Goal: Task Accomplishment & Management: Complete application form

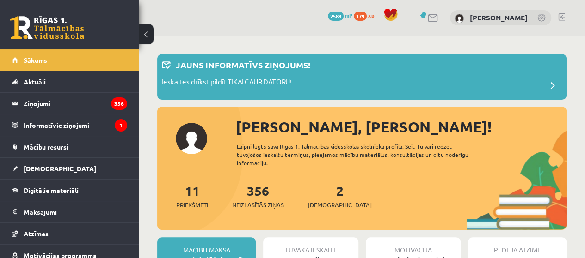
click at [178, 22] on div "10 Dāvanas 2588 mP 179 xp Jeļena Trojanovska" at bounding box center [362, 18] width 446 height 36
click at [398, 81] on div "Ieskaites drīkst pildīt TIKAI CAUR DATORU!" at bounding box center [362, 86] width 400 height 18
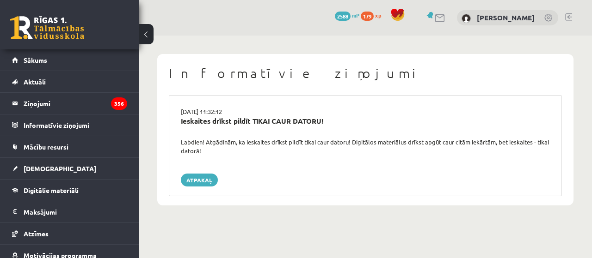
click at [507, 101] on div "15.09.2025 11:32:12 Ieskaites drīkst pildīt TIKAI CAUR DATORU! Labdien! Atgādin…" at bounding box center [365, 145] width 393 height 101
click at [102, 99] on legend "Ziņojumi 356" at bounding box center [76, 103] width 104 height 21
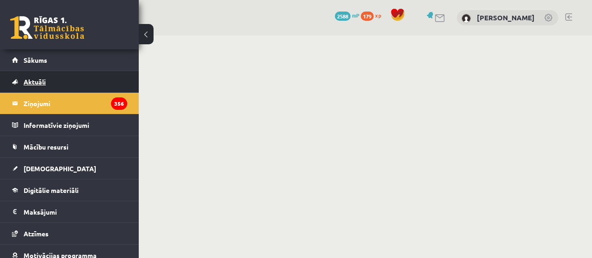
click at [68, 80] on link "Aktuāli" at bounding box center [69, 81] width 115 height 21
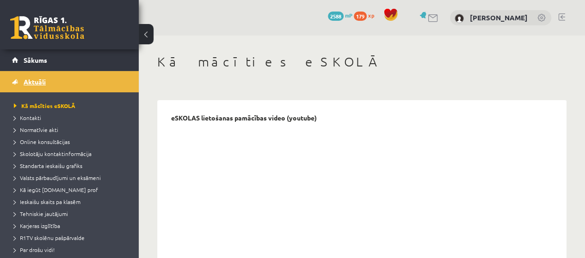
click at [63, 72] on link "Aktuāli" at bounding box center [69, 81] width 115 height 21
click at [107, 60] on link "Sākums" at bounding box center [69, 59] width 115 height 21
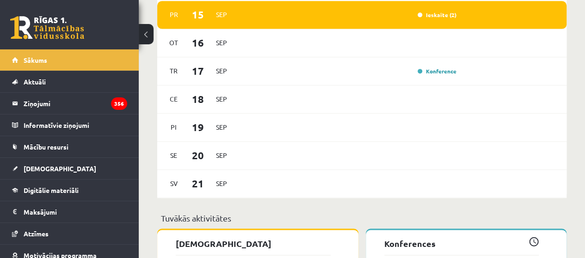
scroll to position [632, 0]
click at [35, 175] on link "[DEMOGRAPHIC_DATA]" at bounding box center [69, 168] width 115 height 21
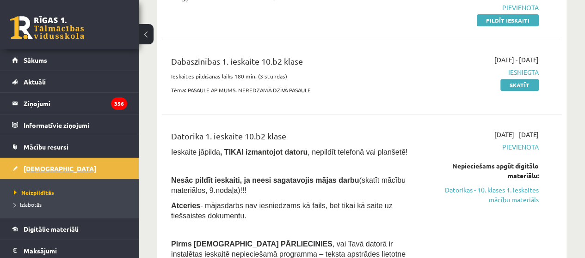
scroll to position [146, 0]
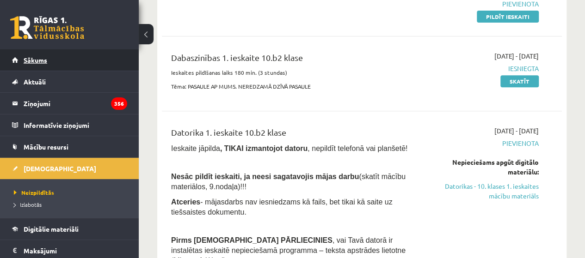
click at [27, 68] on link "Sākums" at bounding box center [69, 59] width 115 height 21
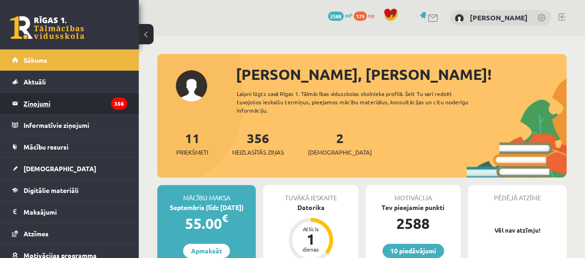
click at [42, 108] on legend "Ziņojumi 356" at bounding box center [76, 103] width 104 height 21
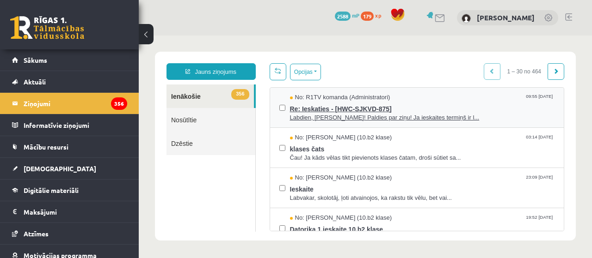
click at [487, 103] on span "Re: Ieskaties - [HWC-SJKVD-875]" at bounding box center [422, 108] width 265 height 12
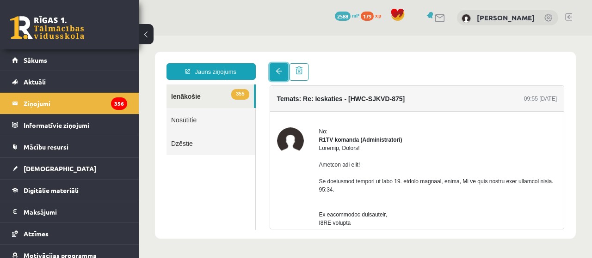
click at [276, 72] on span at bounding box center [279, 71] width 6 height 6
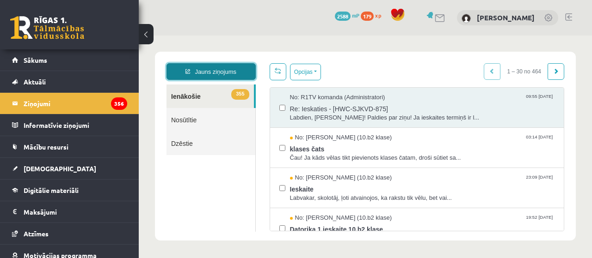
click at [228, 65] on link "Jauns ziņojums" at bounding box center [210, 71] width 89 height 17
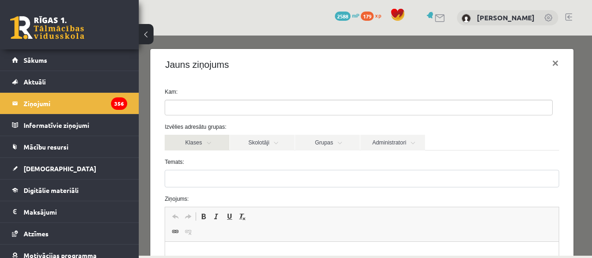
click at [208, 143] on link "Klases" at bounding box center [197, 143] width 65 height 16
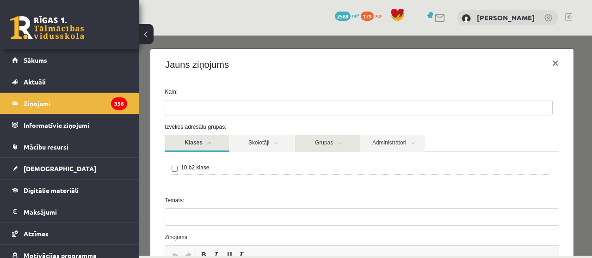
click at [324, 152] on link "Grupas" at bounding box center [327, 143] width 65 height 17
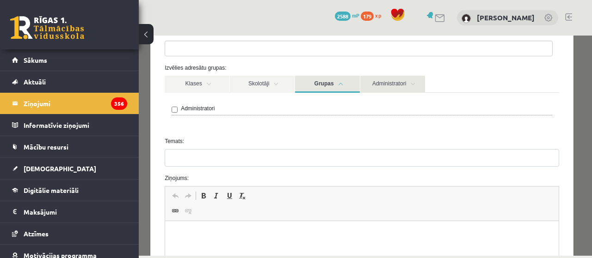
click at [405, 84] on link "Administratori" at bounding box center [392, 84] width 65 height 17
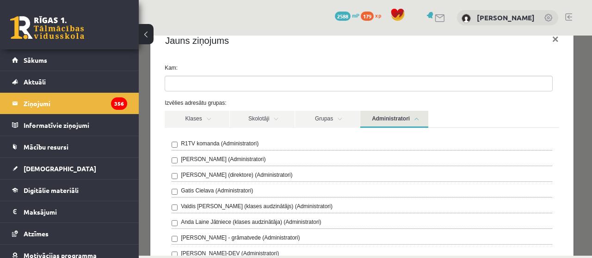
scroll to position [19, 0]
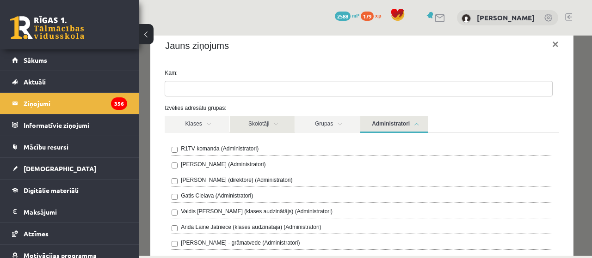
click at [254, 132] on link "Skolotāji" at bounding box center [262, 124] width 65 height 17
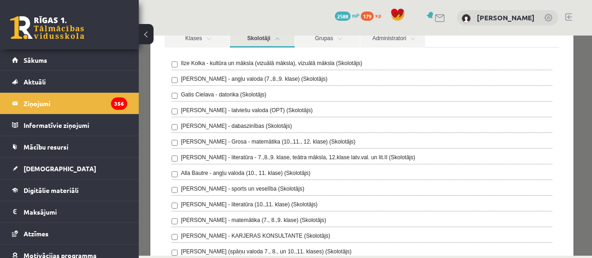
scroll to position [0, 0]
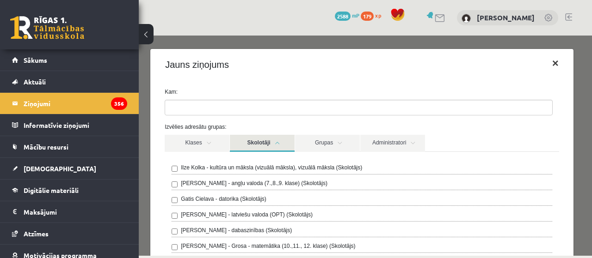
click at [558, 59] on button "×" at bounding box center [555, 63] width 21 height 26
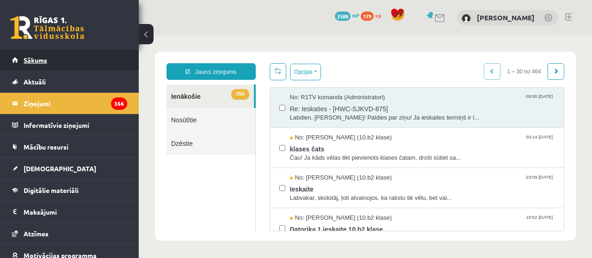
click at [46, 68] on link "Sākums" at bounding box center [69, 59] width 115 height 21
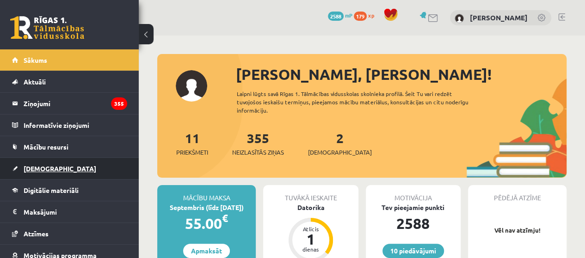
click at [44, 167] on span "[DEMOGRAPHIC_DATA]" at bounding box center [60, 169] width 73 height 8
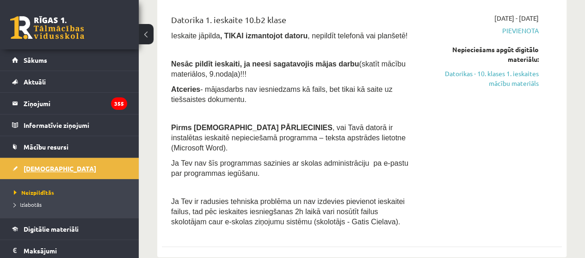
scroll to position [259, 0]
click at [536, 84] on link "Datorikas - 10. klases 1. ieskaites mācību materiāls" at bounding box center [481, 77] width 113 height 19
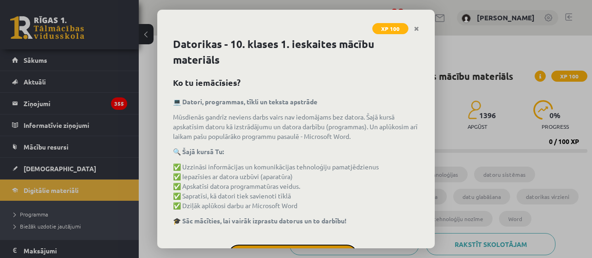
click at [306, 248] on button "Sapratu" at bounding box center [292, 256] width 129 height 23
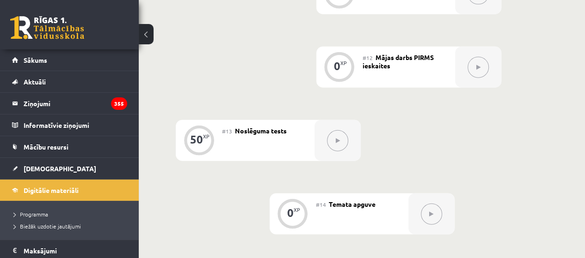
scroll to position [1090, 0]
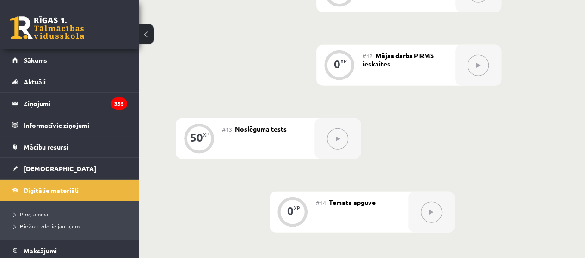
click at [486, 55] on button at bounding box center [477, 65] width 21 height 21
click at [478, 63] on icon at bounding box center [478, 66] width 4 height 6
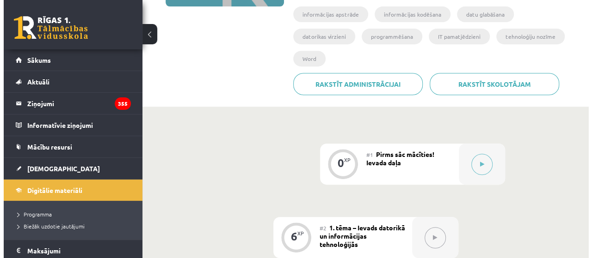
scroll to position [200, 0]
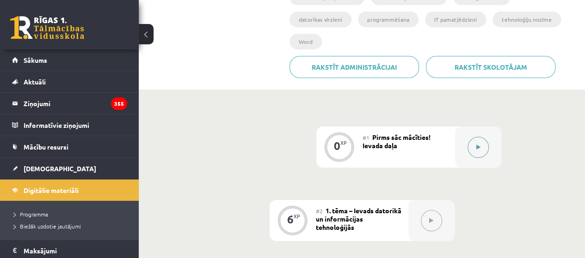
click at [478, 145] on icon at bounding box center [478, 148] width 4 height 6
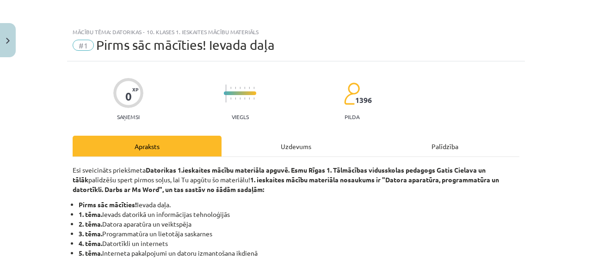
click at [294, 145] on div "Uzdevums" at bounding box center [295, 146] width 149 height 21
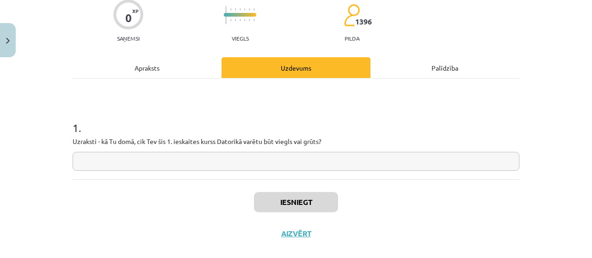
scroll to position [80, 0]
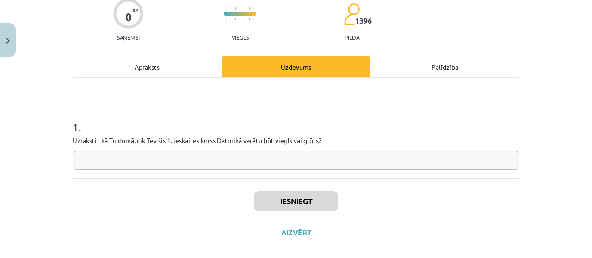
click at [321, 156] on input "text" at bounding box center [296, 160] width 447 height 19
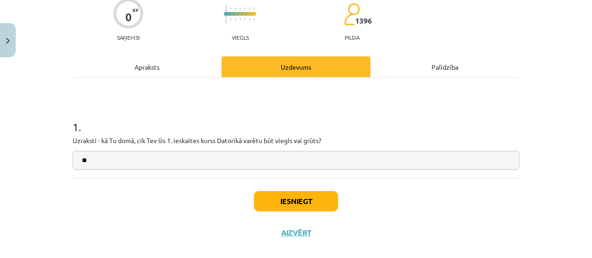
type input "*"
type input "**********"
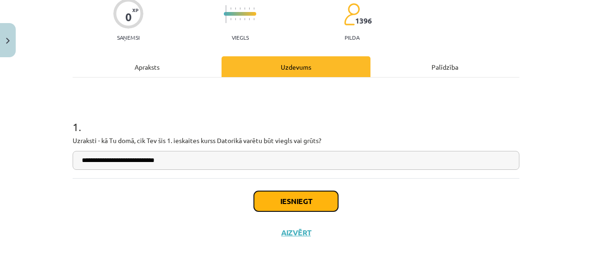
click at [318, 206] on button "Iesniegt" at bounding box center [296, 201] width 84 height 20
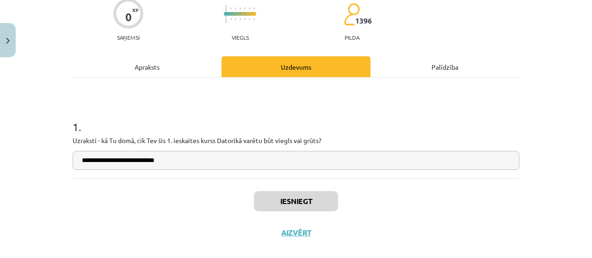
click at [209, 160] on input "**********" at bounding box center [296, 160] width 447 height 19
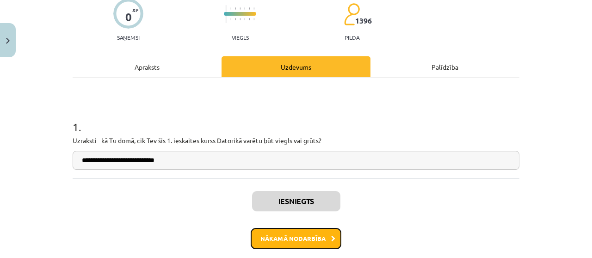
click at [282, 230] on button "Nākamā nodarbība" at bounding box center [296, 238] width 91 height 21
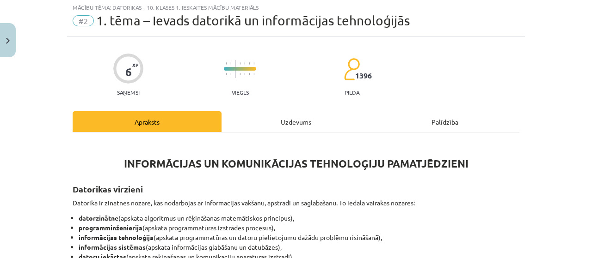
scroll to position [23, 0]
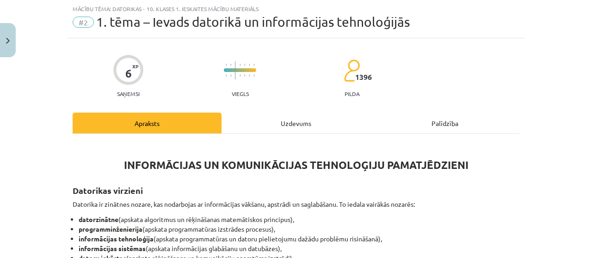
click at [298, 124] on div "Uzdevums" at bounding box center [295, 123] width 149 height 21
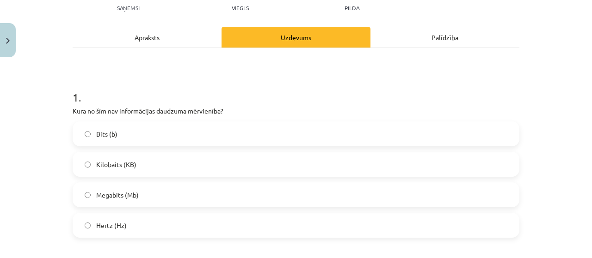
scroll to position [110, 0]
click at [191, 225] on label "Hertz (Hz)" at bounding box center [296, 225] width 445 height 23
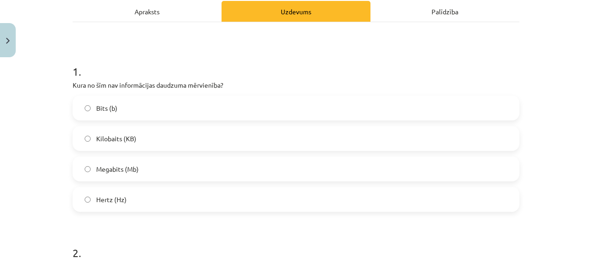
click at [169, 10] on div "Apraksts" at bounding box center [147, 11] width 149 height 21
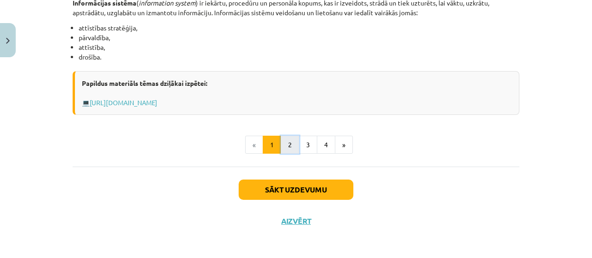
click at [286, 144] on button "2" at bounding box center [290, 145] width 18 height 18
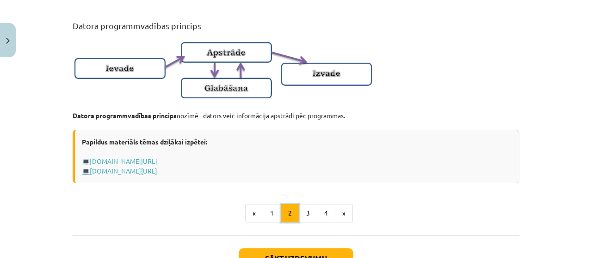
scroll to position [618, 0]
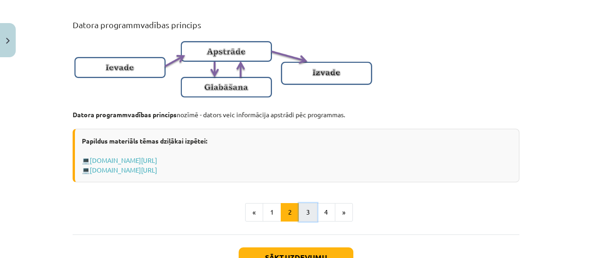
click at [304, 221] on button "3" at bounding box center [308, 212] width 18 height 18
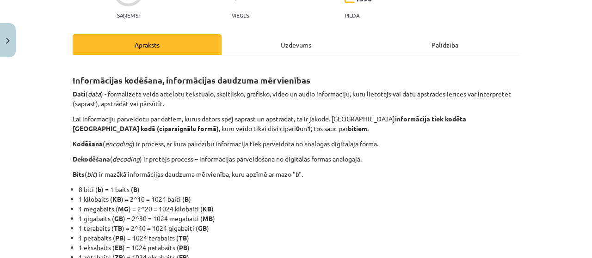
scroll to position [0, 0]
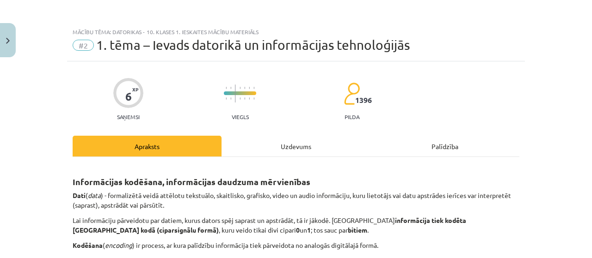
click at [264, 138] on div "Uzdevums" at bounding box center [295, 146] width 149 height 21
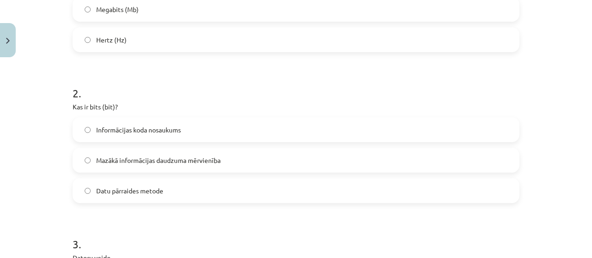
scroll to position [295, 0]
click at [276, 161] on label "Mazākā informācijas daudzuma mērvienība" at bounding box center [296, 160] width 445 height 23
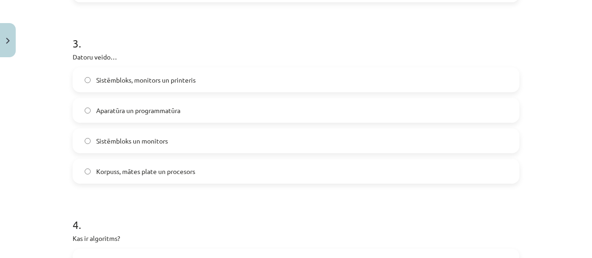
scroll to position [498, 0]
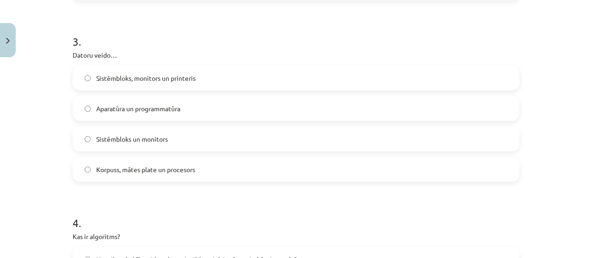
click at [227, 175] on label "Korpuss, mātes plate un procesors" at bounding box center [296, 169] width 445 height 23
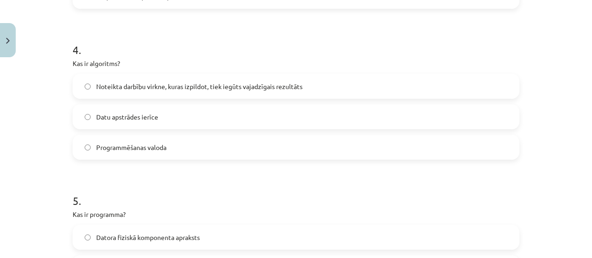
scroll to position [672, 0]
click at [361, 82] on label "Noteikta darbību virkne, kuras izpildot, tiek iegūts vajadzīgais rezultāts" at bounding box center [296, 85] width 445 height 23
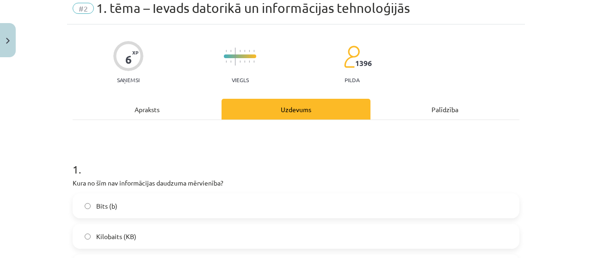
scroll to position [0, 0]
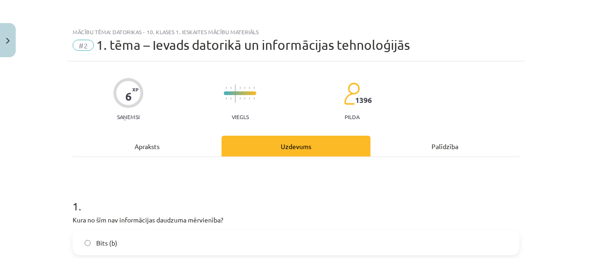
click at [179, 153] on div "Apraksts" at bounding box center [147, 146] width 149 height 21
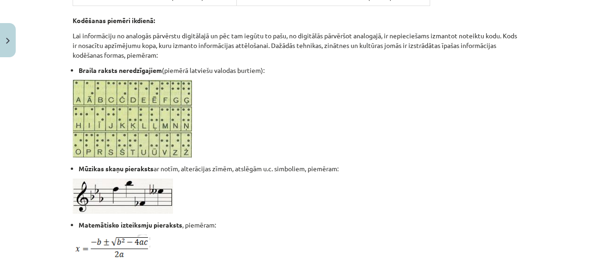
scroll to position [446, 0]
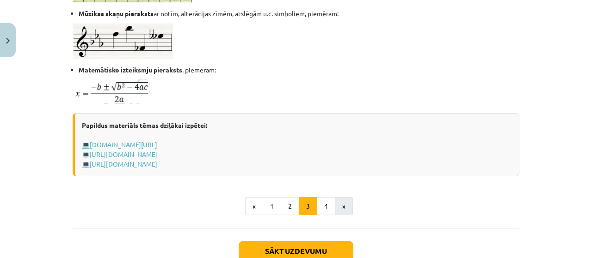
click at [339, 205] on button "»" at bounding box center [344, 206] width 18 height 18
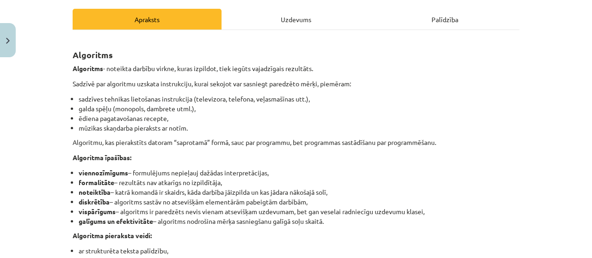
scroll to position [112, 0]
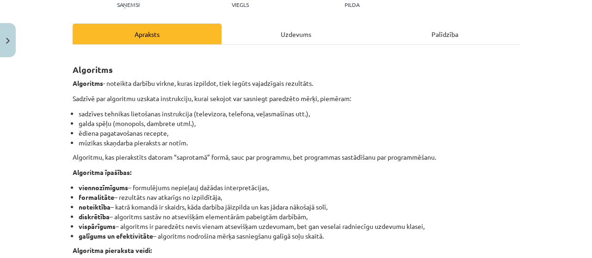
click at [301, 33] on div "Uzdevums" at bounding box center [295, 34] width 149 height 21
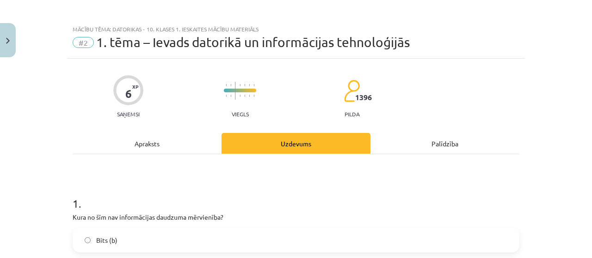
scroll to position [0, 0]
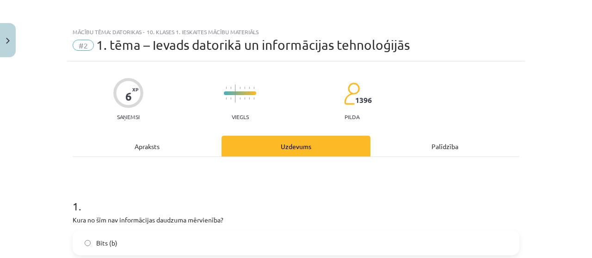
click at [170, 146] on div "Apraksts" at bounding box center [147, 146] width 149 height 21
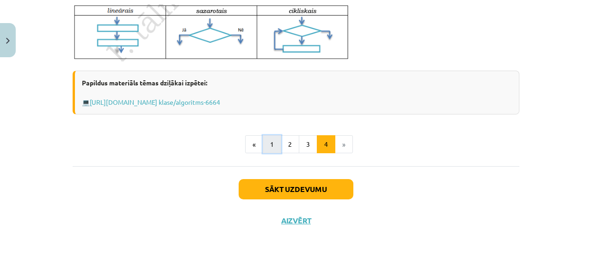
click at [269, 143] on button "1" at bounding box center [272, 144] width 18 height 18
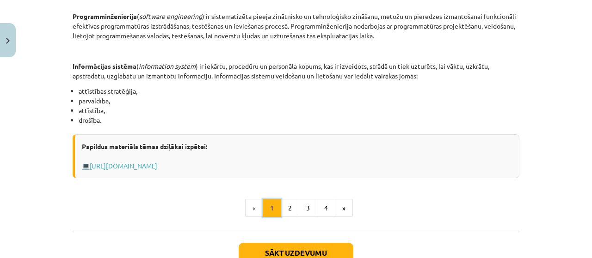
scroll to position [469, 0]
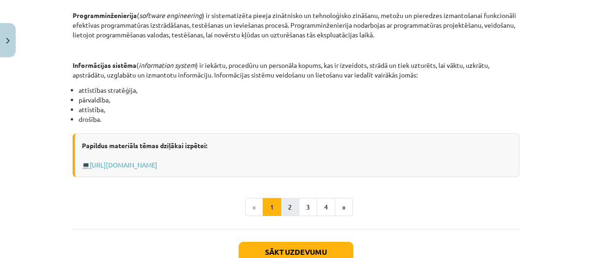
click at [287, 205] on button "2" at bounding box center [290, 207] width 18 height 18
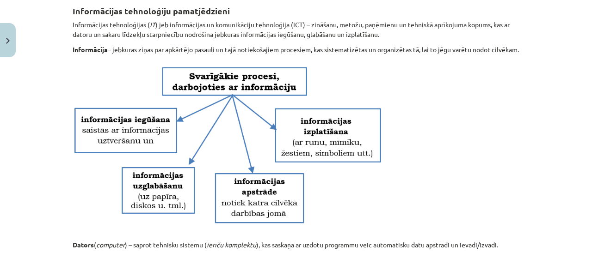
scroll to position [165, 0]
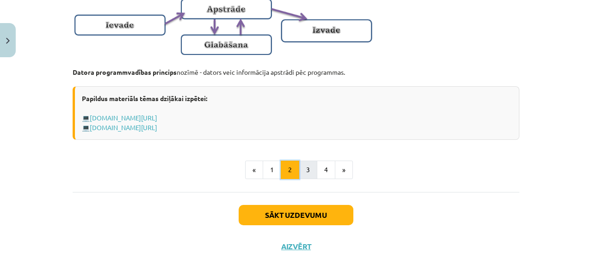
click at [304, 178] on button "3" at bounding box center [308, 170] width 18 height 18
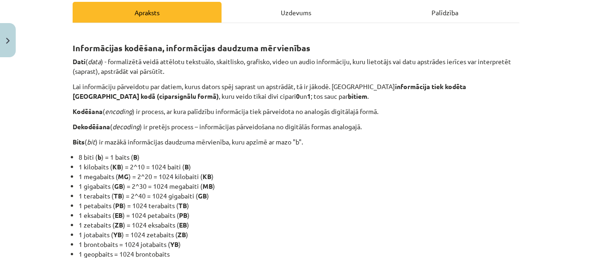
scroll to position [0, 0]
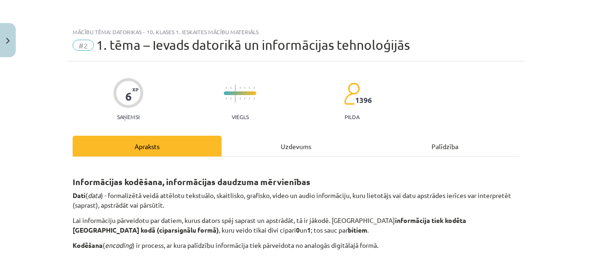
click at [310, 146] on div "Uzdevums" at bounding box center [295, 146] width 149 height 21
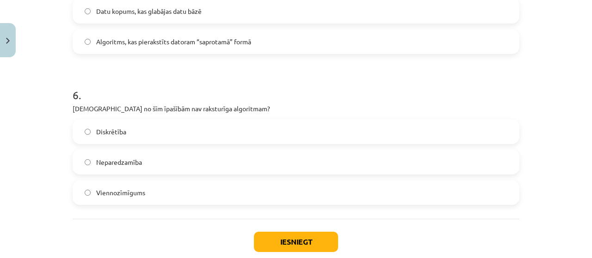
scroll to position [929, 0]
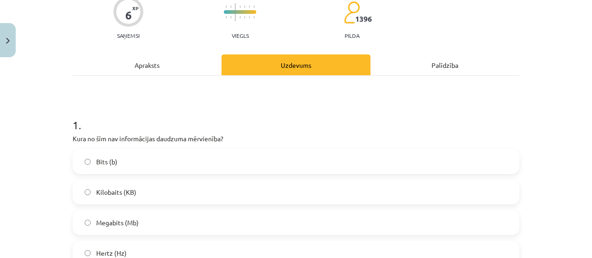
click at [176, 72] on div "Apraksts" at bounding box center [147, 65] width 149 height 21
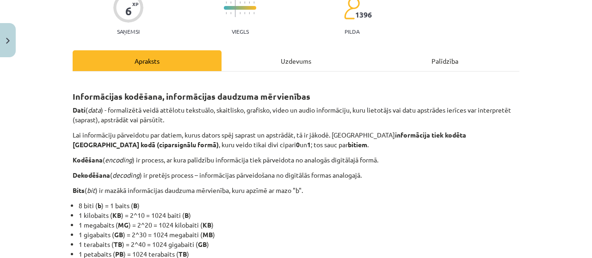
scroll to position [107, 0]
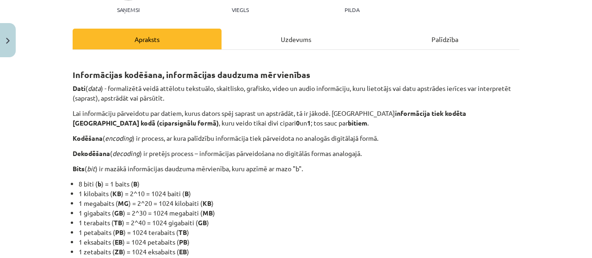
click at [559, 212] on div "Mācību tēma: Datorikas - 10. klases 1. ieskaites mācību materiāls #2 1. tēma – …" at bounding box center [296, 129] width 592 height 258
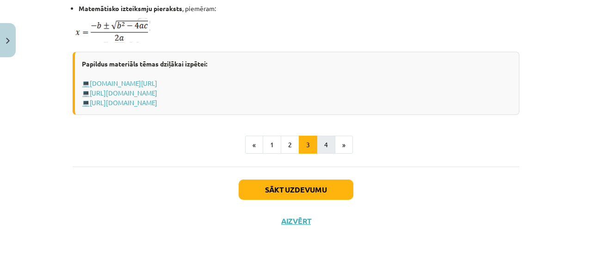
click at [325, 149] on button "4" at bounding box center [326, 145] width 18 height 18
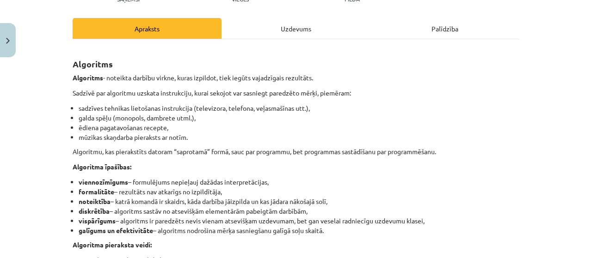
scroll to position [117, 0]
click at [310, 23] on div "Uzdevums" at bounding box center [295, 28] width 149 height 21
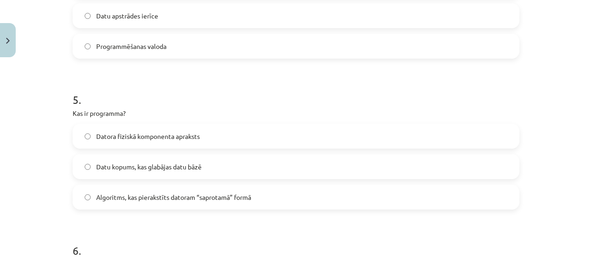
scroll to position [773, 0]
click at [408, 195] on label "Algoritms, kas pierakstīts datoram “saprotamā” formā" at bounding box center [296, 196] width 445 height 23
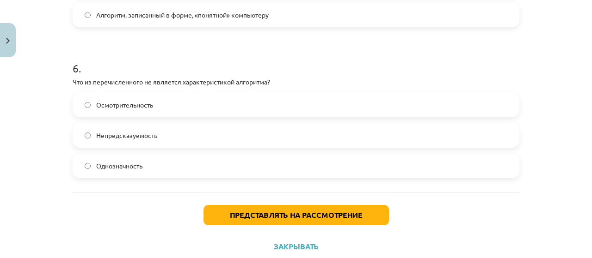
scroll to position [970, 0]
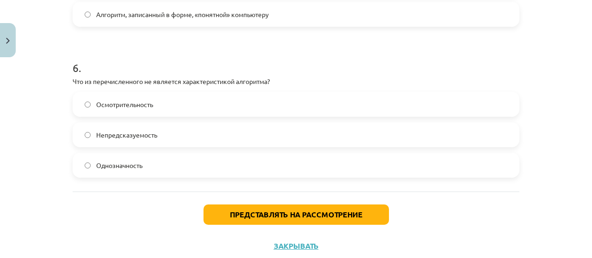
click at [223, 136] on label "Непредсказуемость" at bounding box center [296, 134] width 445 height 23
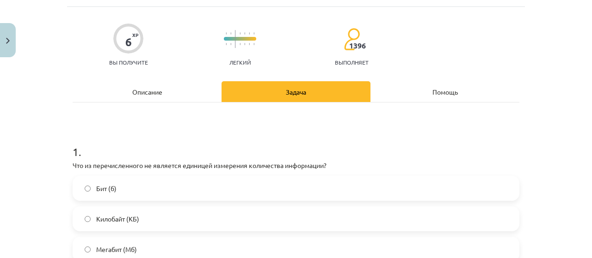
scroll to position [0, 0]
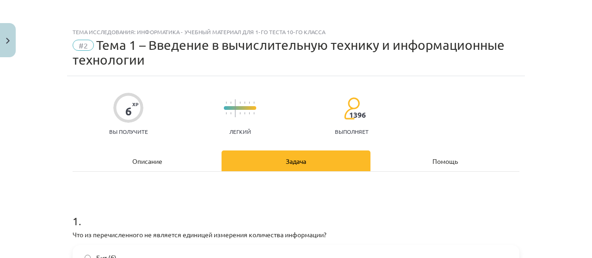
click at [196, 152] on div "Описание" at bounding box center [147, 161] width 149 height 21
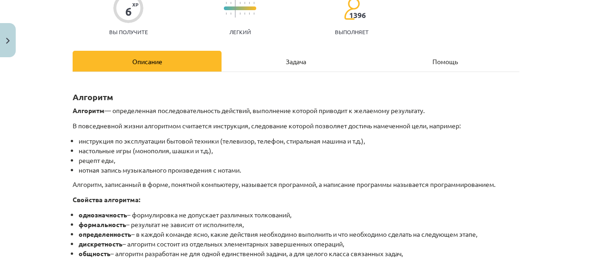
scroll to position [101, 0]
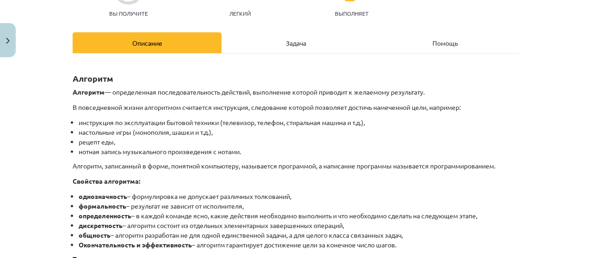
click at [297, 33] on div "Задача" at bounding box center [295, 42] width 149 height 21
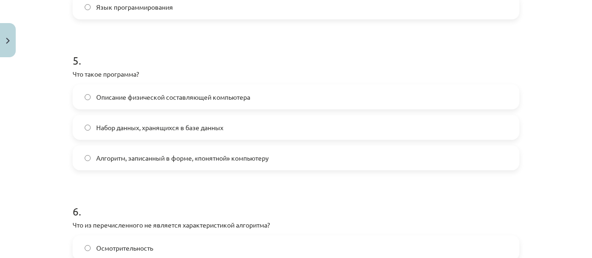
scroll to position [997, 0]
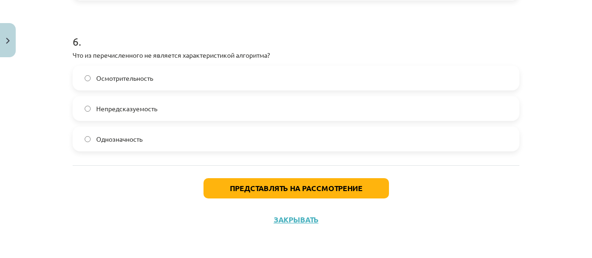
click at [326, 196] on button "Представлять на рассмотрение" at bounding box center [295, 188] width 185 height 20
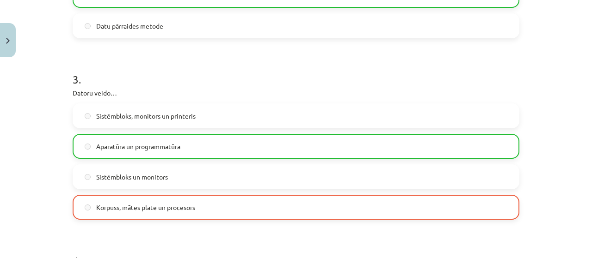
scroll to position [461, 0]
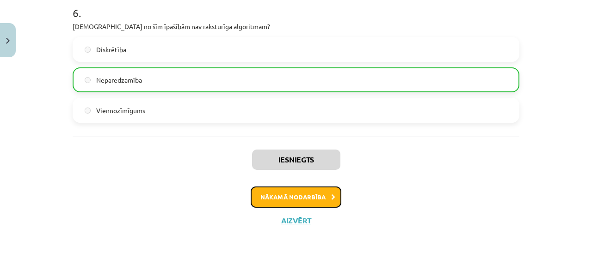
click at [309, 206] on button "Nākamā nodarbība" at bounding box center [296, 197] width 91 height 21
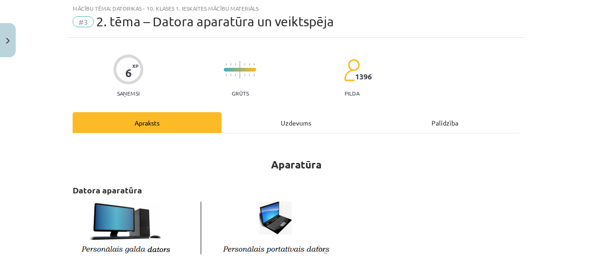
scroll to position [23, 0]
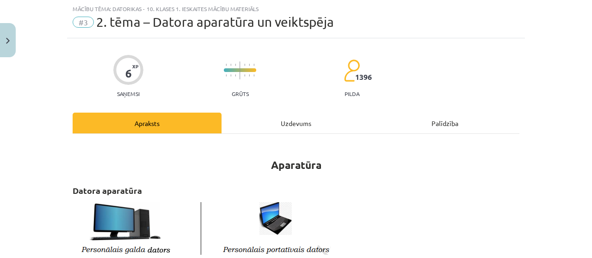
click at [314, 127] on div "Uzdevums" at bounding box center [295, 123] width 149 height 21
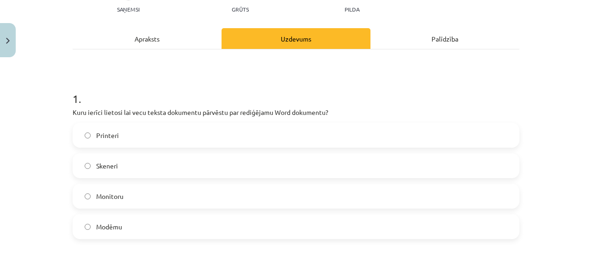
scroll to position [111, 0]
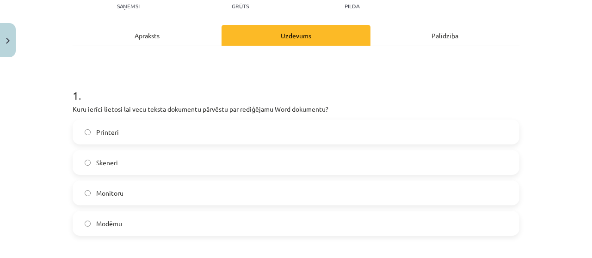
click at [173, 39] on div "Apraksts" at bounding box center [147, 35] width 149 height 21
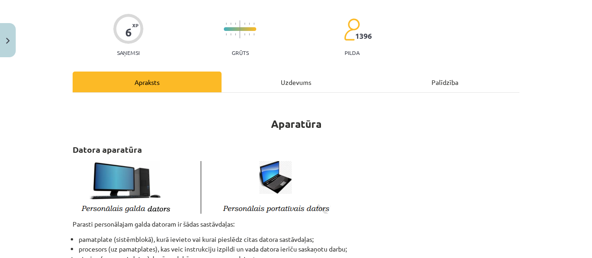
scroll to position [0, 0]
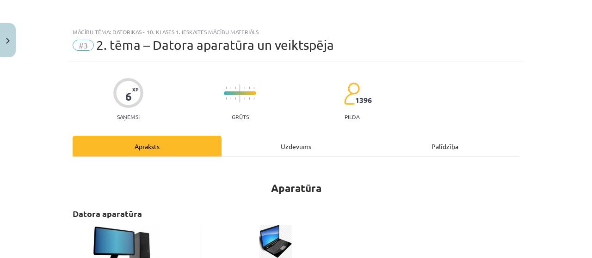
click at [272, 148] on div "Uzdevums" at bounding box center [295, 146] width 149 height 21
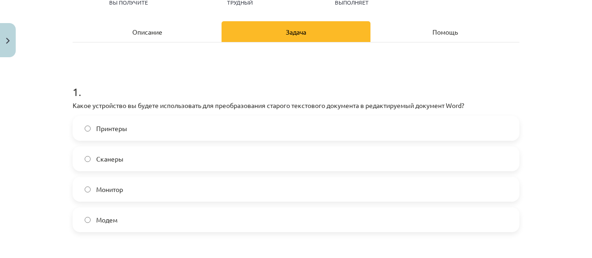
scroll to position [116, 0]
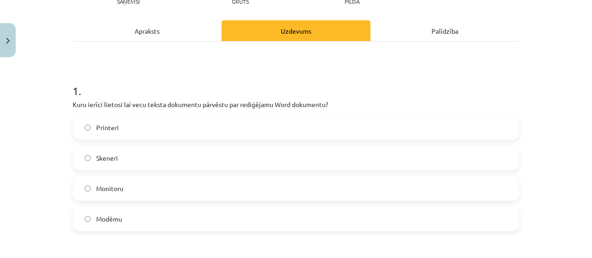
click at [316, 179] on label "Monitoru" at bounding box center [296, 188] width 445 height 23
click at [160, 40] on div "Apraksts" at bounding box center [147, 30] width 149 height 21
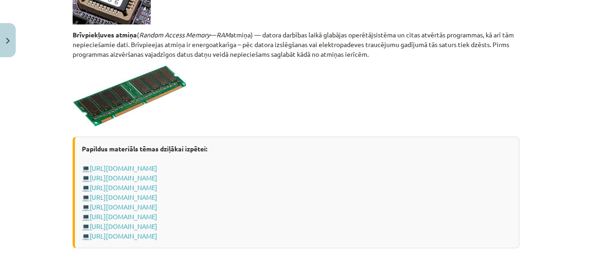
scroll to position [1720, 0]
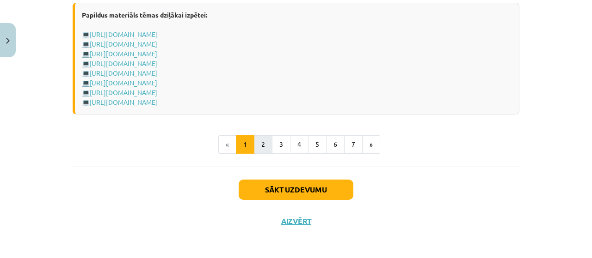
click at [266, 151] on button "2" at bounding box center [263, 144] width 18 height 18
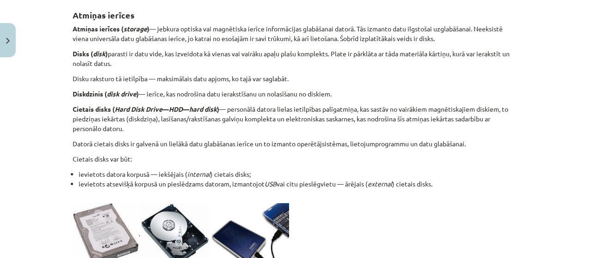
scroll to position [165, 0]
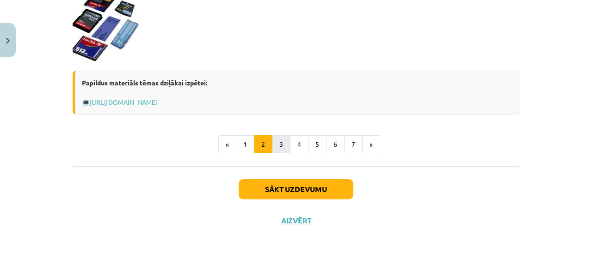
click at [276, 144] on button "3" at bounding box center [281, 144] width 18 height 18
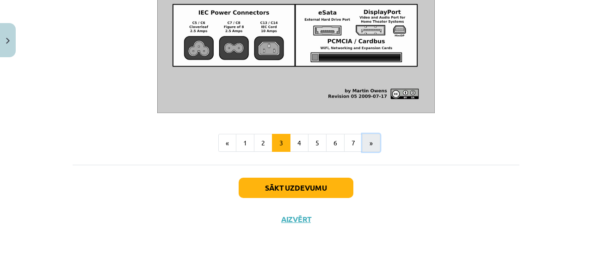
click at [368, 150] on button "»" at bounding box center [371, 143] width 18 height 18
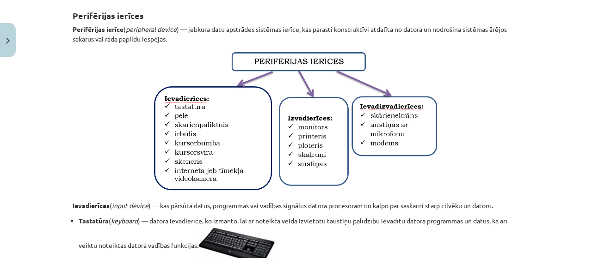
scroll to position [170, 0]
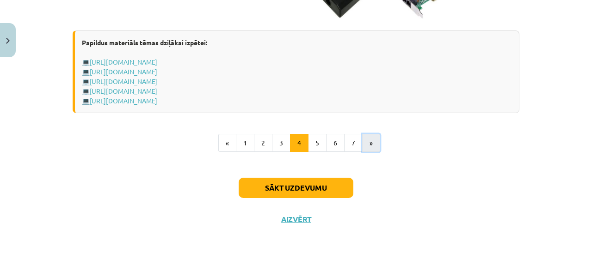
click at [364, 145] on button "»" at bounding box center [371, 143] width 18 height 18
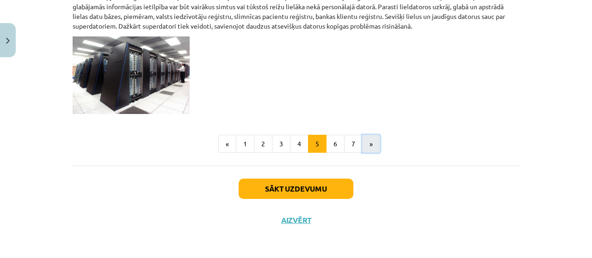
click at [366, 143] on button "»" at bounding box center [371, 144] width 18 height 18
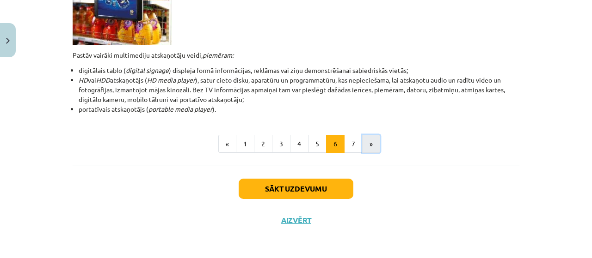
click at [367, 151] on button "»" at bounding box center [371, 144] width 18 height 18
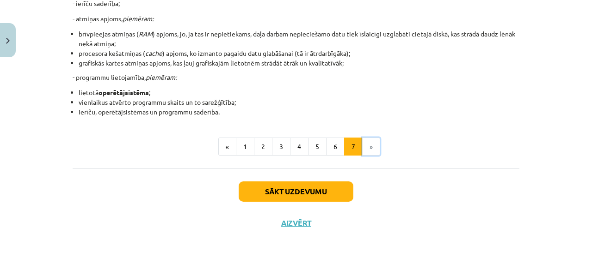
scroll to position [279, 0]
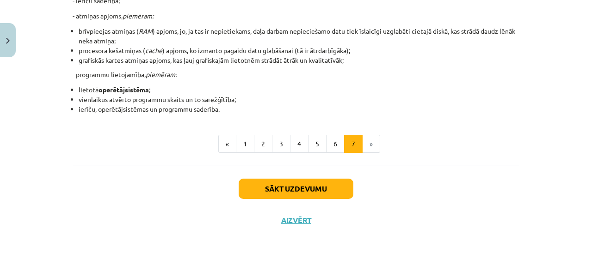
click at [369, 148] on li "»" at bounding box center [371, 144] width 18 height 18
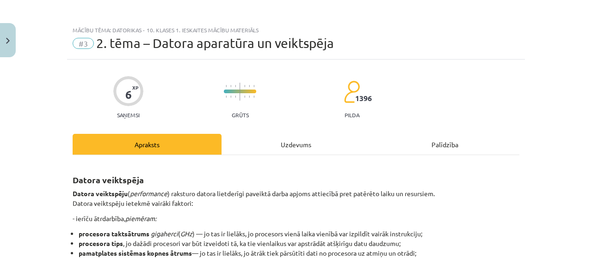
scroll to position [0, 0]
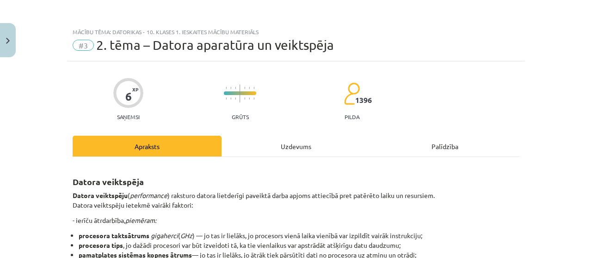
click at [283, 150] on div "Uzdevums" at bounding box center [295, 146] width 149 height 21
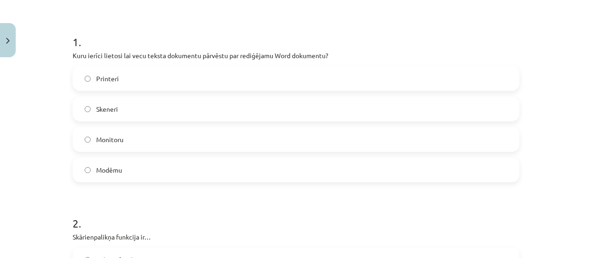
scroll to position [167, 0]
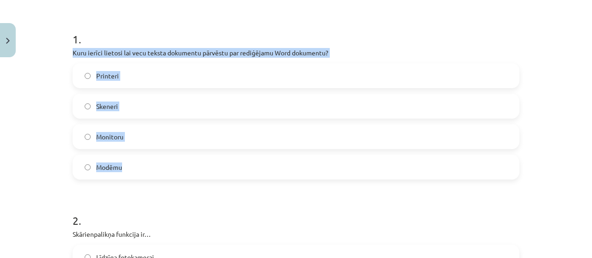
drag, startPoint x: 70, startPoint y: 52, endPoint x: 215, endPoint y: 160, distance: 180.4
click at [215, 160] on div "1 . Kuru ierīci lietosi lai vecu teksta dokumentu pārvēstu par rediģējamu Word …" at bounding box center [296, 98] width 447 height 163
copy div "Kuru ierīci lietosi lai vecu teksta dokumentu pārvēstu par rediģējamu Word doku…"
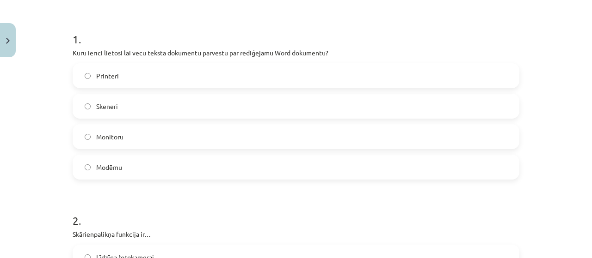
click at [221, 30] on h1 "1 ." at bounding box center [296, 31] width 447 height 29
click at [213, 104] on label "Skeneri" at bounding box center [296, 106] width 445 height 23
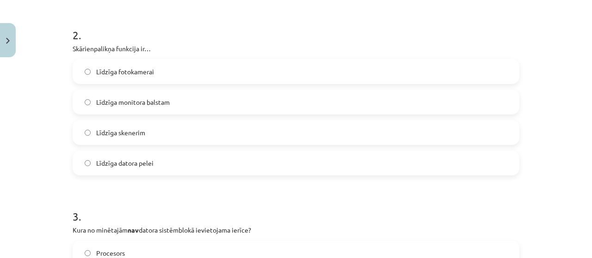
scroll to position [355, 0]
drag, startPoint x: 68, startPoint y: 45, endPoint x: 201, endPoint y: 155, distance: 172.7
copy div "Skārienpalikņa funkcija ir… Līdzīga fotokamerai Līdzīga monitora balstam Līdzīg…"
click at [210, 25] on h1 "2 ." at bounding box center [296, 25] width 447 height 29
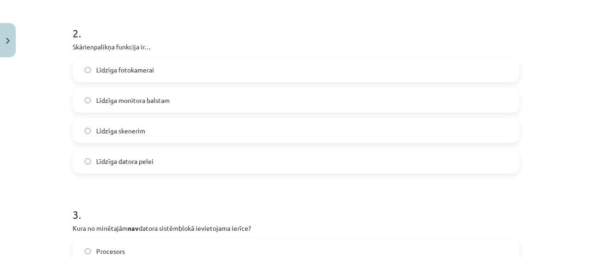
click at [190, 165] on label "Līdzīga datora pelei" at bounding box center [296, 161] width 445 height 23
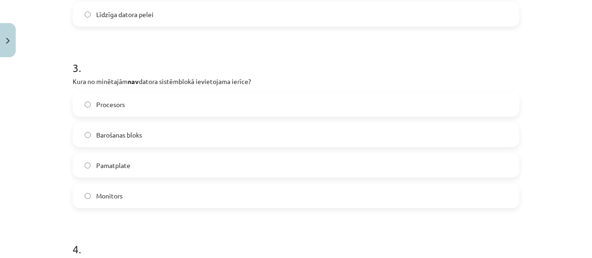
scroll to position [515, 0]
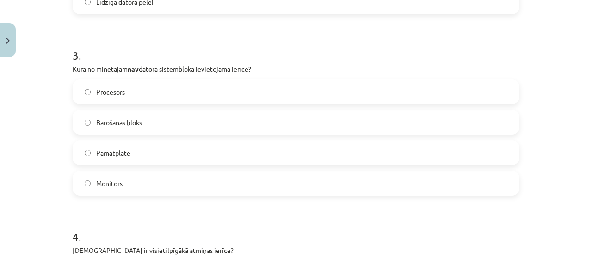
drag, startPoint x: 67, startPoint y: 67, endPoint x: 178, endPoint y: 173, distance: 154.0
click at [178, 173] on div "6 XP Saņemsi Grūts 1396 pilda Apraksts Uzdevums Palīdzība 1 . Kuru ierīci lieto…" at bounding box center [296, 186] width 458 height 1278
copy div "Kura no minētajām nav datora sistēmblokā ievietojama ierīce? Procesors Barošana…"
click at [203, 38] on h1 "3 ." at bounding box center [296, 47] width 447 height 29
click at [121, 181] on label "Monitors" at bounding box center [296, 183] width 445 height 23
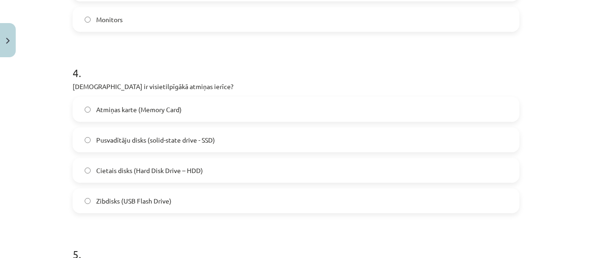
scroll to position [680, 0]
drag, startPoint x: 66, startPoint y: 86, endPoint x: 230, endPoint y: 191, distance: 194.8
click at [230, 191] on div "6 XP Saņemsi Grūts 1396 pilda Apraksts Uzdevums Palīdzība 1 . Kuru ierīci lieto…" at bounding box center [296, 21] width 458 height 1278
copy div "Kura ir visietilpīgākā atmiņas ierīce? Atmiņas karte (Memory Card) Pusvadītāju …"
click at [245, 86] on p "Kura ir visietilpīgākā atmiņas ierīce?" at bounding box center [296, 86] width 447 height 10
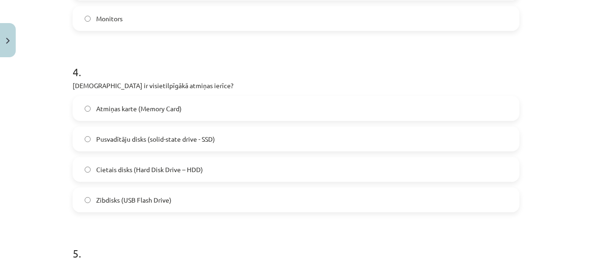
click at [209, 165] on label "Cietais disks (Hard Disk Drive – HDD)" at bounding box center [296, 169] width 445 height 23
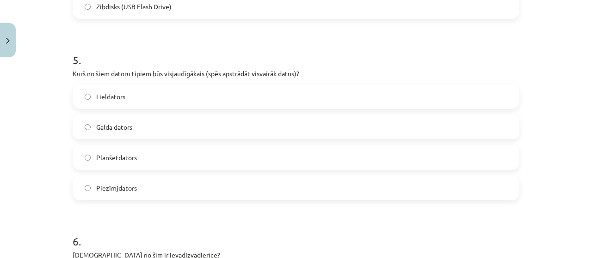
scroll to position [883, 0]
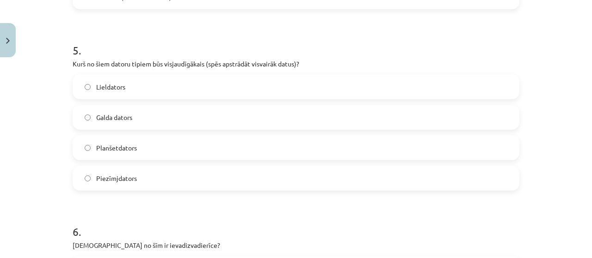
click at [220, 117] on label "Galda dators" at bounding box center [296, 117] width 445 height 23
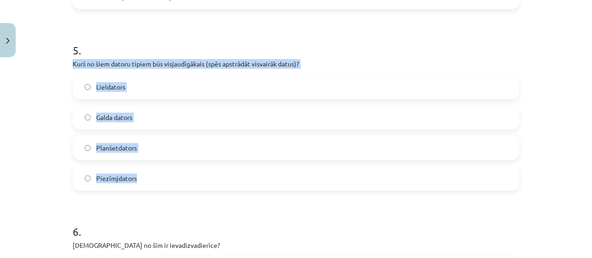
drag, startPoint x: 69, startPoint y: 60, endPoint x: 203, endPoint y: 179, distance: 179.1
click at [203, 179] on div "5 . Kurš no šiem datoru tipiem būs visjaudīgākais (spēs apstrādāt visvairāk dat…" at bounding box center [296, 109] width 447 height 163
copy div "Kurš no šiem datoru tipiem būs visjaudīgākais (spēs apstrādāt visvairāk datus)?…"
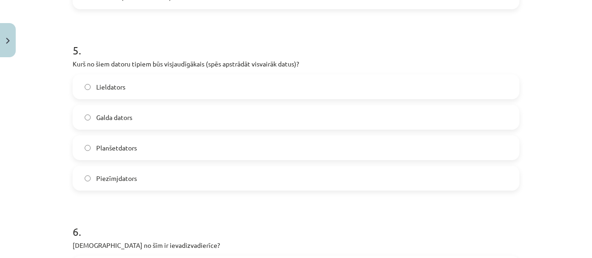
click at [206, 39] on h1 "5 ." at bounding box center [296, 42] width 447 height 29
click at [119, 91] on span "Lieldators" at bounding box center [110, 87] width 29 height 10
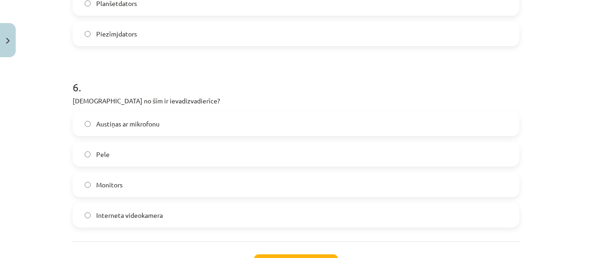
scroll to position [1030, 0]
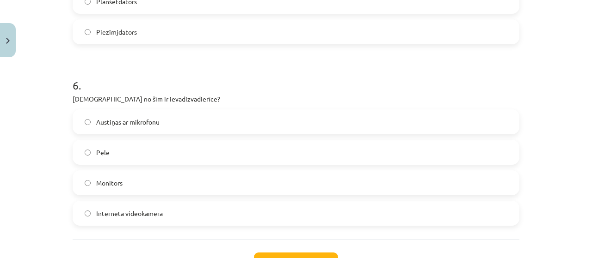
click at [118, 154] on label "Pele" at bounding box center [296, 152] width 445 height 23
drag, startPoint x: 64, startPoint y: 97, endPoint x: 187, endPoint y: 204, distance: 163.5
copy div "Kura no šīm ir ievadizvadierīce? Austiņas ar mikrofonu Pele Monitors Interneta …"
click at [196, 92] on div "6 . Kura no šīm ir ievadizvadierīce? Austiņas ar mikrofonu Pele Monitors Intern…" at bounding box center [296, 144] width 447 height 163
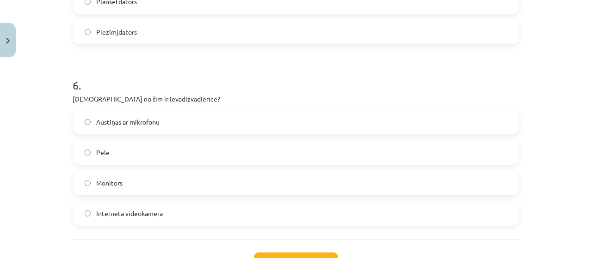
click at [167, 123] on label "Austiņas ar mikrofonu" at bounding box center [296, 122] width 445 height 23
click at [265, 253] on button "Iesniegt" at bounding box center [296, 263] width 84 height 20
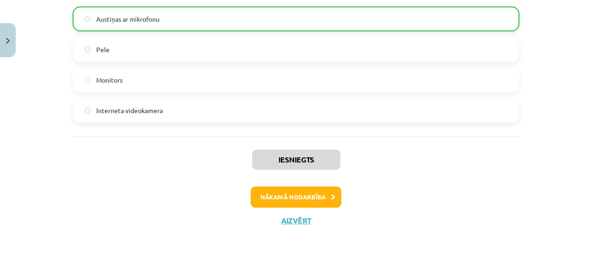
click at [320, 199] on button "Nākamā nodarbība" at bounding box center [296, 197] width 91 height 21
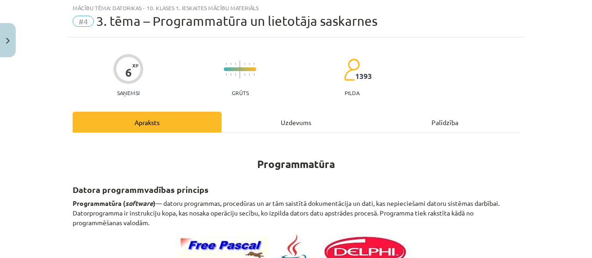
scroll to position [23, 0]
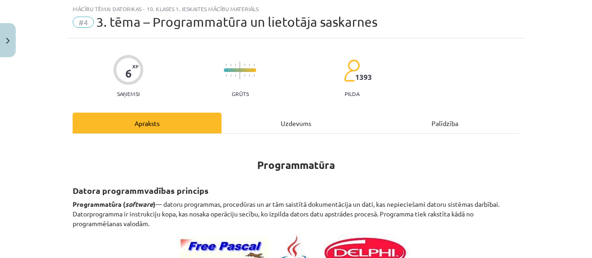
click at [306, 124] on div "Uzdevums" at bounding box center [295, 123] width 149 height 21
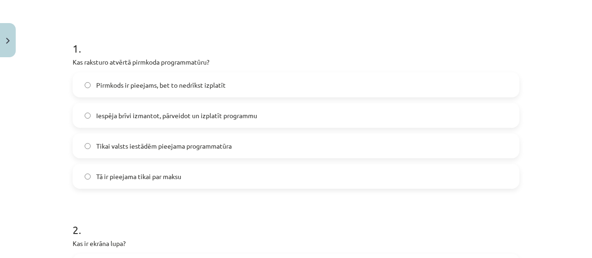
scroll to position [159, 0]
drag, startPoint x: 67, startPoint y: 60, endPoint x: 244, endPoint y: 173, distance: 210.2
copy div "Kas raksturo atvērtā pirmkoda programmatūru? Pirmkods ir pieejams, bet to nedrī…"
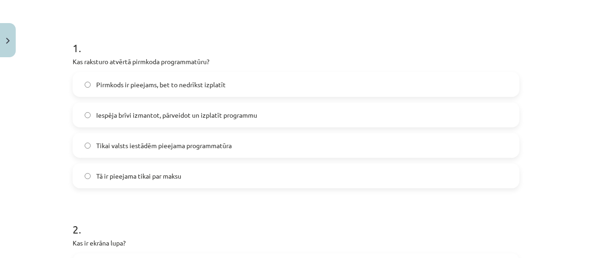
click at [243, 41] on h1 "1 ." at bounding box center [296, 39] width 447 height 29
click at [181, 120] on label "Iespēja brīvi izmantot, pārveidot un izplatīt programmu" at bounding box center [296, 115] width 445 height 23
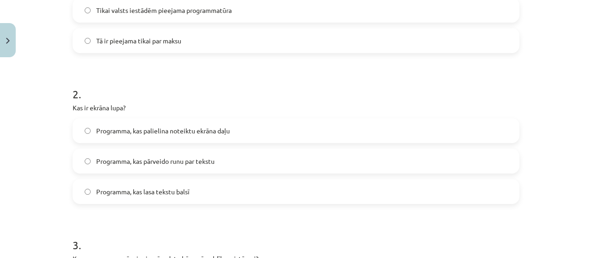
scroll to position [309, 0]
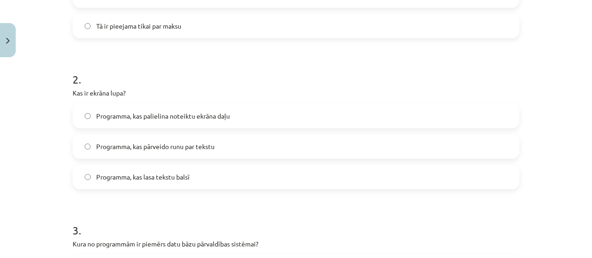
click at [244, 122] on label "Programma, kas palielina noteiktu ekrāna daļu" at bounding box center [296, 115] width 445 height 23
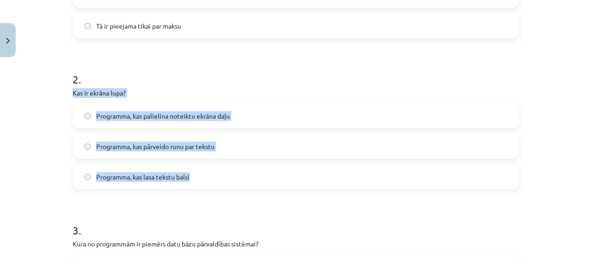
drag, startPoint x: 70, startPoint y: 92, endPoint x: 206, endPoint y: 173, distance: 158.0
click at [206, 173] on div "2 . Kas ir ekrāna lupa? Programma, kas palielina noteiktu ekrāna daļu Programma…" at bounding box center [296, 123] width 447 height 133
copy div "Kas ir ekrāna lupa? Programma, kas palielina noteiktu ekrāna daļu Programma, ka…"
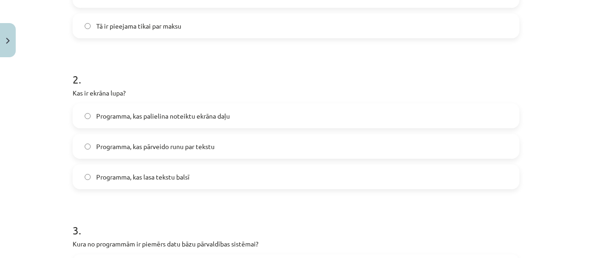
click at [213, 81] on h1 "2 ." at bounding box center [296, 71] width 447 height 29
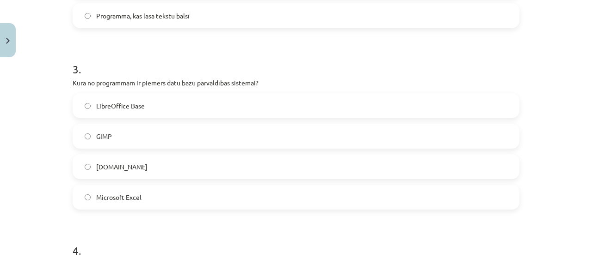
scroll to position [473, 0]
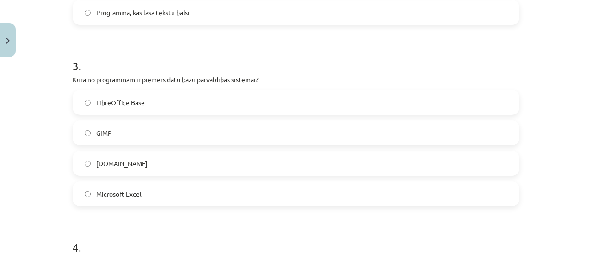
click at [184, 70] on h1 "3 ." at bounding box center [296, 57] width 447 height 29
click at [239, 102] on label "База LibreOffice" at bounding box center [296, 102] width 445 height 23
click at [317, 72] on div "3 . Какая из следующих программ является примером системы управления базами дан…" at bounding box center [296, 124] width 447 height 163
click at [261, 128] on label "GIMP" at bounding box center [296, 133] width 445 height 23
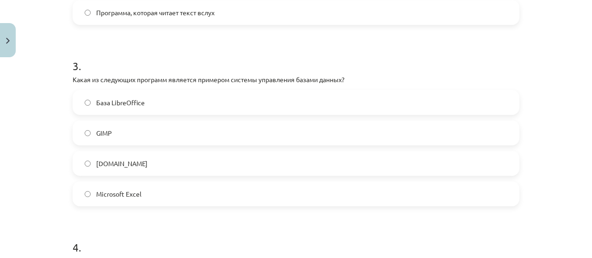
scroll to position [473, 0]
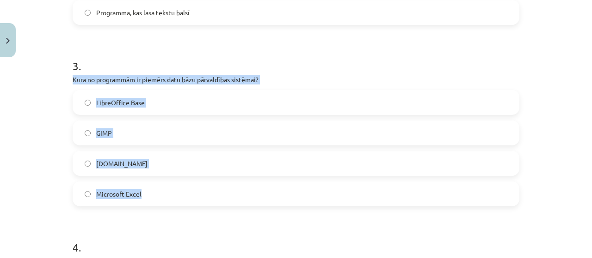
drag, startPoint x: 68, startPoint y: 78, endPoint x: 191, endPoint y: 198, distance: 172.6
click at [191, 198] on div "6 XP Saņemsi Grūts 1393 pilda Apraksts Uzdevums Palīdzība 1 . Kas raksturo atvē…" at bounding box center [296, 196] width 458 height 1217
copy div "Kura no programmām ir piemērs datu bāzu pārvaldības sistēmai? LibreOffice Base …"
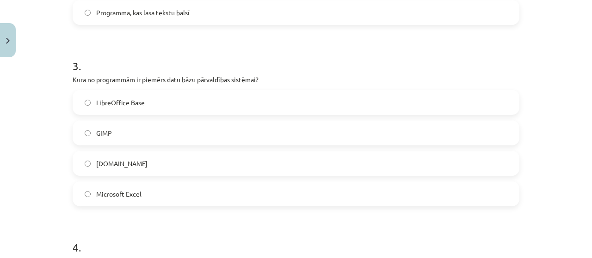
click at [190, 49] on h1 "3 ." at bounding box center [296, 57] width 447 height 29
click at [162, 107] on label "LibreOffice Base" at bounding box center [296, 102] width 445 height 23
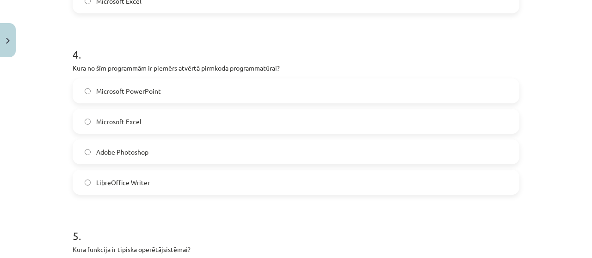
scroll to position [672, 0]
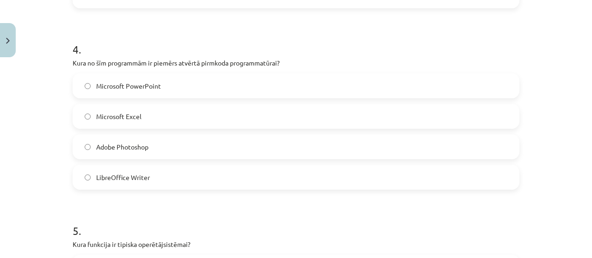
click at [137, 180] on span "LibreOffice Writer" at bounding box center [123, 178] width 54 height 10
drag, startPoint x: 71, startPoint y: 61, endPoint x: 117, endPoint y: 66, distance: 46.0
click at [123, 66] on p "Kura no šīm programmām ir piemērs atvērtā pirmkoda programmatūrai?" at bounding box center [296, 63] width 447 height 10
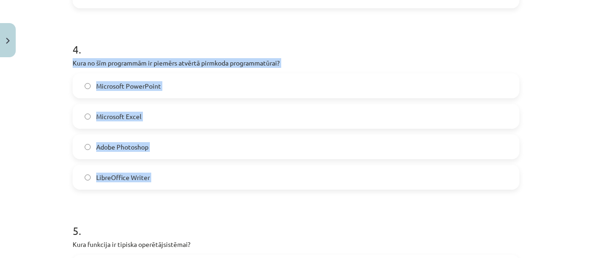
drag, startPoint x: 66, startPoint y: 62, endPoint x: 166, endPoint y: 169, distance: 146.9
copy div "Kura no šīm programmām ir piemērs atvērtā pirmkoda programmatūrai? Microsoft Po…"
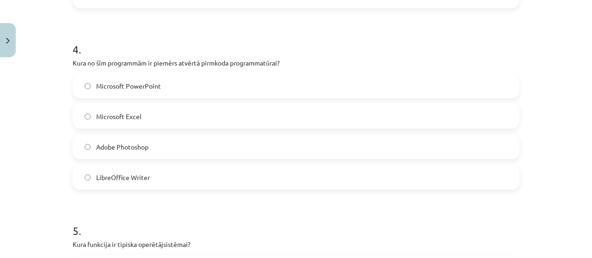
click at [188, 12] on form "1 . Kas raksturo atvērtā pirmkoda programmatūru? Pirmkods ir pieejams, bet to n…" at bounding box center [296, 17] width 447 height 1011
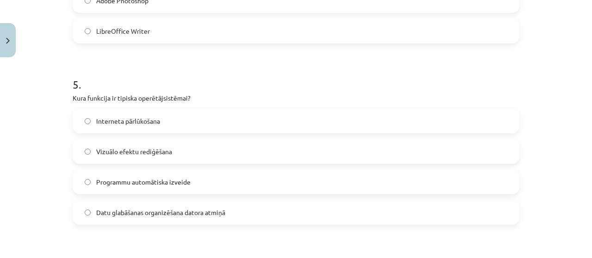
scroll to position [822, 0]
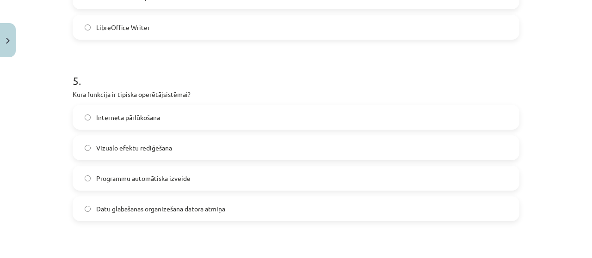
click at [243, 120] on label "Interneta pārlūkošana" at bounding box center [296, 117] width 445 height 23
drag, startPoint x: 68, startPoint y: 93, endPoint x: 255, endPoint y: 210, distance: 220.2
drag, startPoint x: 282, startPoint y: 221, endPoint x: 189, endPoint y: 64, distance: 183.5
click at [189, 64] on h1 "5 ." at bounding box center [296, 72] width 447 height 29
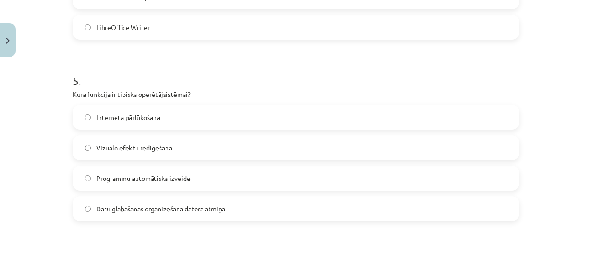
drag, startPoint x: 69, startPoint y: 96, endPoint x: 284, endPoint y: 204, distance: 240.7
click at [284, 204] on div "5 . Kura funkcija ir tipiska operētājsistēmai? Interneta pārlūkošana Vizuālo ef…" at bounding box center [296, 139] width 447 height 163
click at [272, 62] on h1 "5 ." at bounding box center [296, 72] width 447 height 29
click at [200, 214] on label "Datu glabāšanas organizēšana datora atmiņā" at bounding box center [296, 208] width 445 height 23
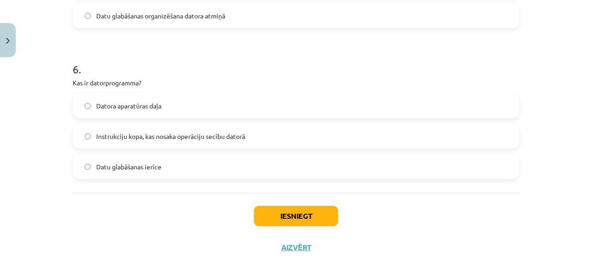
scroll to position [985, 0]
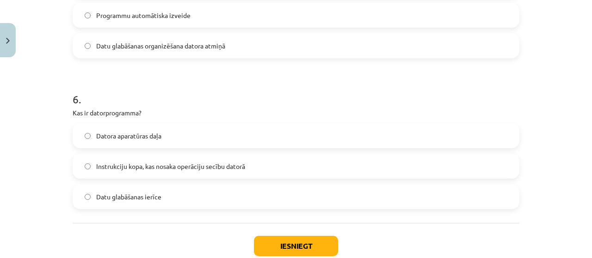
click at [80, 199] on label "Datu glabāšanas ierīce" at bounding box center [296, 196] width 445 height 23
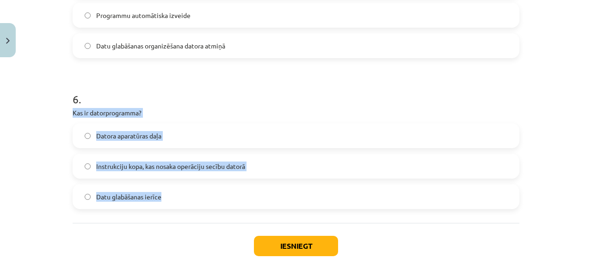
drag, startPoint x: 65, startPoint y: 112, endPoint x: 228, endPoint y: 187, distance: 180.0
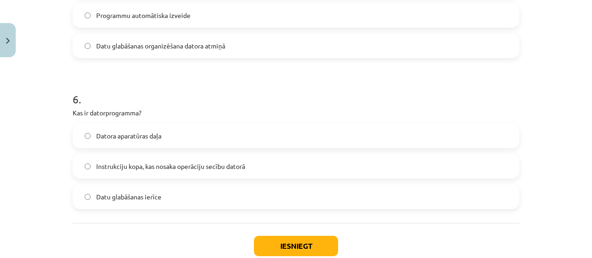
click at [172, 86] on h1 "6 ." at bounding box center [296, 91] width 447 height 29
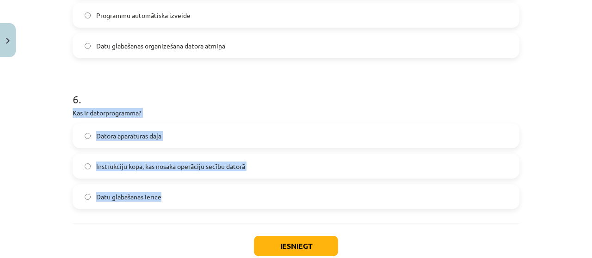
drag, startPoint x: 66, startPoint y: 111, endPoint x: 187, endPoint y: 192, distance: 146.3
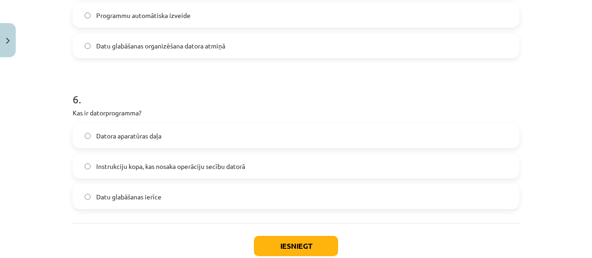
click at [185, 90] on h1 "6 ." at bounding box center [296, 91] width 447 height 29
click at [174, 156] on label "Instrukciju kopa, kas nosaka operāciju secību datorā" at bounding box center [296, 166] width 445 height 23
click at [271, 236] on button "Iesniegt" at bounding box center [296, 246] width 84 height 20
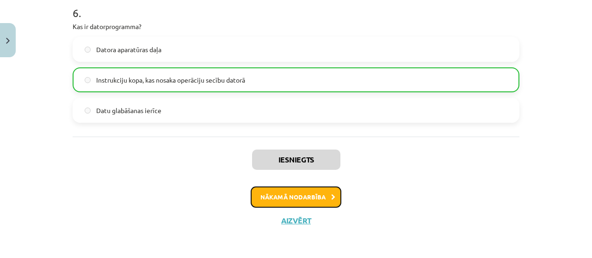
click at [251, 192] on button "Nākamā nodarbība" at bounding box center [296, 197] width 91 height 21
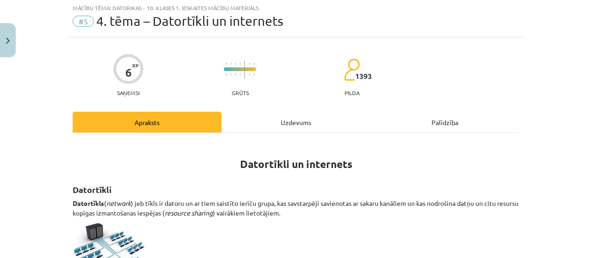
scroll to position [23, 0]
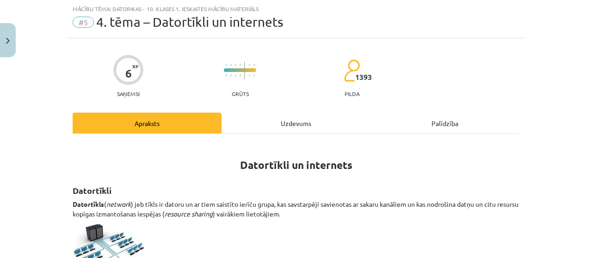
click at [292, 129] on div "Uzdevums" at bounding box center [295, 123] width 149 height 21
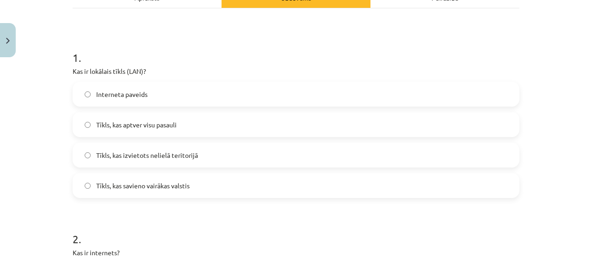
scroll to position [143, 0]
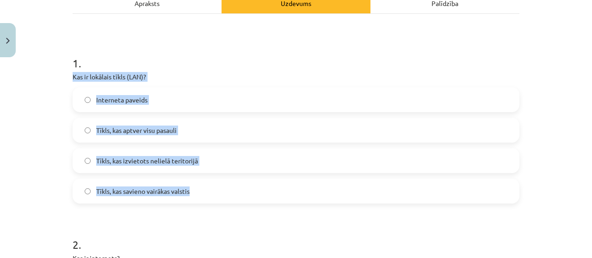
drag, startPoint x: 66, startPoint y: 75, endPoint x: 196, endPoint y: 189, distance: 173.0
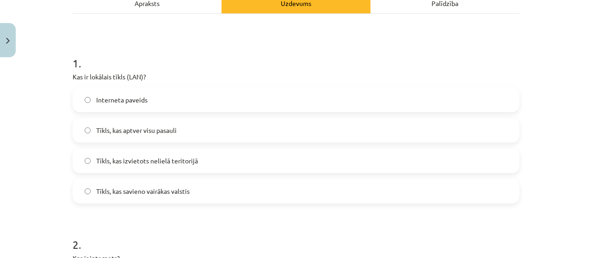
click at [194, 62] on h1 "1 ." at bounding box center [296, 55] width 447 height 29
click at [181, 160] on span "Tīkls, kas izvietots nelielā teritorijā" at bounding box center [147, 161] width 102 height 10
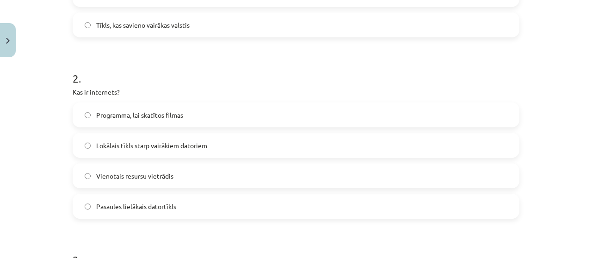
scroll to position [332, 0]
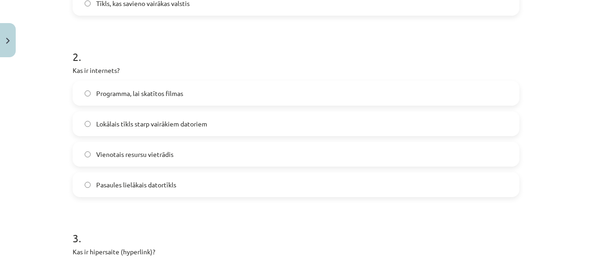
click at [288, 181] on label "Pasaules lielākais datortīkls" at bounding box center [296, 184] width 445 height 23
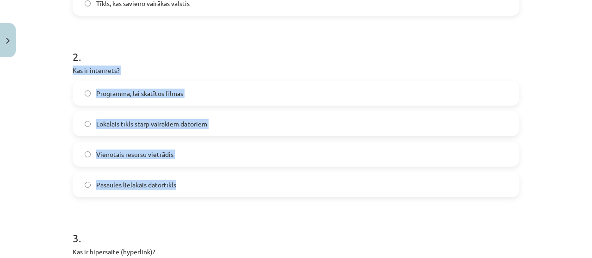
drag, startPoint x: 68, startPoint y: 68, endPoint x: 208, endPoint y: 177, distance: 177.6
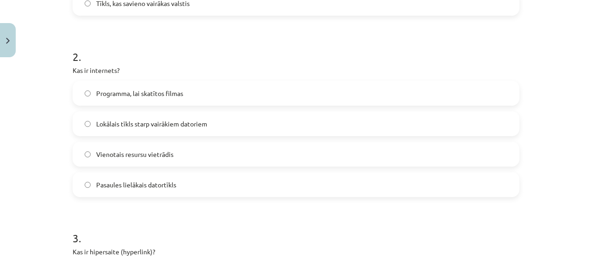
click at [217, 49] on h1 "2 ." at bounding box center [296, 48] width 447 height 29
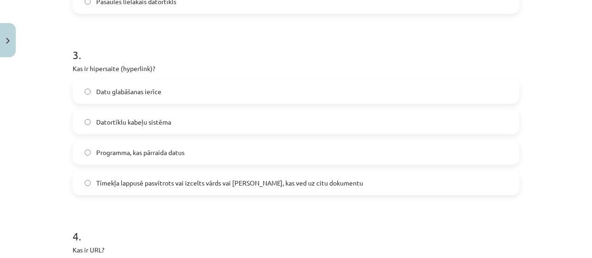
scroll to position [516, 0]
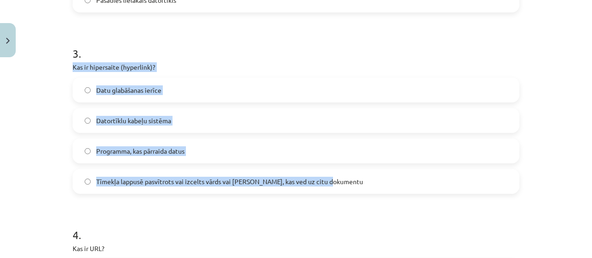
drag, startPoint x: 69, startPoint y: 67, endPoint x: 347, endPoint y: 178, distance: 298.8
click at [347, 178] on div "3 . Kas ir hipersaite (hyperlink)? Datu glabāšanas ierīce Datortīklu kabeļu sis…" at bounding box center [296, 112] width 447 height 163
click at [272, 142] on label "Programma, kas pārraida datus" at bounding box center [296, 151] width 445 height 23
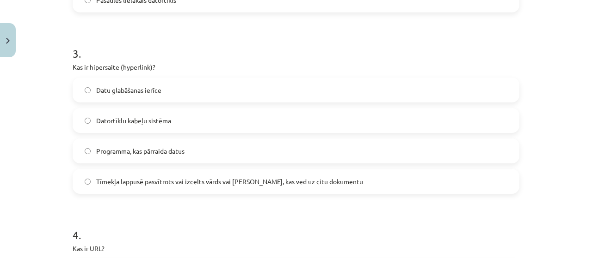
click at [269, 175] on label "Tīmekļa lappusē pasvītrots vai izcelts vārds vai frāze, kas ved uz citu dokumen…" at bounding box center [296, 181] width 445 height 23
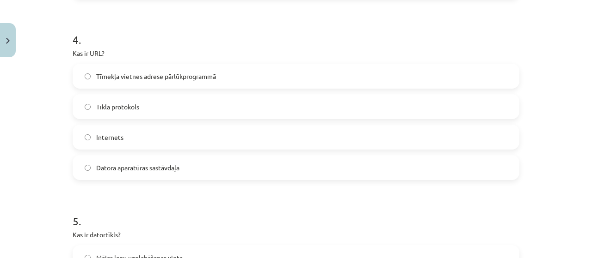
scroll to position [715, 0]
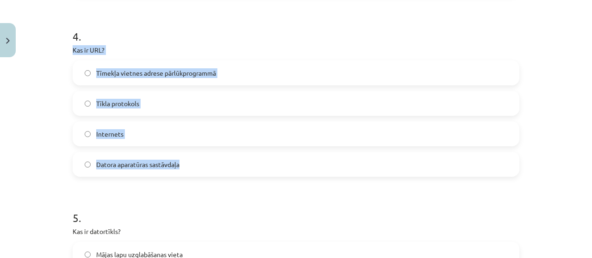
drag, startPoint x: 68, startPoint y: 50, endPoint x: 240, endPoint y: 150, distance: 198.5
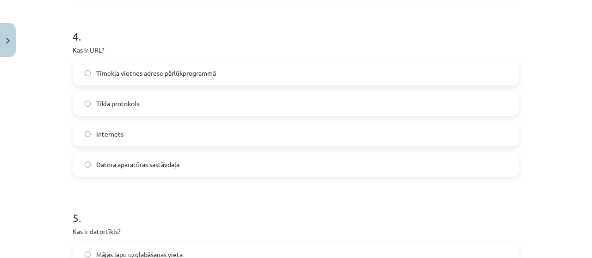
click at [246, 34] on h1 "4 ." at bounding box center [296, 28] width 447 height 29
click at [190, 77] on span "Tīmekļa vietnes adrese pārlūkprogrammā" at bounding box center [156, 73] width 120 height 10
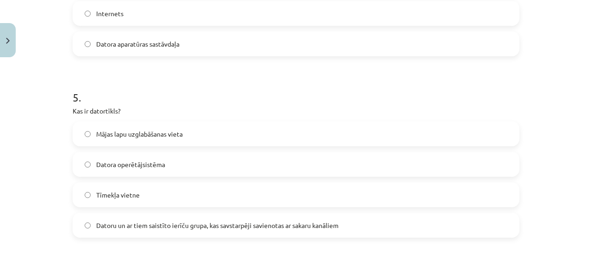
scroll to position [845, 0]
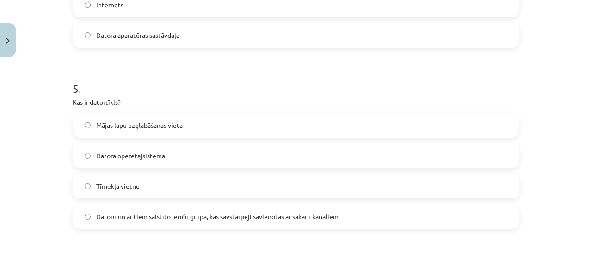
click at [174, 159] on label "Datora operētājsistēma" at bounding box center [296, 155] width 445 height 23
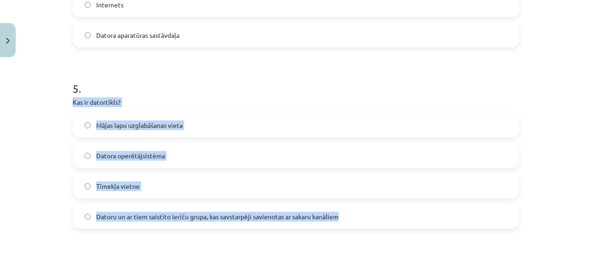
drag, startPoint x: 65, startPoint y: 103, endPoint x: 342, endPoint y: 223, distance: 302.1
click at [312, 103] on p "Kas ir datortīkls?" at bounding box center [296, 103] width 447 height 10
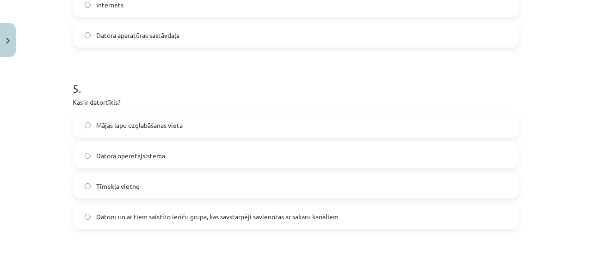
click at [169, 216] on span "Datoru un ar tiem saistīto ierīču grupa, kas savstarpēji savienotas ar sakaru k…" at bounding box center [217, 217] width 242 height 10
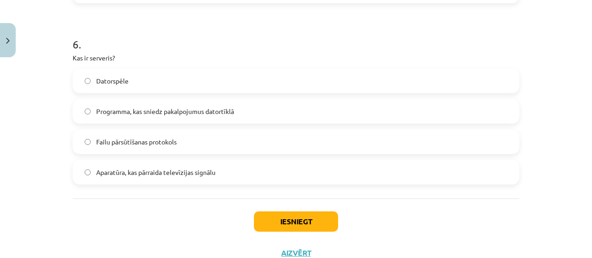
click at [193, 116] on label "Programma, kas sniedz pakalpojumus datortīklā" at bounding box center [296, 111] width 445 height 23
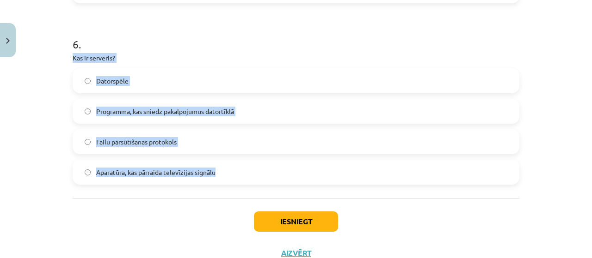
drag, startPoint x: 68, startPoint y: 57, endPoint x: 246, endPoint y: 169, distance: 210.2
click at [288, 66] on div "6 . Kas ir serveris? Datorspēle Programma, kas sniedz pakalpojumus datortīklā F…" at bounding box center [296, 103] width 447 height 163
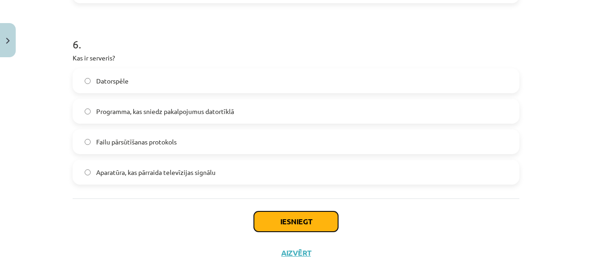
click at [276, 214] on button "Iesniegt" at bounding box center [296, 222] width 84 height 20
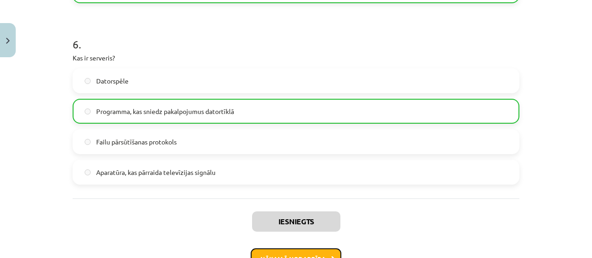
click at [328, 249] on button "Nākamā nodarbība" at bounding box center [296, 259] width 91 height 21
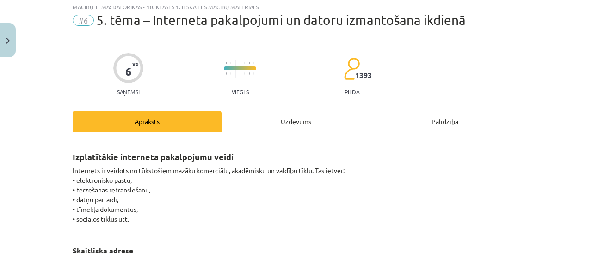
scroll to position [23, 0]
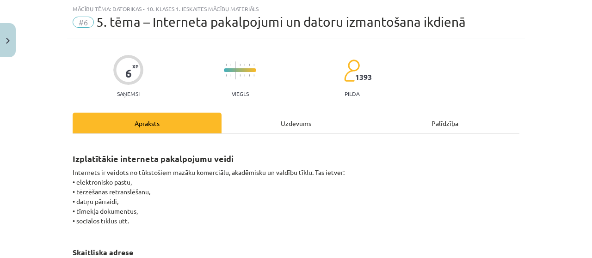
click at [270, 124] on div "Uzdevums" at bounding box center [295, 123] width 149 height 21
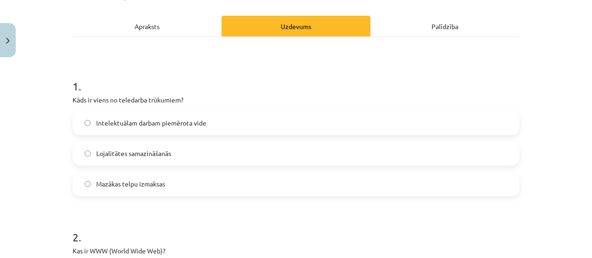
scroll to position [160, 0]
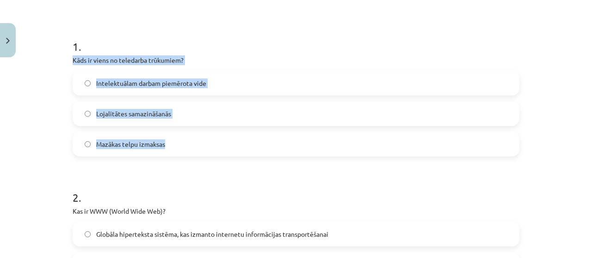
drag, startPoint x: 70, startPoint y: 59, endPoint x: 206, endPoint y: 130, distance: 153.7
click at [206, 130] on div "1 . Kāds ir viens no teledarba trūkumiem? Intelektuālam darbam piemērota vide L…" at bounding box center [296, 90] width 447 height 133
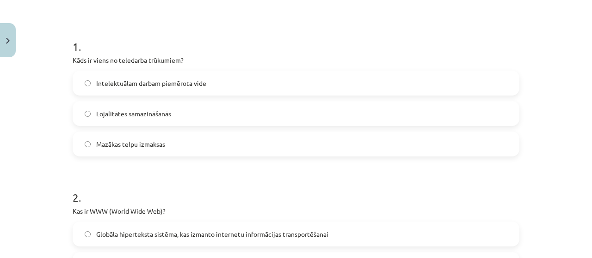
click at [187, 27] on h1 "1 ." at bounding box center [296, 38] width 447 height 29
click at [171, 110] on label "Lojalitātes samazināšanās" at bounding box center [296, 113] width 445 height 23
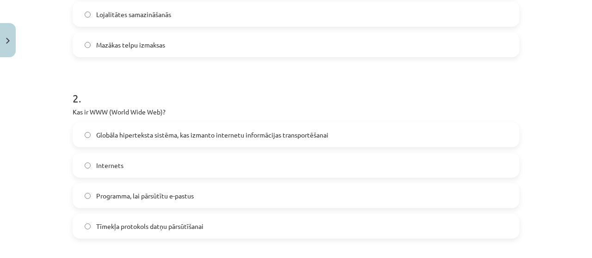
scroll to position [260, 0]
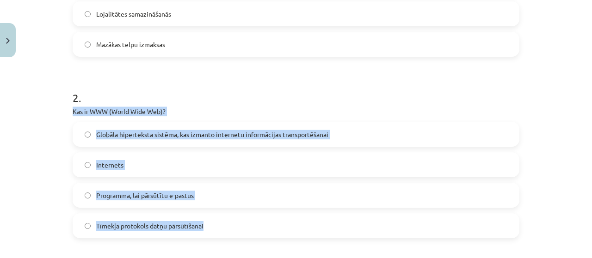
drag, startPoint x: 67, startPoint y: 111, endPoint x: 255, endPoint y: 227, distance: 220.9
click at [278, 136] on span "Globāla hiperteksta sistēma, kas izmanto internetu informācijas transportēšanai" at bounding box center [212, 135] width 232 height 10
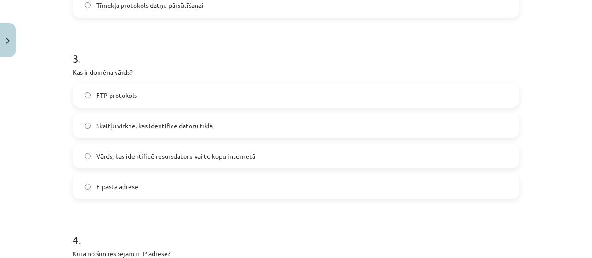
scroll to position [481, 0]
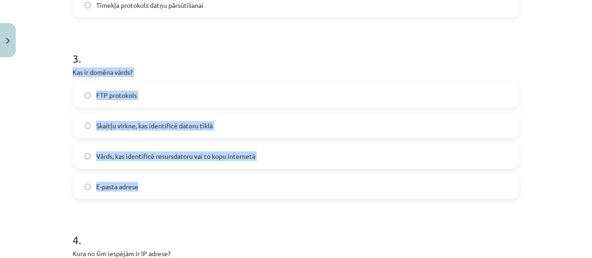
drag, startPoint x: 69, startPoint y: 71, endPoint x: 207, endPoint y: 181, distance: 176.4
click at [207, 181] on div "3 . Kas ir domēna vārds? FTP protokols Skaitļu virkne, kas identificē datoru tī…" at bounding box center [296, 117] width 447 height 163
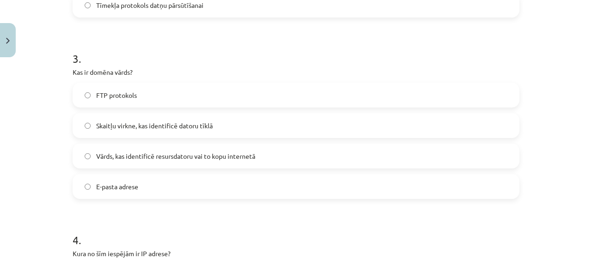
click at [220, 63] on h1 "3 ." at bounding box center [296, 50] width 447 height 29
click at [215, 163] on label "Vārds, kas identificē resursdatoru vai to kopu internetā" at bounding box center [296, 156] width 445 height 23
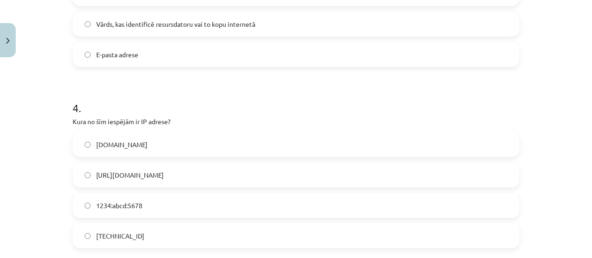
scroll to position [629, 0]
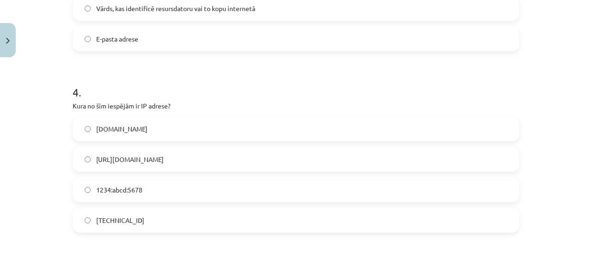
click at [231, 213] on label "192.100.81.101" at bounding box center [296, 220] width 445 height 23
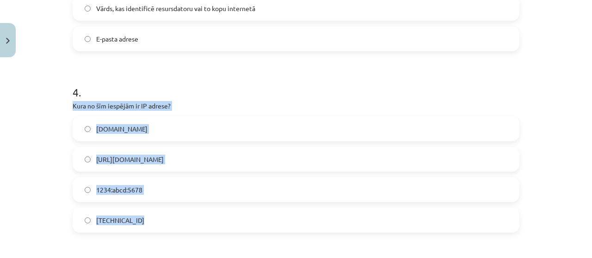
drag, startPoint x: 67, startPoint y: 106, endPoint x: 229, endPoint y: 224, distance: 201.0
click at [229, 224] on div "6 XP Saņemsi Viegls 1393 pilda Apraksts Uzdevums Palīdzība 1 . Kāds ir viens no…" at bounding box center [296, 41] width 458 height 1217
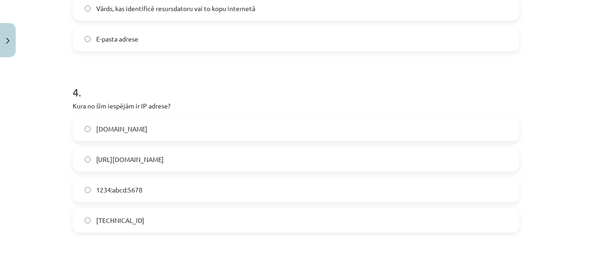
click at [231, 93] on h1 "4 ." at bounding box center [296, 84] width 447 height 29
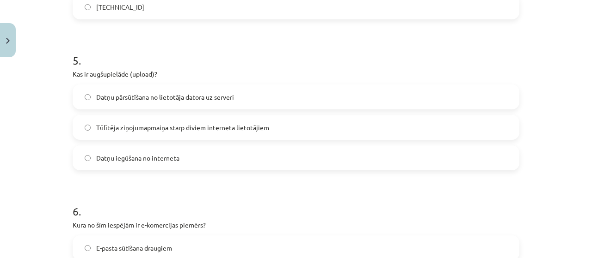
scroll to position [843, 0]
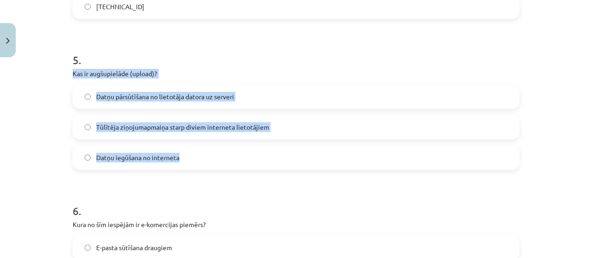
drag, startPoint x: 68, startPoint y: 73, endPoint x: 205, endPoint y: 149, distance: 157.3
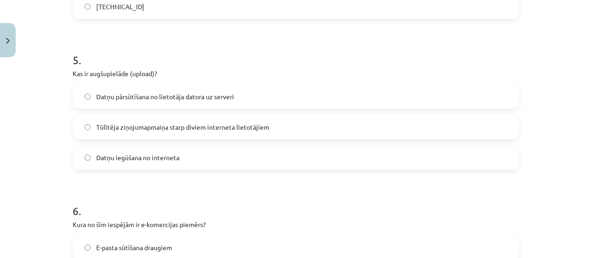
click at [214, 49] on h1 "5 ." at bounding box center [296, 51] width 447 height 29
drag, startPoint x: 214, startPoint y: 49, endPoint x: 228, endPoint y: 77, distance: 31.2
click at [228, 77] on div "5 . Kas ir augšupielāde (upload)? Datņu pārsūtīšana no lietotāja datora uz serv…" at bounding box center [296, 103] width 447 height 133
click at [235, 66] on div "5 . Kas ir augšupielāde (upload)? Datņu pārsūtīšana no lietotāja datora uz serv…" at bounding box center [296, 103] width 447 height 133
click at [254, 151] on label "Datņu iegūšana no interneta" at bounding box center [296, 157] width 445 height 23
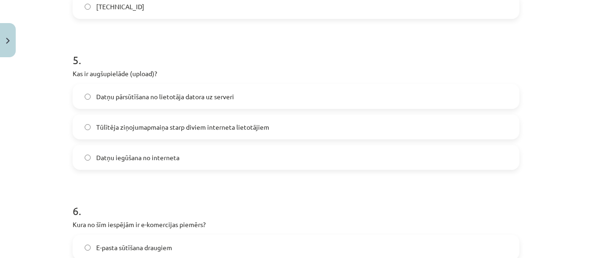
click at [170, 124] on span "Tūlītēja ziņojumapmaiņa starp diviem interneta lietotājiem" at bounding box center [182, 128] width 173 height 10
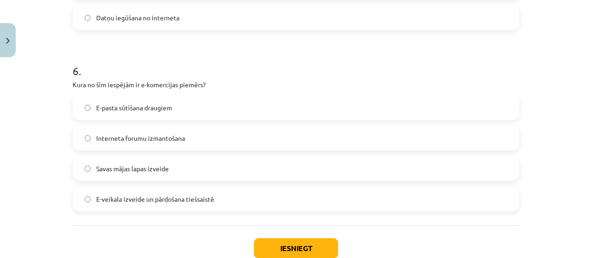
scroll to position [975, 0]
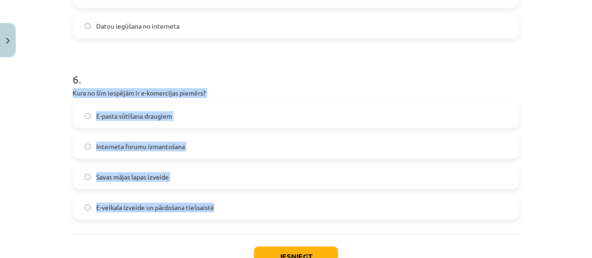
drag, startPoint x: 67, startPoint y: 90, endPoint x: 222, endPoint y: 199, distance: 189.8
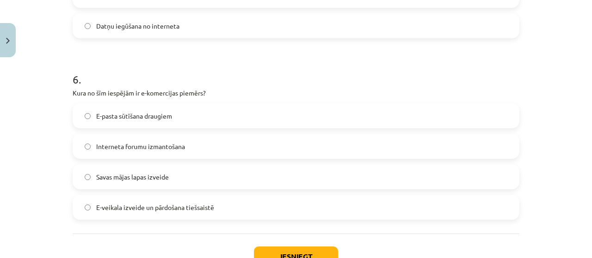
click at [239, 84] on h1 "6 ." at bounding box center [296, 71] width 447 height 29
click at [202, 203] on span "E-veikala izveide un pārdošana tiešsaistē" at bounding box center [155, 208] width 118 height 10
click at [270, 252] on button "Iesniegt" at bounding box center [296, 257] width 84 height 20
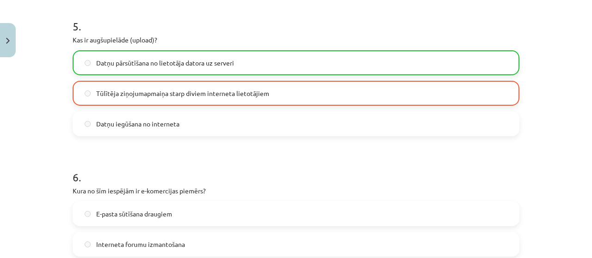
scroll to position [877, 0]
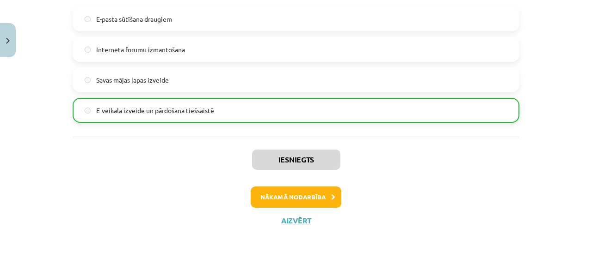
click at [266, 193] on button "Nākamā nodarbība" at bounding box center [296, 197] width 91 height 21
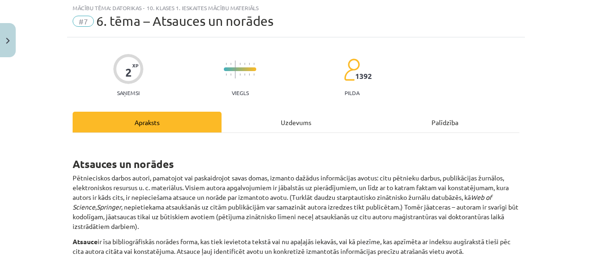
scroll to position [23, 0]
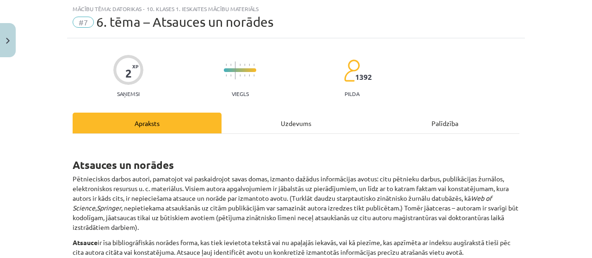
click at [289, 125] on div "Uzdevums" at bounding box center [295, 123] width 149 height 21
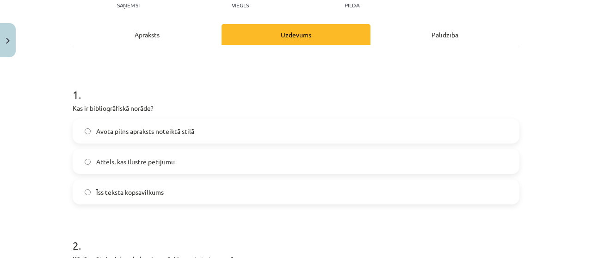
scroll to position [111, 0]
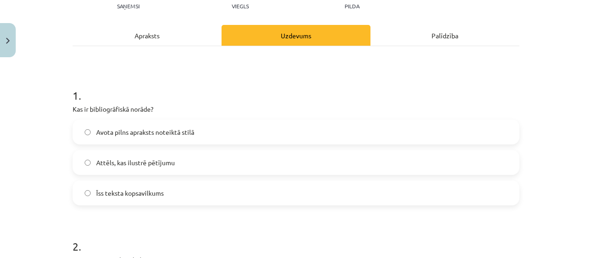
click at [211, 126] on label "Avota pilns apraksts noteiktā stilā" at bounding box center [296, 132] width 445 height 23
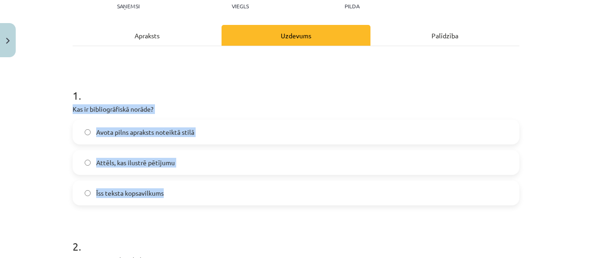
drag, startPoint x: 65, startPoint y: 105, endPoint x: 209, endPoint y: 186, distance: 165.6
click at [209, 186] on div "2 XP Saņemsi Viegls 1392 pilda Apraksts Uzdevums Palīdzība 1 . Kas ir bibliogrā…" at bounding box center [296, 196] width 458 height 491
click at [208, 186] on label "Īss teksta kopsavilkums" at bounding box center [296, 193] width 445 height 23
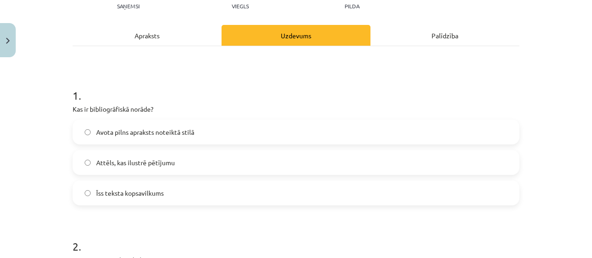
click at [96, 128] on span "Avota pilns apraksts noteiktā stilā" at bounding box center [145, 133] width 98 height 10
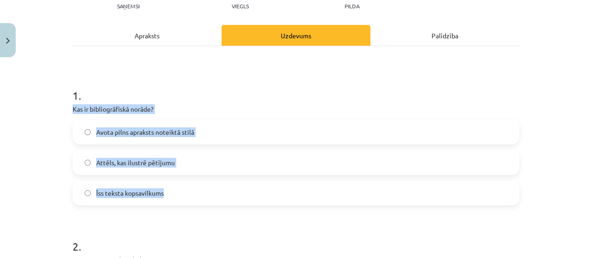
drag, startPoint x: 66, startPoint y: 109, endPoint x: 210, endPoint y: 196, distance: 168.9
click at [210, 196] on div "2 XP Saņemsi Viegls 1392 pilda Apraksts Uzdevums Palīdzība 1 . Kas ir bibliogrā…" at bounding box center [296, 196] width 458 height 491
click at [76, 65] on div "1 . Kas ir bibliogrāfiskā norāde? Avota pilns apraksts noteiktā stilā Attēls, k…" at bounding box center [296, 208] width 447 height 325
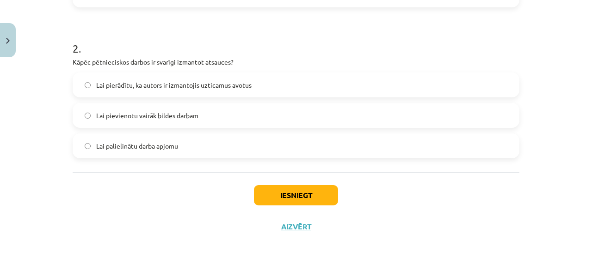
scroll to position [316, 0]
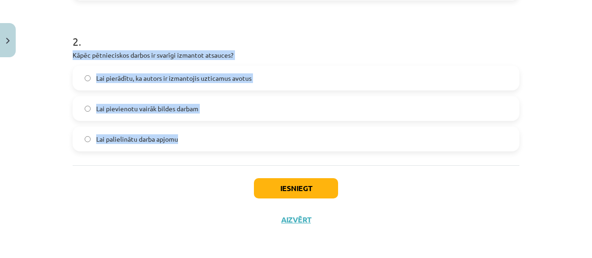
drag, startPoint x: 68, startPoint y: 50, endPoint x: 198, endPoint y: 133, distance: 153.9
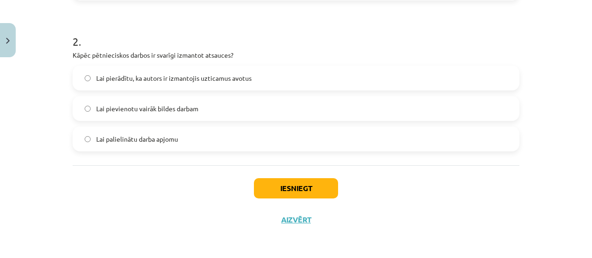
click at [170, 10] on form "1 . Kas ir bibliogrāfiskā norāde? Avota pilns apraksts noteiktā stilā Attēls, k…" at bounding box center [296, 10] width 447 height 284
click at [303, 78] on label "Lai pierādītu, ka autors ir izmantojis uzticamus avotus" at bounding box center [296, 78] width 445 height 23
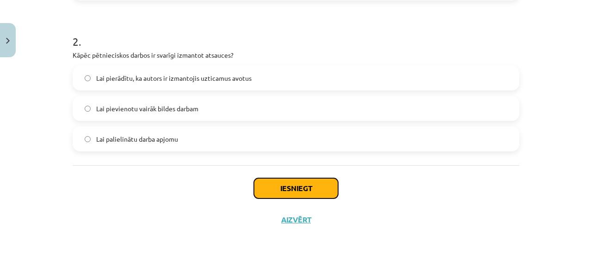
click at [302, 192] on button "Iesniegt" at bounding box center [296, 188] width 84 height 20
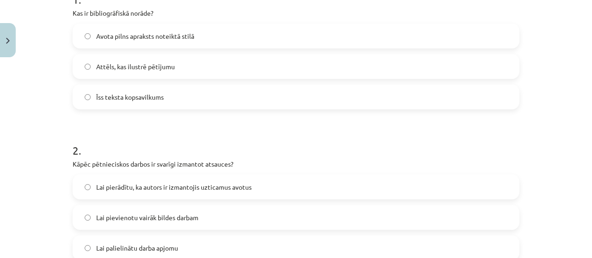
scroll to position [208, 0]
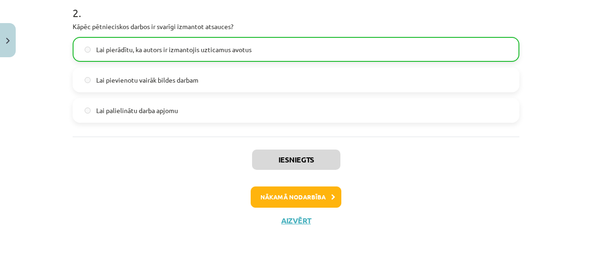
click at [331, 196] on icon at bounding box center [333, 198] width 4 height 6
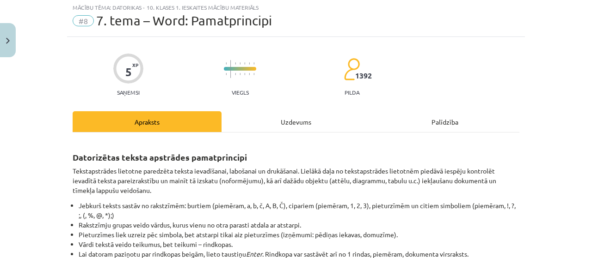
scroll to position [23, 0]
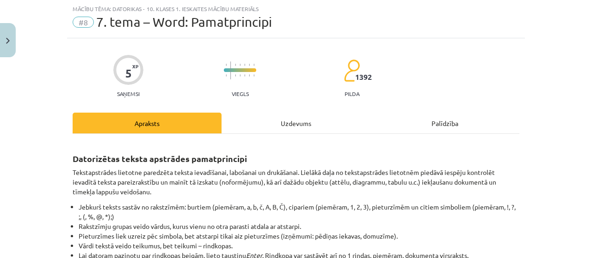
click at [281, 123] on div "Uzdevums" at bounding box center [295, 123] width 149 height 21
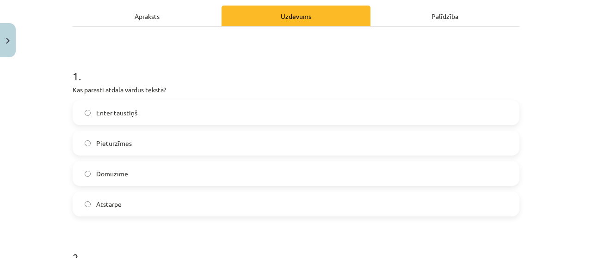
scroll to position [135, 0]
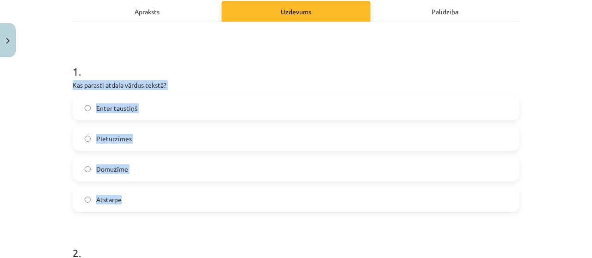
drag, startPoint x: 69, startPoint y: 86, endPoint x: 152, endPoint y: 201, distance: 141.9
click at [152, 201] on div "1 . Kas parasti atdala vārdus tekstā? Enter taustiņš Pieturzīmes Domuzīme Atsta…" at bounding box center [296, 130] width 447 height 163
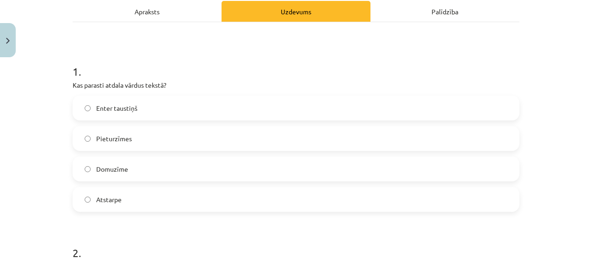
click at [201, 73] on h1 "1 ." at bounding box center [296, 63] width 447 height 29
click at [182, 196] on label "Atstarpe" at bounding box center [296, 199] width 445 height 23
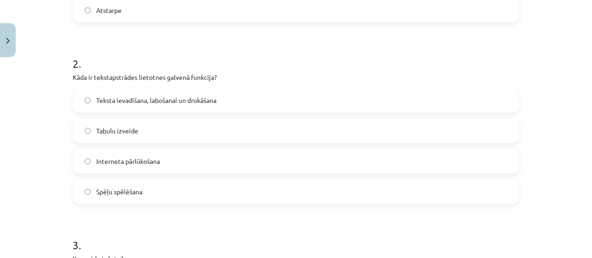
scroll to position [272, 0]
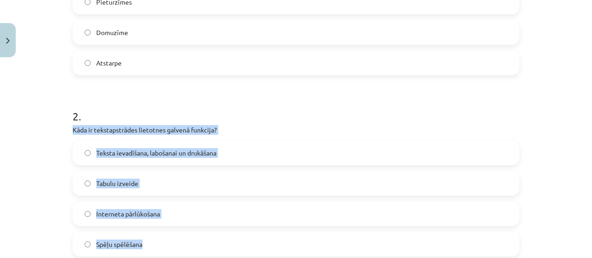
drag, startPoint x: 66, startPoint y: 127, endPoint x: 216, endPoint y: 233, distance: 184.7
click at [232, 156] on label "Teksta ievadīšana, labošanai un drukāšana" at bounding box center [296, 152] width 445 height 23
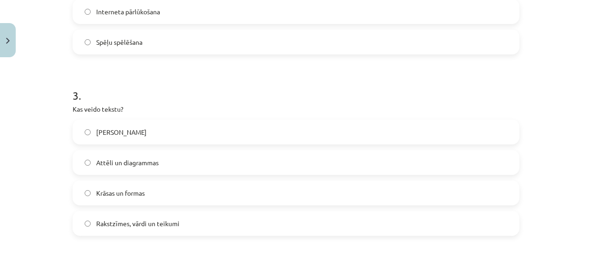
scroll to position [486, 0]
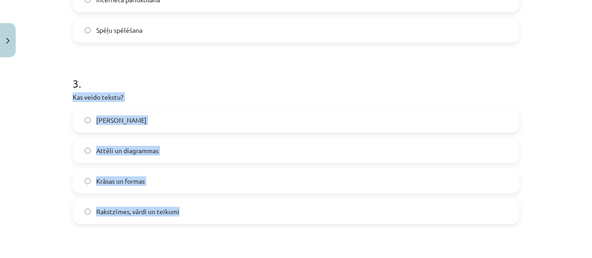
drag, startPoint x: 69, startPoint y: 98, endPoint x: 200, endPoint y: 206, distance: 169.4
click at [200, 206] on div "3 . Kas veido tekstu? Tikai burti Attēli un diagrammas Krāsas un formas Rakstzī…" at bounding box center [296, 142] width 447 height 163
click at [183, 117] on label "Tikai burti" at bounding box center [296, 120] width 445 height 23
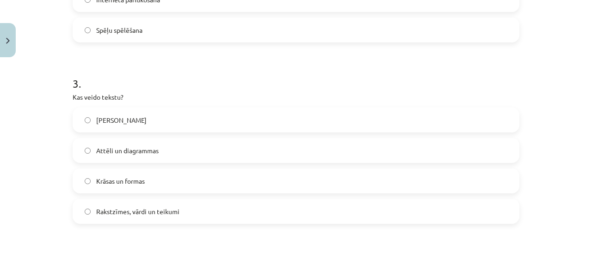
click at [166, 222] on label "Rakstzīmes, vārdi un teikumi" at bounding box center [296, 211] width 445 height 23
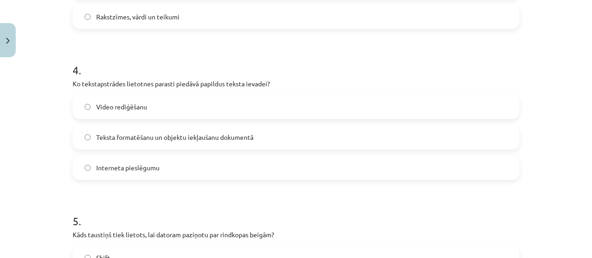
scroll to position [679, 0]
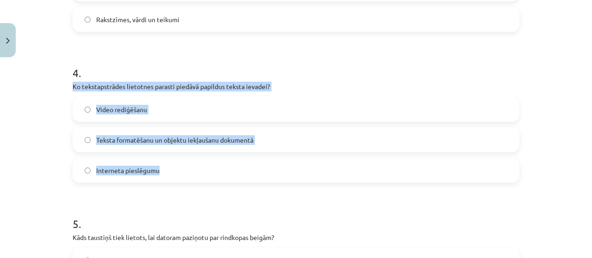
drag, startPoint x: 68, startPoint y: 86, endPoint x: 206, endPoint y: 166, distance: 159.5
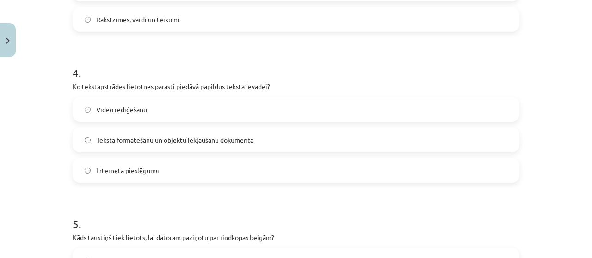
click at [223, 63] on h1 "4 ." at bounding box center [296, 64] width 447 height 29
click at [178, 145] on label "Teksta formatēšanu un objektu iekļaušanu dokumentā" at bounding box center [296, 140] width 445 height 23
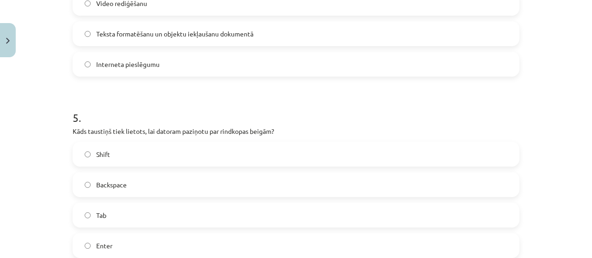
scroll to position [808, 0]
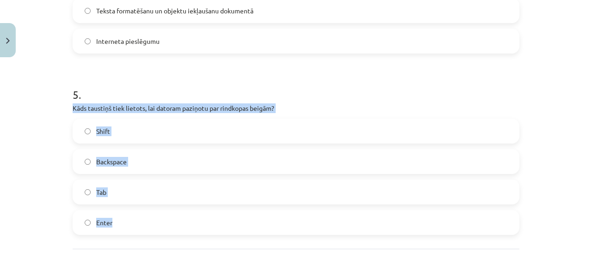
drag, startPoint x: 61, startPoint y: 105, endPoint x: 195, endPoint y: 217, distance: 175.0
click at [195, 217] on div "Mācību tēma: Datorikas - 10. klases 1. ieskaites mācību materiāls #8 7. tema – …" at bounding box center [296, 129] width 592 height 258
click at [142, 218] on label "Enter" at bounding box center [296, 222] width 445 height 23
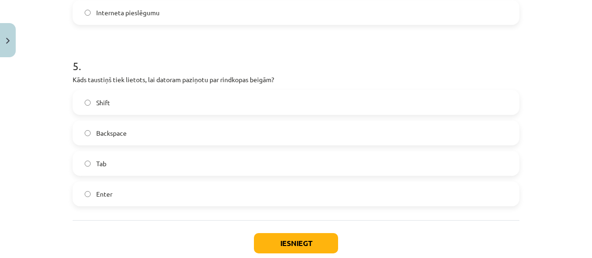
scroll to position [891, 0]
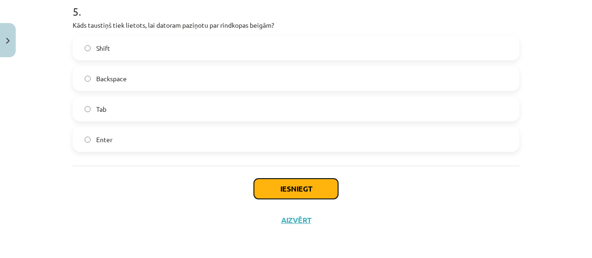
click at [286, 181] on button "Iesniegt" at bounding box center [296, 189] width 84 height 20
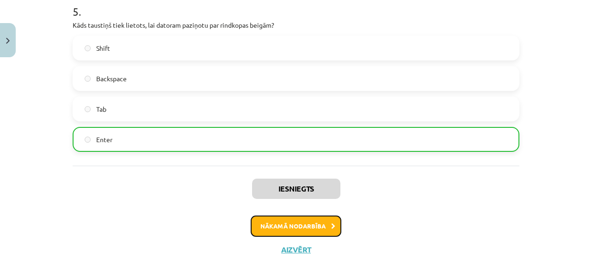
click at [275, 224] on button "Nākamā nodarbība" at bounding box center [296, 226] width 91 height 21
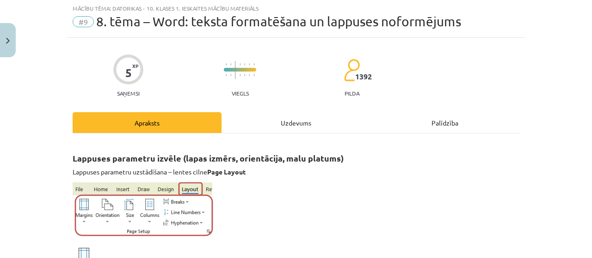
scroll to position [23, 0]
click at [301, 133] on div "Uzdevums" at bounding box center [295, 123] width 149 height 21
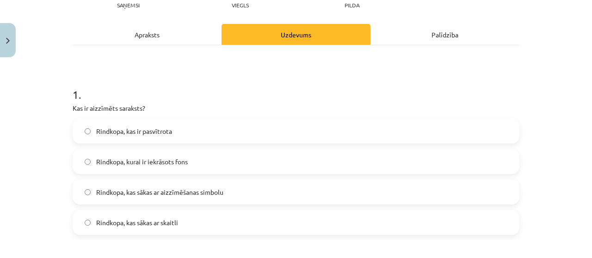
scroll to position [107, 0]
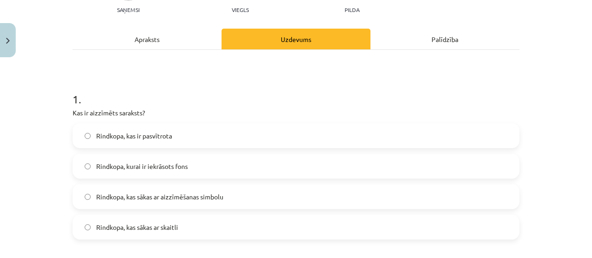
drag, startPoint x: 65, startPoint y: 113, endPoint x: 218, endPoint y: 220, distance: 186.4
click at [218, 220] on label "Rindkopa, kas sākas ar skaitli" at bounding box center [296, 227] width 445 height 23
drag, startPoint x: 65, startPoint y: 111, endPoint x: 252, endPoint y: 239, distance: 226.5
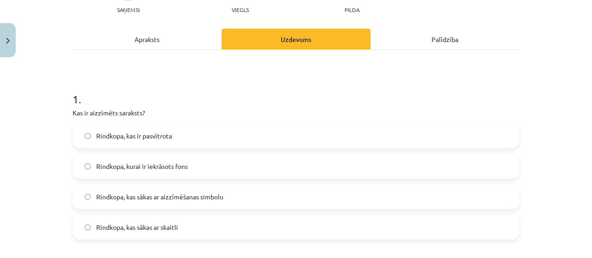
click at [244, 91] on h1 "1 ." at bounding box center [296, 91] width 447 height 29
click at [186, 198] on span "Rindkopa, kas sākas ar aizzīmēšanas simbolu" at bounding box center [159, 197] width 127 height 10
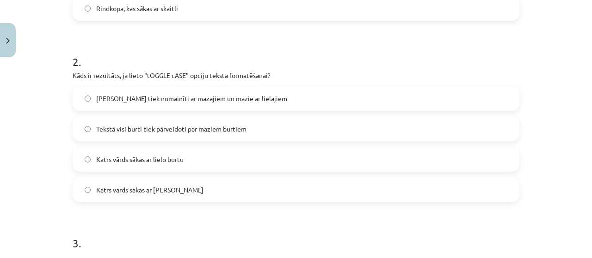
scroll to position [334, 0]
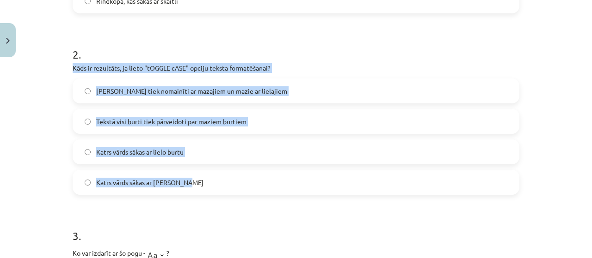
drag, startPoint x: 66, startPoint y: 66, endPoint x: 208, endPoint y: 176, distance: 179.3
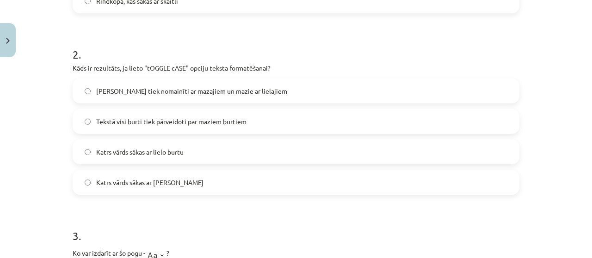
click at [209, 48] on h1 "2 ." at bounding box center [296, 46] width 447 height 29
click at [131, 90] on span "Lielie burti tiek nomainīti ar mazajiem un mazie ar lielajiem" at bounding box center [191, 91] width 191 height 10
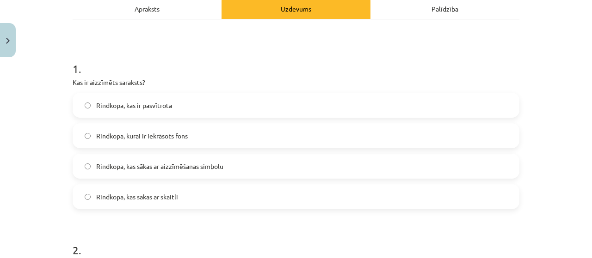
scroll to position [0, 0]
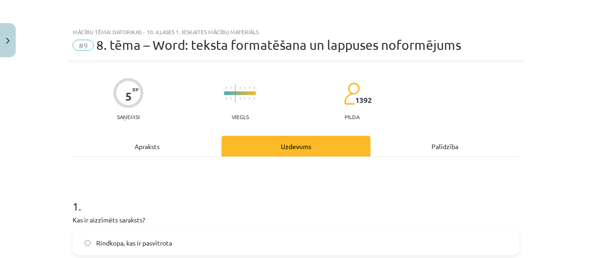
click at [158, 140] on div "Apraksts" at bounding box center [147, 146] width 149 height 21
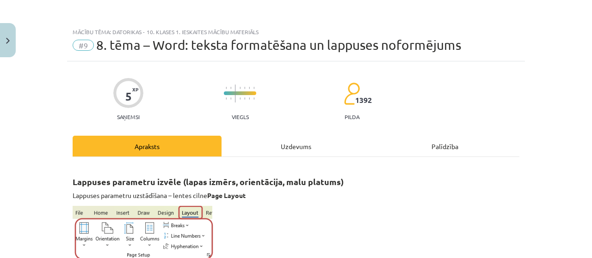
click at [262, 149] on div "Uzdevums" at bounding box center [295, 146] width 149 height 21
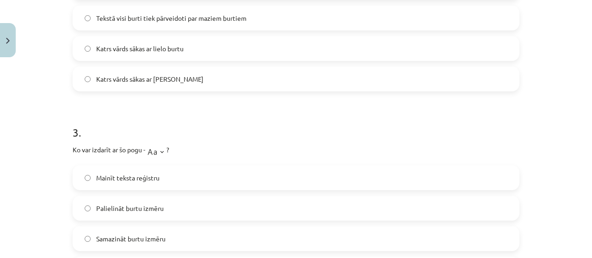
click at [240, 172] on label "Mainīt teksta reģistru" at bounding box center [296, 177] width 445 height 23
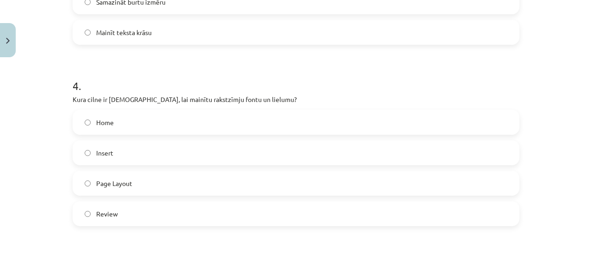
scroll to position [679, 0]
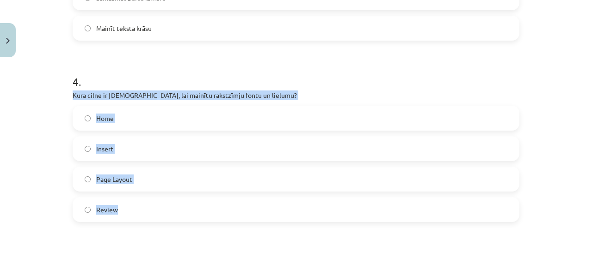
drag, startPoint x: 66, startPoint y: 94, endPoint x: 174, endPoint y: 193, distance: 146.3
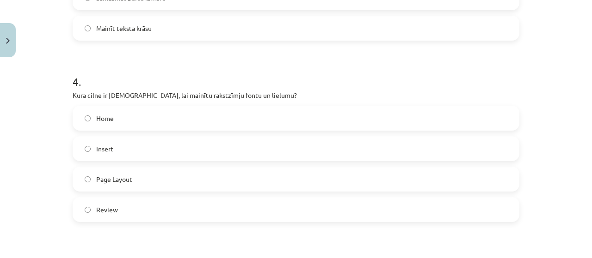
click at [181, 66] on h1 "4 ." at bounding box center [296, 73] width 447 height 29
click at [189, 116] on label "Home" at bounding box center [296, 118] width 445 height 23
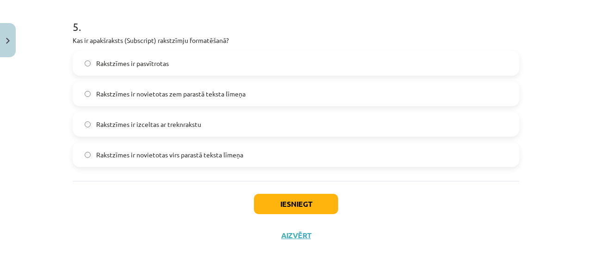
scroll to position [916, 0]
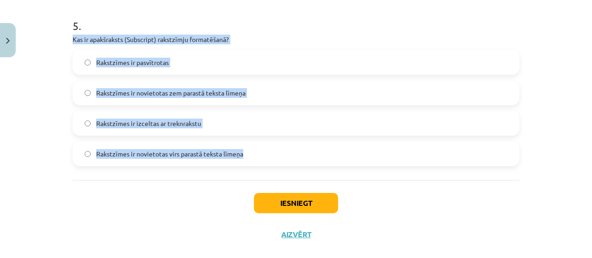
drag, startPoint x: 68, startPoint y: 37, endPoint x: 263, endPoint y: 147, distance: 224.5
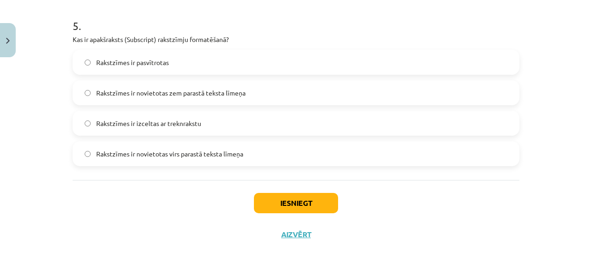
click at [205, 12] on h1 "5 ." at bounding box center [296, 17] width 447 height 29
click at [199, 98] on label "Rakstzīmes ir novietotas zem parastā teksta līmeņa" at bounding box center [296, 92] width 445 height 23
click at [282, 207] on button "Iesniegt" at bounding box center [296, 203] width 84 height 20
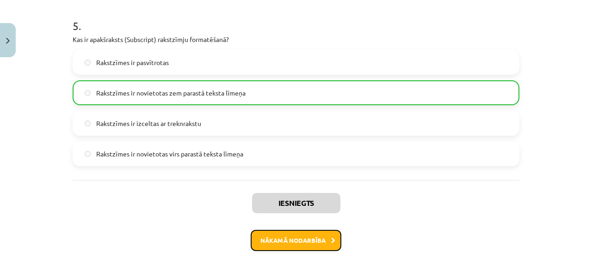
click at [283, 242] on button "Nākamā nodarbība" at bounding box center [296, 240] width 91 height 21
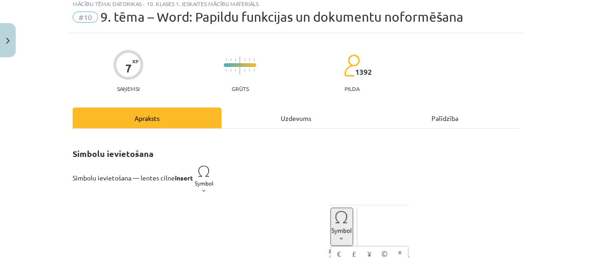
scroll to position [23, 0]
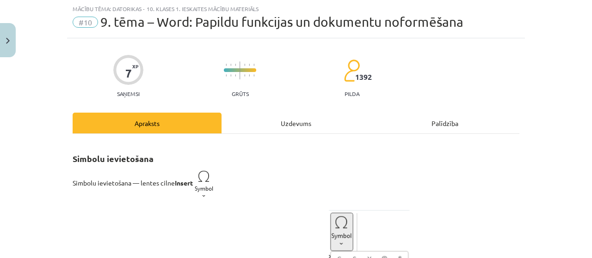
click at [289, 121] on div "Uzdevums" at bounding box center [295, 123] width 149 height 21
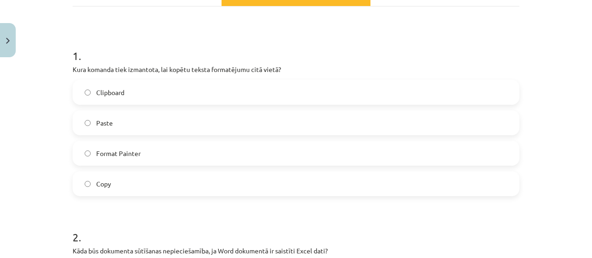
scroll to position [168, 0]
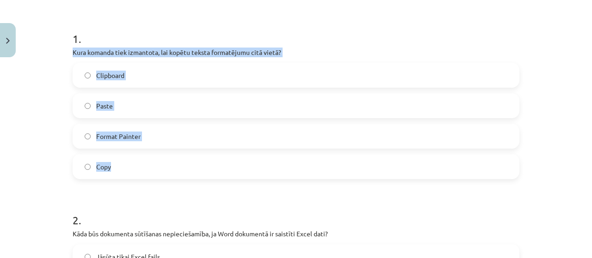
drag, startPoint x: 69, startPoint y: 50, endPoint x: 172, endPoint y: 157, distance: 148.1
click at [172, 157] on div "1 . Kura komanda tiek izmantota, lai kopētu teksta formatējumu citā vietā? Clip…" at bounding box center [296, 97] width 447 height 163
drag, startPoint x: 172, startPoint y: 157, endPoint x: 205, endPoint y: 53, distance: 109.2
click at [205, 53] on p "Kura komanda tiek izmantota, lai kopētu teksta formatējumu citā vietā?" at bounding box center [296, 53] width 447 height 10
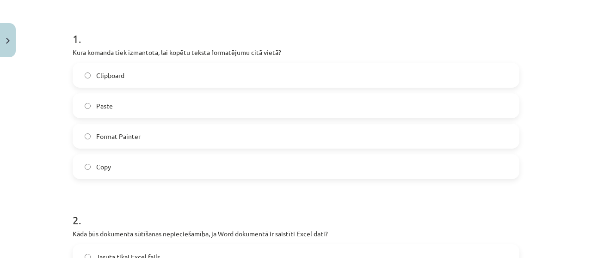
drag, startPoint x: 201, startPoint y: 196, endPoint x: 198, endPoint y: 189, distance: 6.9
drag, startPoint x: 198, startPoint y: 189, endPoint x: 79, endPoint y: 25, distance: 202.8
click at [79, 25] on h1 "1 ." at bounding box center [296, 30] width 447 height 29
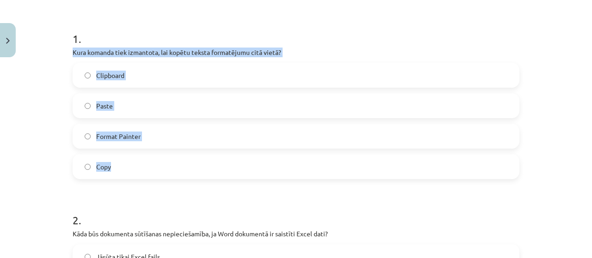
drag, startPoint x: 65, startPoint y: 51, endPoint x: 189, endPoint y: 178, distance: 177.2
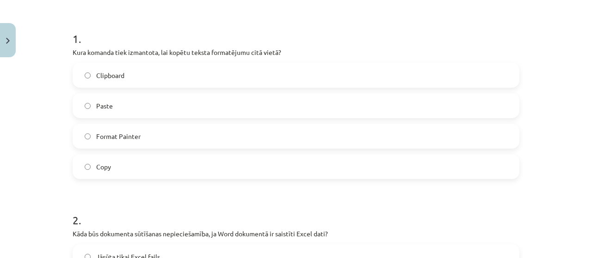
click at [181, 33] on h1 "1 ." at bounding box center [296, 30] width 447 height 29
click at [192, 129] on label "Format Painter" at bounding box center [296, 136] width 445 height 23
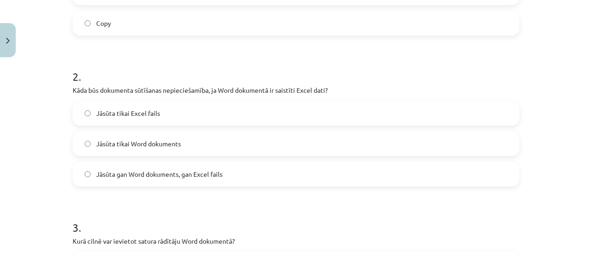
scroll to position [312, 0]
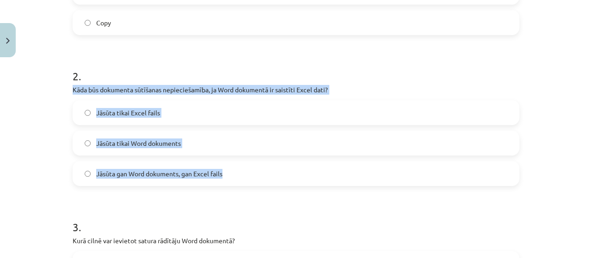
drag, startPoint x: 67, startPoint y: 88, endPoint x: 247, endPoint y: 178, distance: 201.4
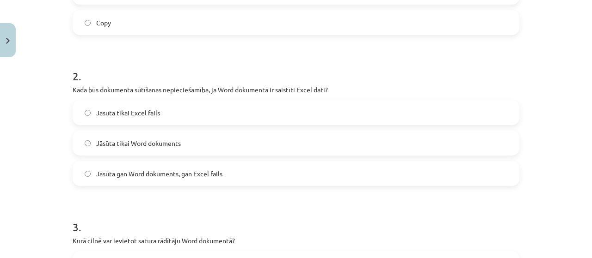
click at [262, 54] on h1 "2 ." at bounding box center [296, 68] width 447 height 29
click at [182, 184] on label "Jāsūta gan Word dokuments, gan Excel fails" at bounding box center [296, 173] width 445 height 23
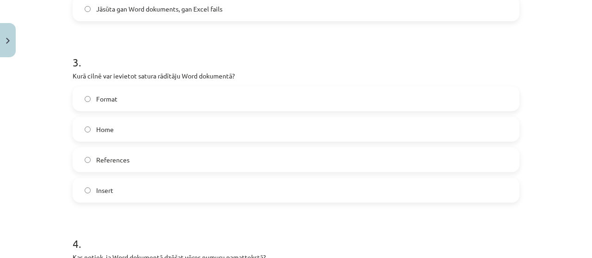
scroll to position [494, 0]
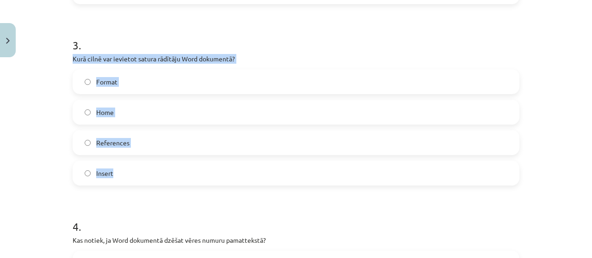
drag, startPoint x: 68, startPoint y: 57, endPoint x: 189, endPoint y: 163, distance: 160.8
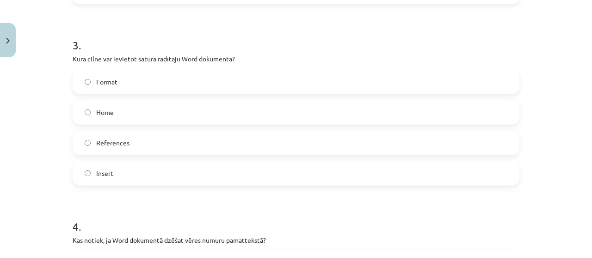
click at [193, 30] on h1 "3 ." at bounding box center [296, 37] width 447 height 29
click at [98, 154] on label "References" at bounding box center [296, 142] width 445 height 23
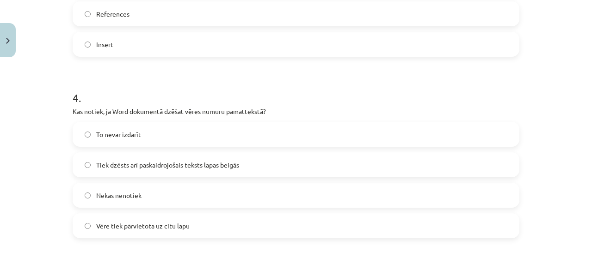
scroll to position [639, 0]
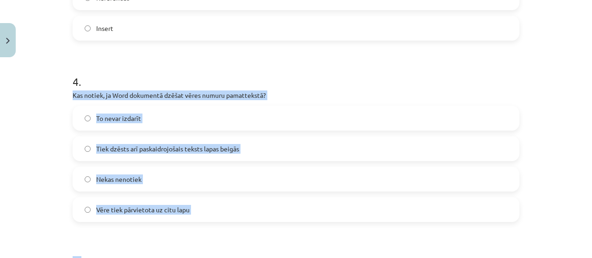
drag, startPoint x: 67, startPoint y: 95, endPoint x: 227, endPoint y: 223, distance: 204.6
click at [227, 223] on div "7 XP Saņemsi Grūts 1392 pilda Apraksts Uzdevums Palīdzība 1 . Kura komanda tiek…" at bounding box center [296, 121] width 458 height 1399
click at [49, 98] on div "Mācību tēma: Datorikas - 10. klases 1. ieskaites mācību materiāls #10 9. tēma –…" at bounding box center [296, 129] width 592 height 258
drag, startPoint x: 65, startPoint y: 95, endPoint x: 230, endPoint y: 200, distance: 195.6
click at [230, 200] on div "7 XP Saņemsi Grūts 1392 pilda Apraksts Uzdevums Palīdzība 1 . Kura komanda tiek…" at bounding box center [296, 121] width 458 height 1399
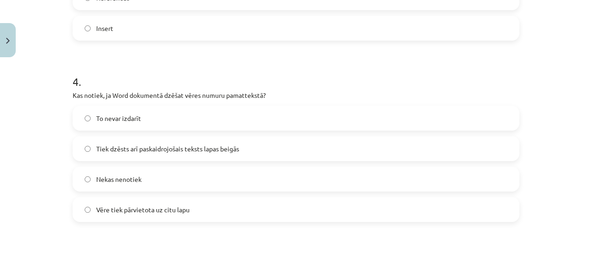
click at [222, 72] on h1 "4 ." at bounding box center [296, 73] width 447 height 29
click at [25, 119] on div "Mācību tēma: Datorikas - 10. klases 1. ieskaites mācību materiāls #10 9. tēma –…" at bounding box center [296, 129] width 592 height 258
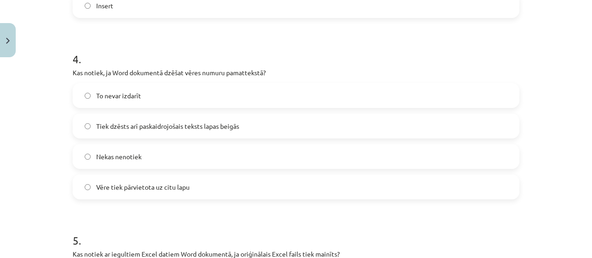
scroll to position [663, 0]
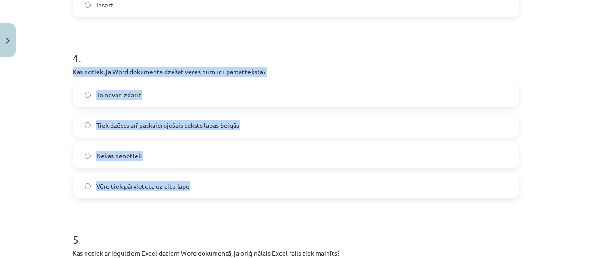
drag, startPoint x: 64, startPoint y: 70, endPoint x: 207, endPoint y: 180, distance: 181.0
click at [207, 180] on div "7 XP Saņemsi Grūts 1392 pilda Apraksts Uzdevums Palīdzība 1 . Kura komanda tiek…" at bounding box center [296, 97] width 458 height 1399
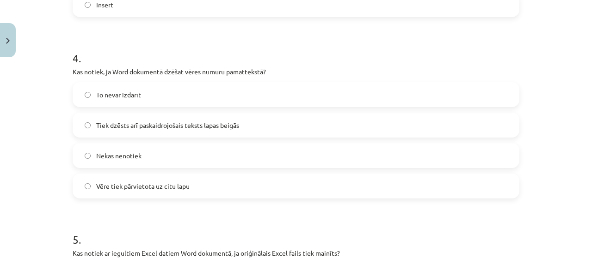
click at [228, 48] on h1 "4 ." at bounding box center [296, 50] width 447 height 29
click at [221, 124] on span "Tiek dzēsts arī paskaidrojošais teksts lapas beigās" at bounding box center [167, 126] width 143 height 10
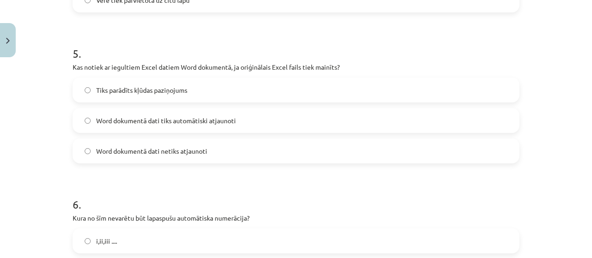
scroll to position [863, 0]
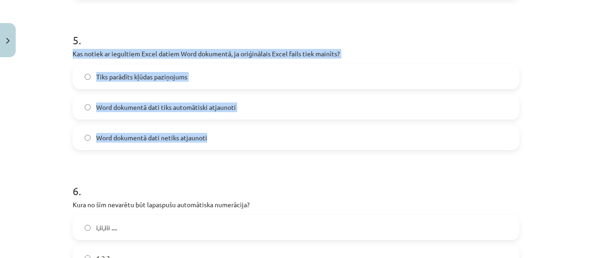
drag, startPoint x: 67, startPoint y: 53, endPoint x: 210, endPoint y: 132, distance: 163.7
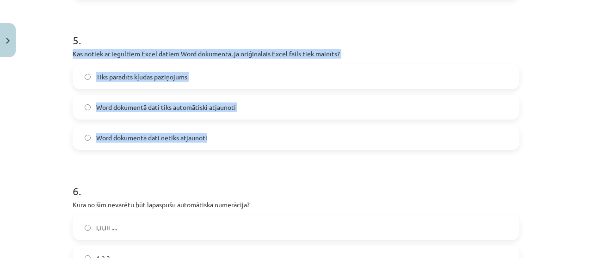
drag, startPoint x: 66, startPoint y: 52, endPoint x: 270, endPoint y: 135, distance: 220.7
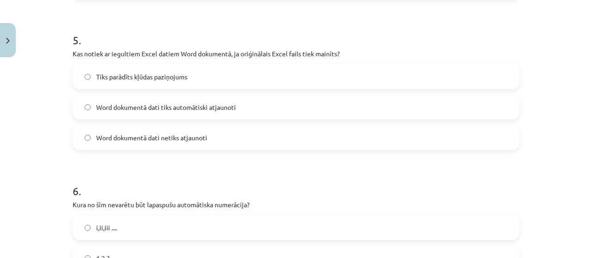
click at [208, 26] on h1 "5 ." at bounding box center [296, 32] width 447 height 29
click at [274, 137] on label "Word dokumentā dati netiks atjaunoti" at bounding box center [296, 137] width 445 height 23
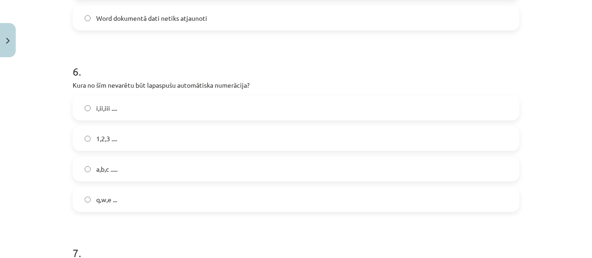
scroll to position [997, 0]
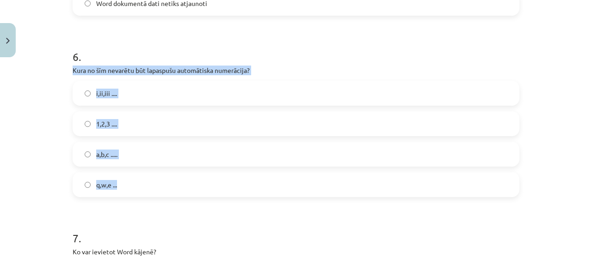
drag, startPoint x: 66, startPoint y: 68, endPoint x: 179, endPoint y: 182, distance: 160.2
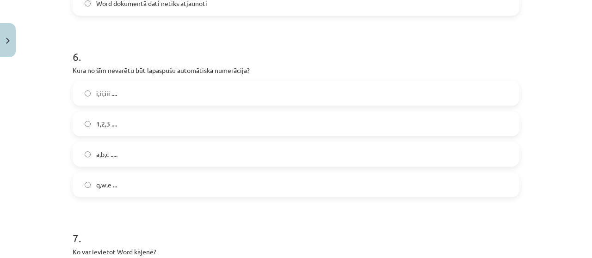
click at [214, 47] on h1 "6 ." at bounding box center [296, 48] width 447 height 29
click at [97, 181] on span "q,w,e ..." at bounding box center [106, 185] width 21 height 10
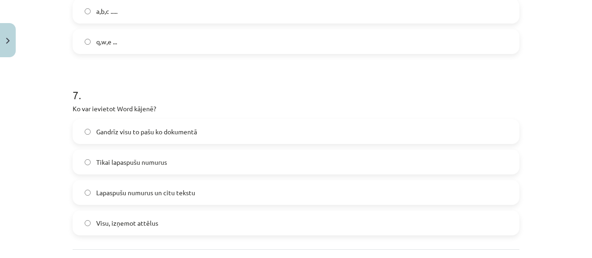
scroll to position [1141, 0]
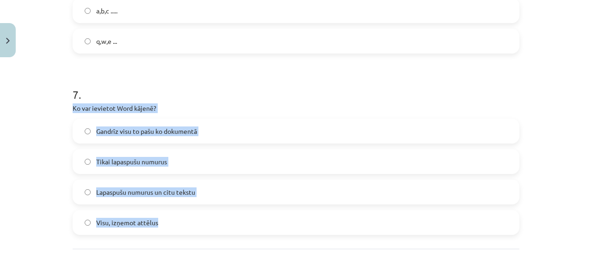
drag, startPoint x: 68, startPoint y: 106, endPoint x: 211, endPoint y: 221, distance: 183.3
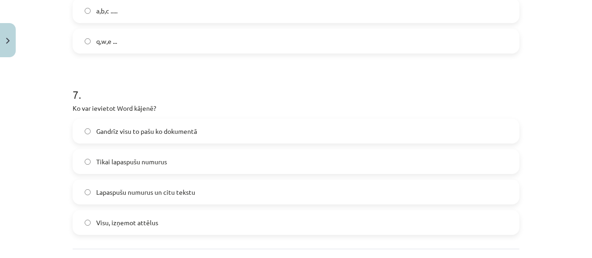
click at [252, 96] on h1 "7 ." at bounding box center [296, 86] width 447 height 29
click at [215, 126] on label "Gandrīz visu to pašu ko dokumentā" at bounding box center [296, 131] width 445 height 23
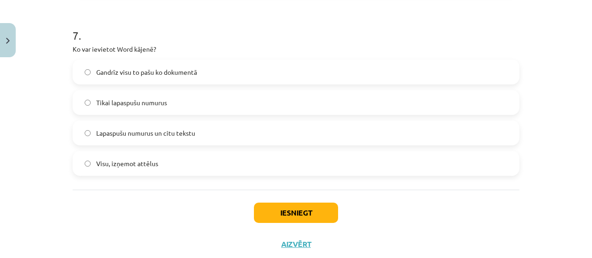
scroll to position [1224, 0]
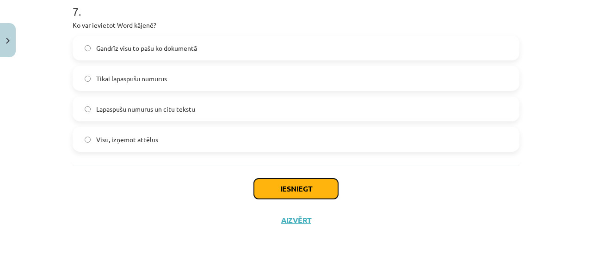
click at [290, 189] on button "Iesniegt" at bounding box center [296, 189] width 84 height 20
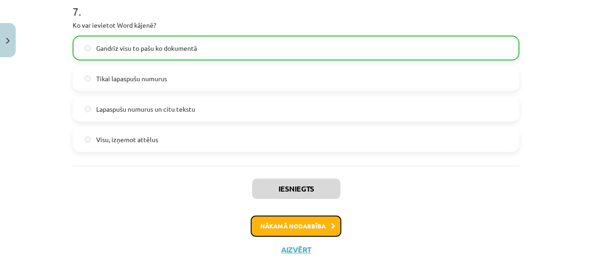
click at [302, 224] on button "Nākamā nodarbība" at bounding box center [296, 226] width 91 height 21
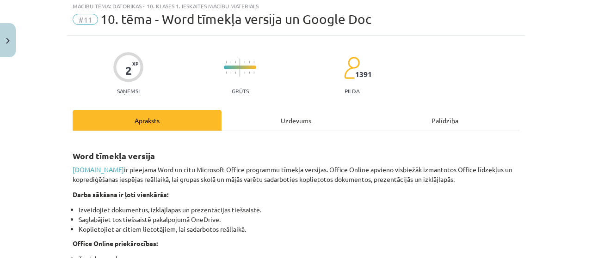
scroll to position [23, 0]
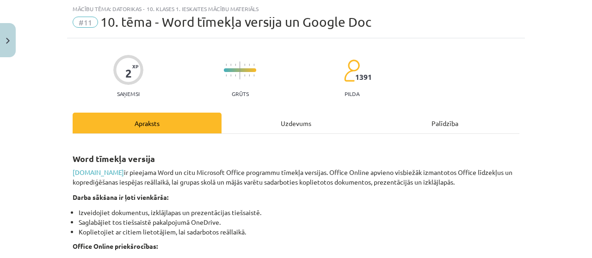
click at [270, 128] on div "Uzdevums" at bounding box center [295, 123] width 149 height 21
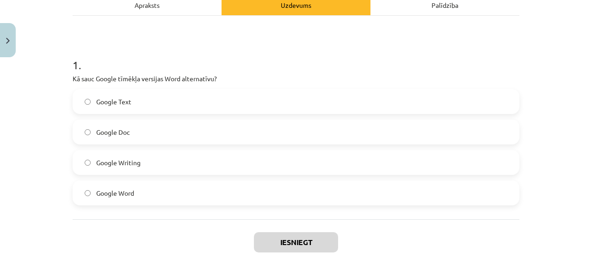
scroll to position [144, 0]
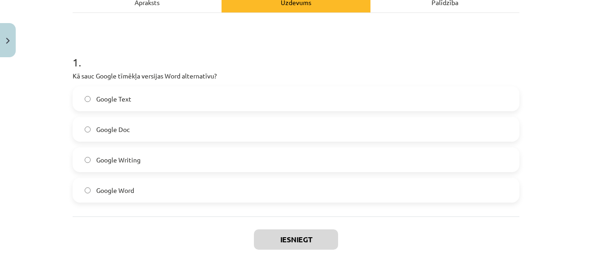
click at [154, 101] on label "Google Text" at bounding box center [296, 98] width 445 height 23
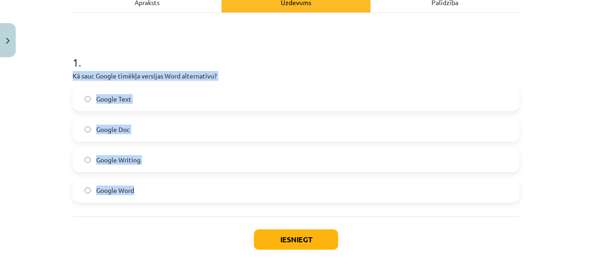
drag, startPoint x: 68, startPoint y: 74, endPoint x: 222, endPoint y: 187, distance: 191.8
click at [222, 187] on div "2 XP Saņemsi Grūts 1391 pilda Apraksts Uzdevums Palīdzība 1 . Kā sauc Google tī…" at bounding box center [296, 102] width 458 height 370
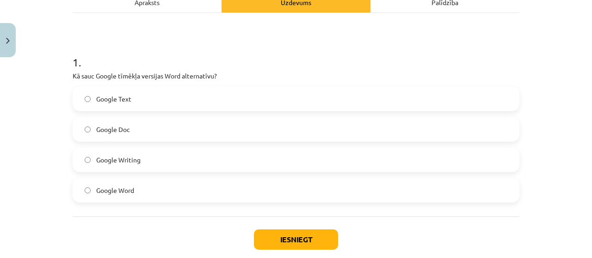
click at [270, 61] on h1 "1 ." at bounding box center [296, 54] width 447 height 29
click at [216, 137] on label "Google Doc" at bounding box center [296, 129] width 445 height 23
click at [287, 240] on button "Iesniegt" at bounding box center [296, 240] width 84 height 20
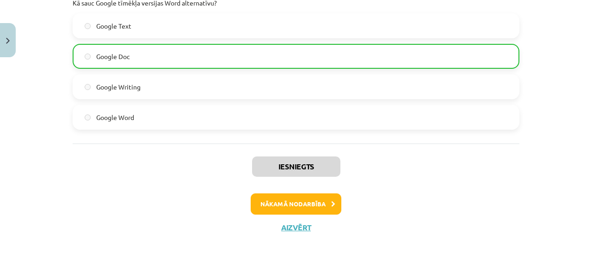
scroll to position [218, 0]
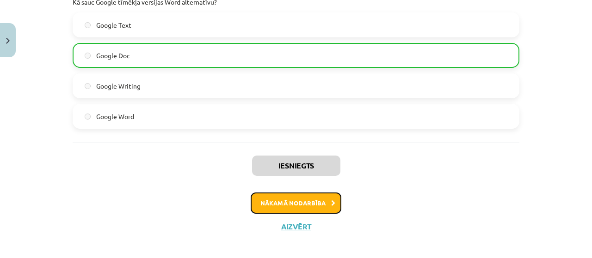
click at [268, 209] on button "Nākamā nodarbība" at bounding box center [296, 203] width 91 height 21
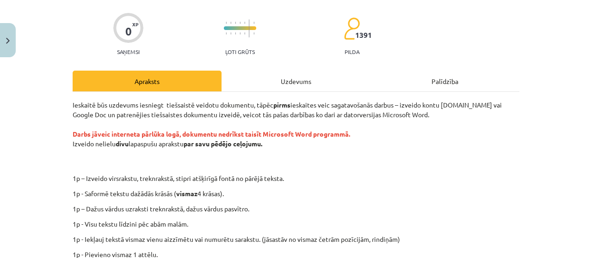
scroll to position [67, 0]
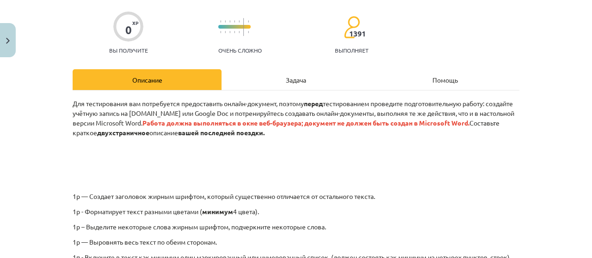
click at [546, 78] on div "Тема исследования: Информатика - учебный материал для 1-го теста 10-го класса #…" at bounding box center [296, 129] width 592 height 258
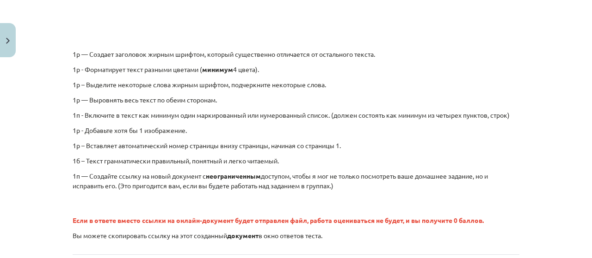
scroll to position [0, 0]
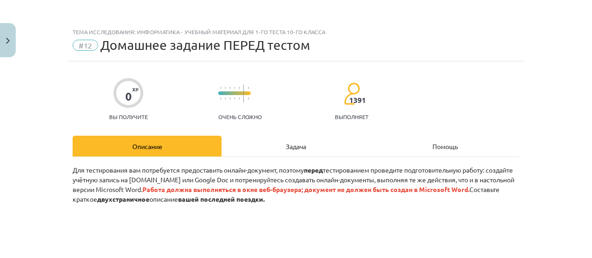
click at [295, 152] on div "Задача" at bounding box center [295, 146] width 149 height 21
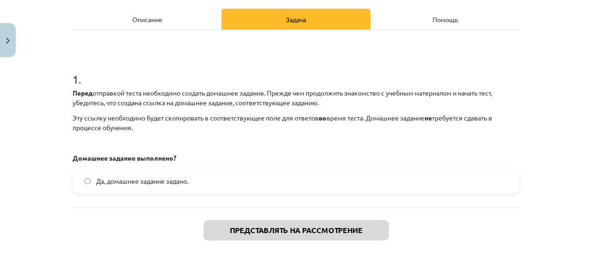
scroll to position [129, 0]
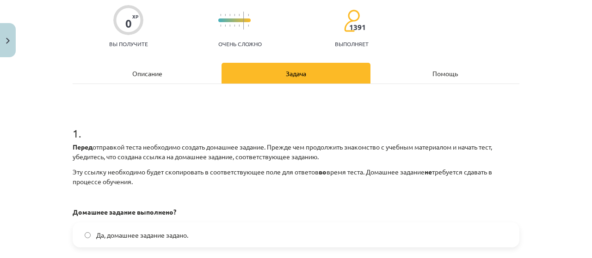
click at [170, 81] on div "Описание" at bounding box center [147, 73] width 149 height 21
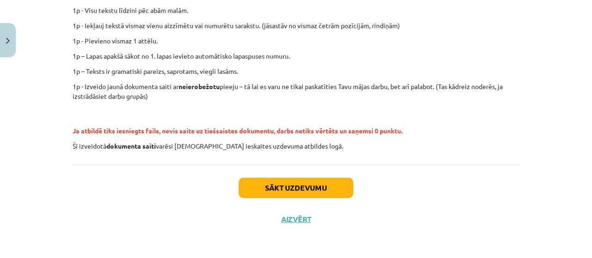
scroll to position [278, 0]
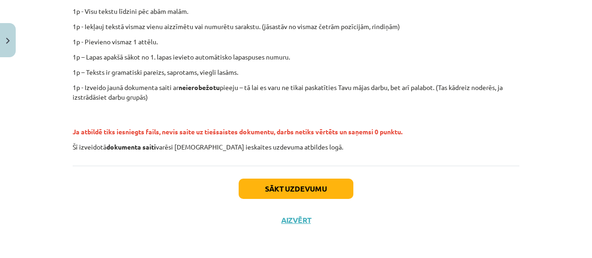
click at [419, 184] on div "Sākt uzdevumu Aizvērt" at bounding box center [296, 198] width 447 height 65
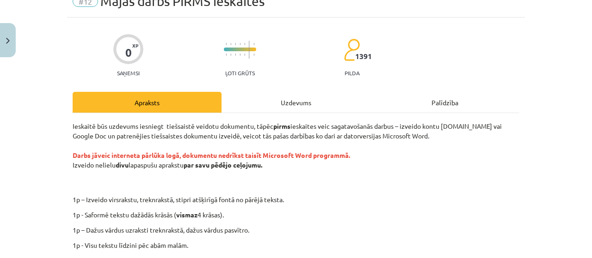
scroll to position [44, 0]
click at [506, 150] on p "Ieskaitē būs uzdevums iesniegt tiešsaistē veidotu dokumentu, tāpēc pirms ieskai…" at bounding box center [296, 155] width 447 height 68
click at [246, 111] on div "Uzdevums" at bounding box center [295, 102] width 149 height 21
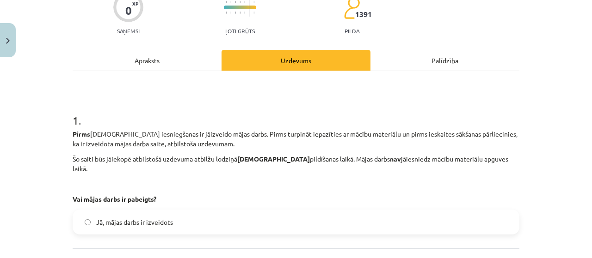
scroll to position [105, 0]
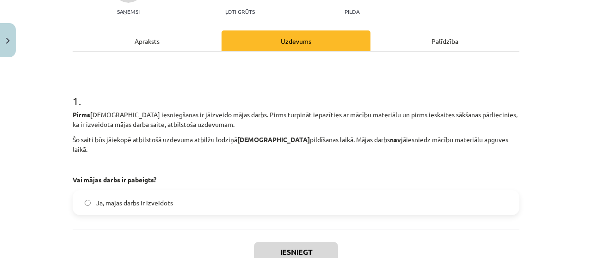
click at [150, 44] on div "Apraksts" at bounding box center [147, 41] width 149 height 21
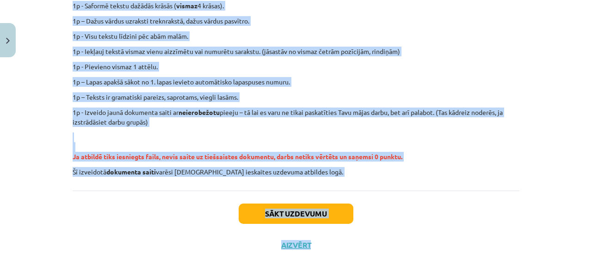
scroll to position [278, 0]
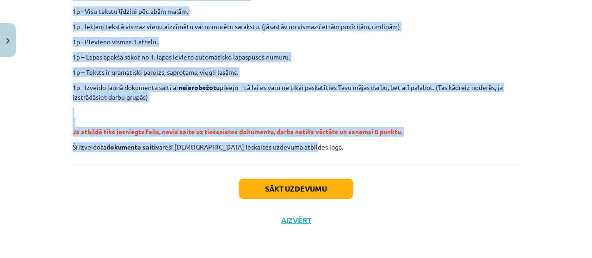
drag, startPoint x: 63, startPoint y: 85, endPoint x: 342, endPoint y: 155, distance: 287.5
click at [342, 155] on div "Mācību tēma: Datorikas - 10. klases 1. ieskaites mācību materiāls #12 Mājas dar…" at bounding box center [296, 129] width 592 height 258
click at [333, 141] on div "Ieskaitē būs uzdevums iesniegt tiešsaistē veidotu dokumentu, tāpēc pirms ieskai…" at bounding box center [296, 19] width 447 height 265
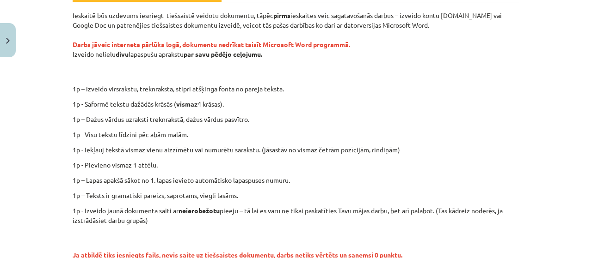
scroll to position [154, 0]
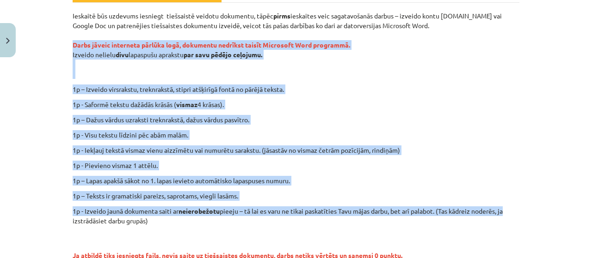
drag, startPoint x: 65, startPoint y: 44, endPoint x: 508, endPoint y: 212, distance: 473.8
click at [508, 212] on div "0 XP Saņemsi Ļoti grūts 1391 pilda Apraksts Uzdevums Palīdzība Ieskaitē būs uzd…" at bounding box center [296, 133] width 458 height 453
click at [63, 56] on div "Mācību tēma: Datorikas - 10. klases 1. ieskaites mācību materiāls #12 Mājas dar…" at bounding box center [296, 129] width 592 height 258
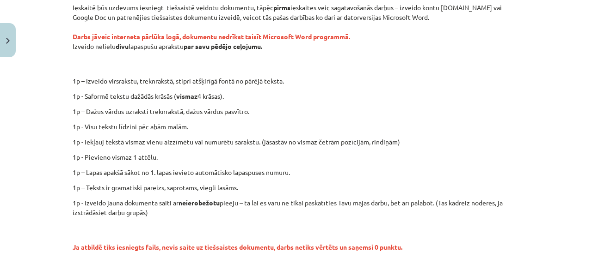
scroll to position [0, 0]
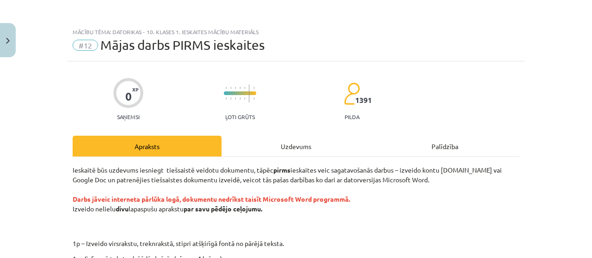
click at [287, 156] on div "Uzdevums" at bounding box center [295, 146] width 149 height 21
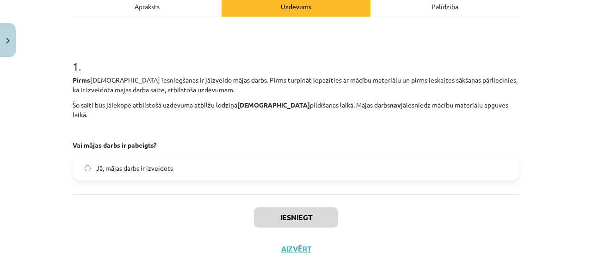
scroll to position [159, 0]
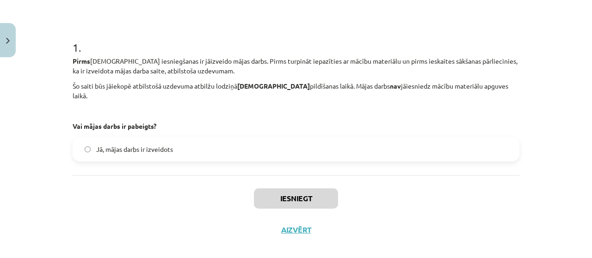
click at [286, 138] on label "Jā, mājas darbs ir izveidots" at bounding box center [296, 149] width 445 height 23
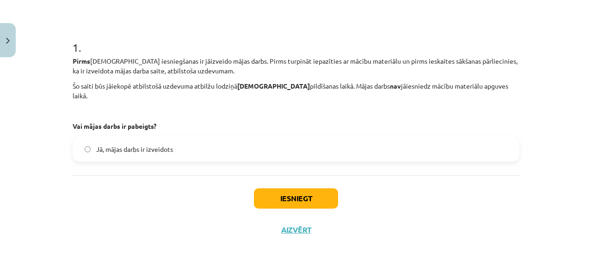
click at [291, 189] on button "Iesniegt" at bounding box center [296, 199] width 84 height 20
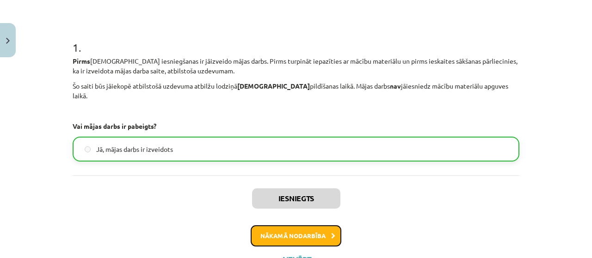
click at [325, 228] on button "Nākamā nodarbība" at bounding box center [296, 236] width 91 height 21
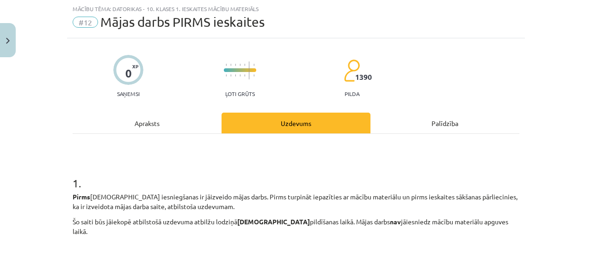
scroll to position [23, 0]
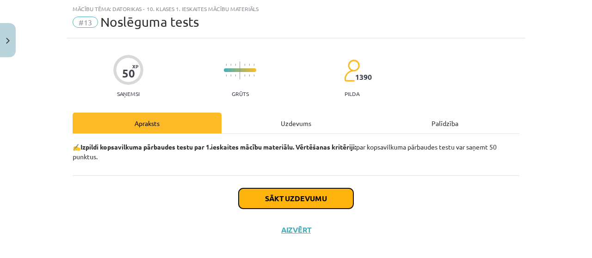
click at [334, 204] on button "Sākt uzdevumu" at bounding box center [296, 199] width 115 height 20
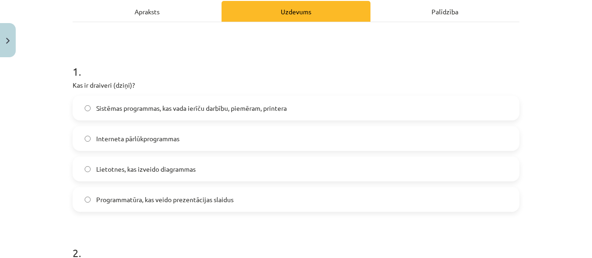
scroll to position [136, 0]
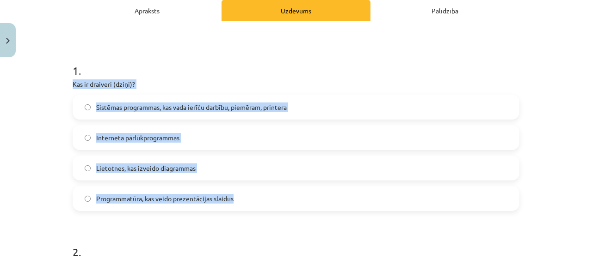
drag, startPoint x: 61, startPoint y: 83, endPoint x: 249, endPoint y: 187, distance: 214.8
click at [249, 187] on div "Mācību tēma: Datorikas - 10. klases 1. ieskaites mācību materiāls #13 Noslēguma…" at bounding box center [296, 129] width 592 height 258
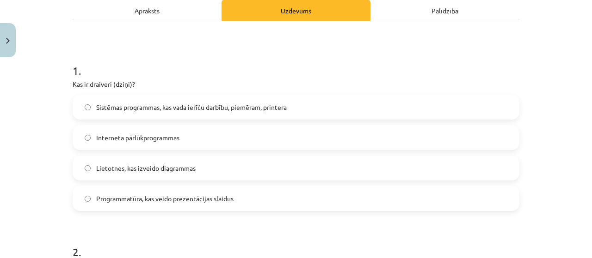
click at [297, 74] on h1 "1 ." at bounding box center [296, 62] width 447 height 29
click at [300, 107] on label "Sistēmas programmas, kas vada ierīču darbību, piemēram, printera" at bounding box center [296, 107] width 445 height 23
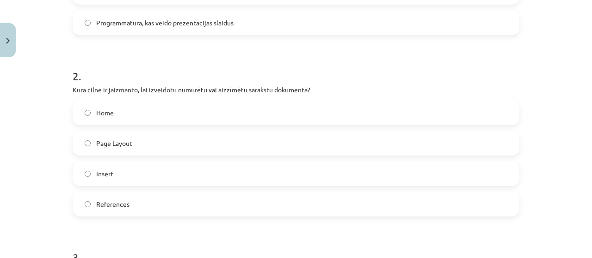
scroll to position [315, 0]
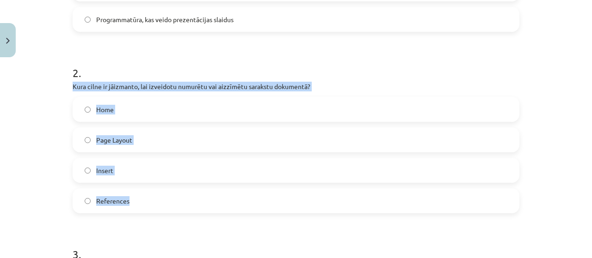
drag, startPoint x: 64, startPoint y: 86, endPoint x: 203, endPoint y: 191, distance: 174.0
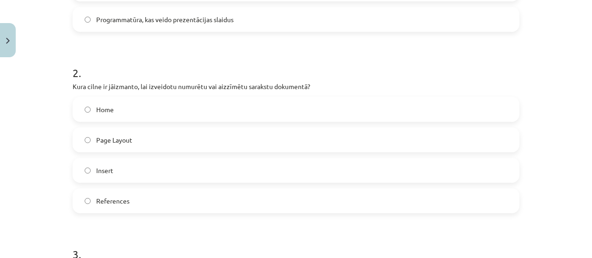
click at [227, 76] on h1 "2 ." at bounding box center [296, 64] width 447 height 29
drag, startPoint x: 143, startPoint y: 112, endPoint x: 145, endPoint y: 106, distance: 5.8
click at [145, 106] on label "Home" at bounding box center [296, 109] width 445 height 23
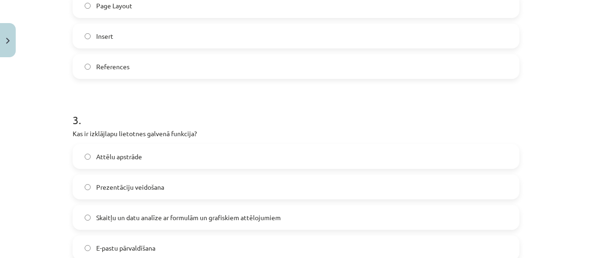
scroll to position [451, 0]
drag, startPoint x: 65, startPoint y: 130, endPoint x: 212, endPoint y: 242, distance: 184.7
click at [232, 131] on p "Kas ir izklājlapu lietotnes galvenā funkcija?" at bounding box center [296, 133] width 447 height 10
click at [209, 214] on span "Skaitļu un datu analīze ar formulām un grafiskiem attēlojumiem" at bounding box center [188, 217] width 184 height 10
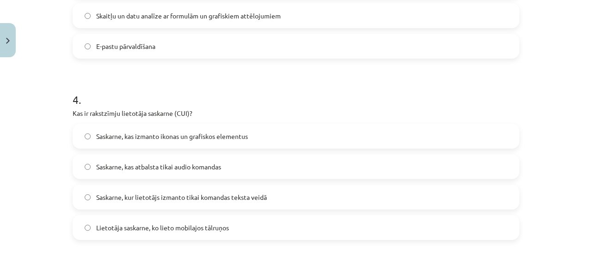
scroll to position [652, 0]
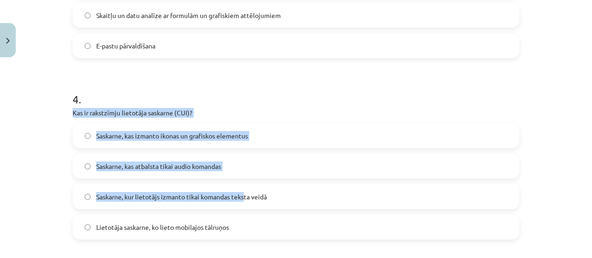
drag, startPoint x: 67, startPoint y: 112, endPoint x: 237, endPoint y: 181, distance: 183.4
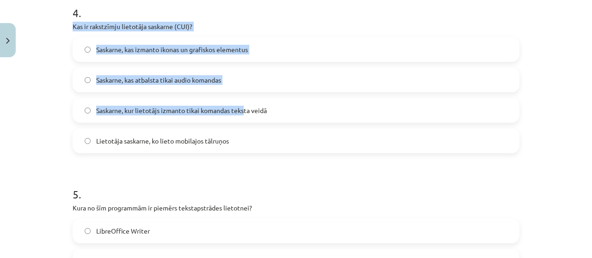
scroll to position [741, 0]
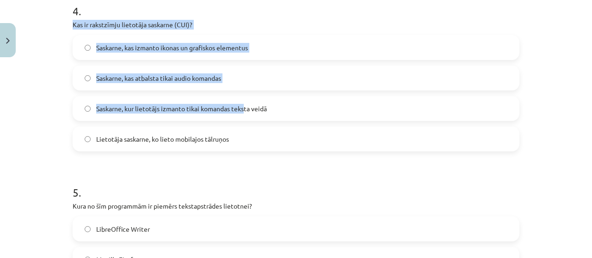
click at [44, 53] on div "Mācību tēma: Datorikas - 10. klases 1. ieskaites mācību materiāls #13 Noslēguma…" at bounding box center [296, 129] width 592 height 258
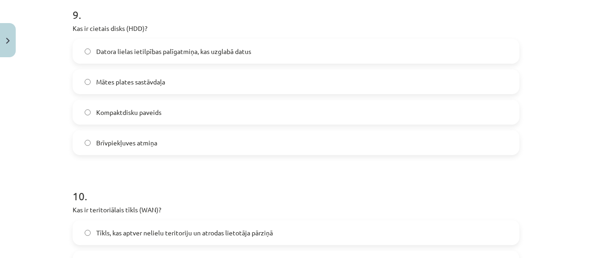
scroll to position [1813, 0]
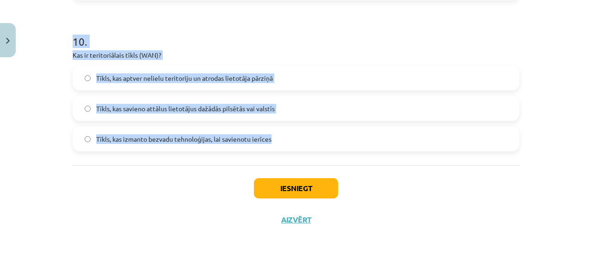
drag, startPoint x: 60, startPoint y: 9, endPoint x: 333, endPoint y: 141, distance: 303.1
click at [333, 141] on div "Mācību tēma: Datorikas - 10. klases 1. ieskaites mācību materiāls #13 Noslēguma…" at bounding box center [296, 129] width 592 height 258
drag, startPoint x: 333, startPoint y: 148, endPoint x: 333, endPoint y: 141, distance: 7.4
click at [325, 49] on div "10 . Kas ir teritoriālais tīkls (WAN)? Tīkls, kas aptver nelielu teritoriju un …" at bounding box center [296, 85] width 447 height 133
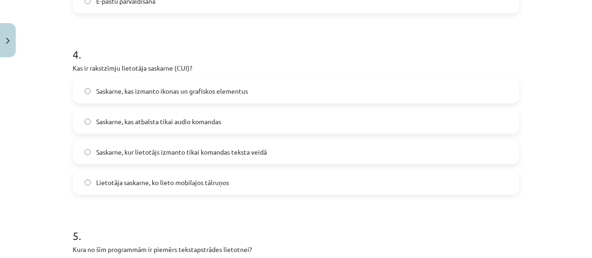
scroll to position [685, 0]
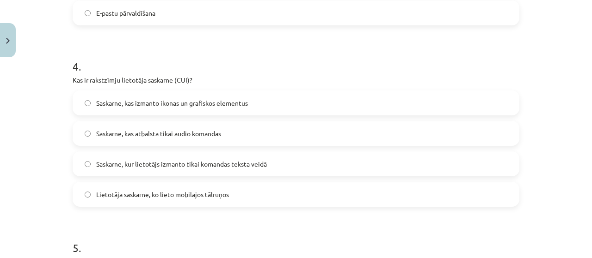
click at [272, 160] on label "Saskarne, kur lietotājs izmanto tikai komandas teksta veidā" at bounding box center [296, 164] width 445 height 23
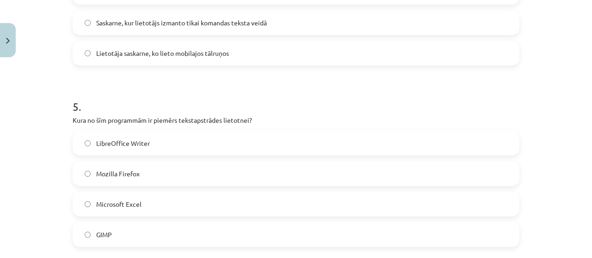
scroll to position [829, 0]
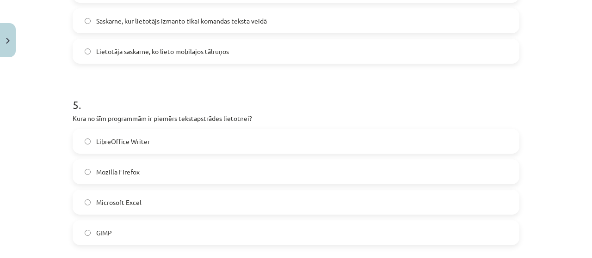
click at [245, 141] on label "LibreOffice Writer" at bounding box center [296, 141] width 445 height 23
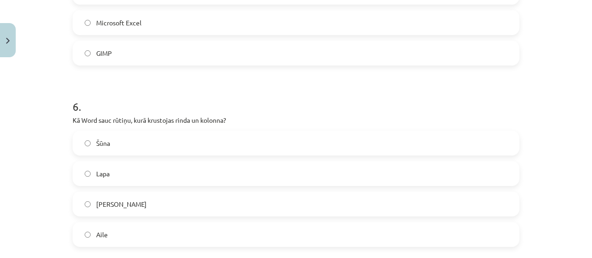
scroll to position [1012, 0]
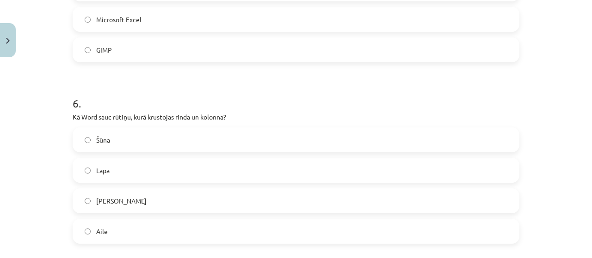
click at [214, 137] on label "Šūna" at bounding box center [296, 140] width 445 height 23
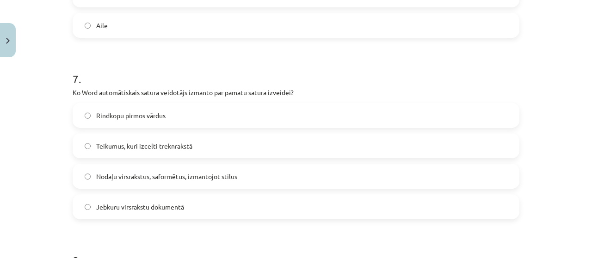
scroll to position [1227, 0]
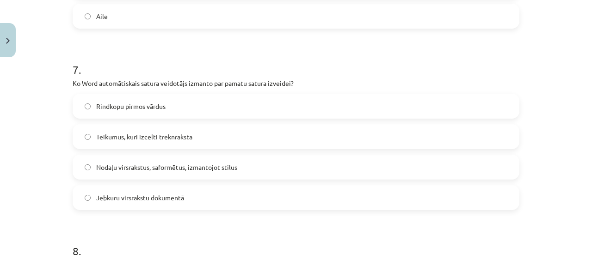
click at [313, 168] on label "Nodaļu virsrakstus, saformētus, izmantojot stilus" at bounding box center [296, 167] width 445 height 23
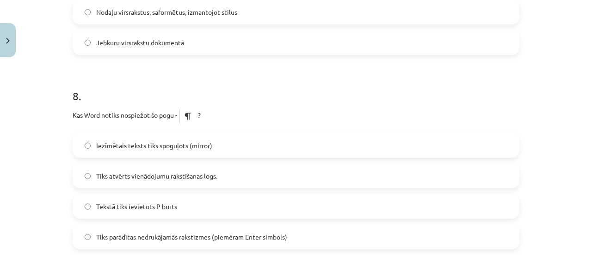
scroll to position [1405, 0]
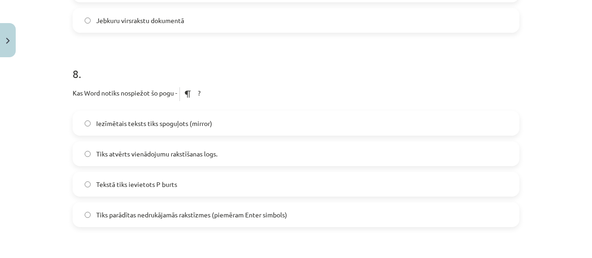
click at [325, 218] on label "Tiks parādītas nedrukājamās rakstīzmes (piemēram Enter simbols)" at bounding box center [296, 214] width 445 height 23
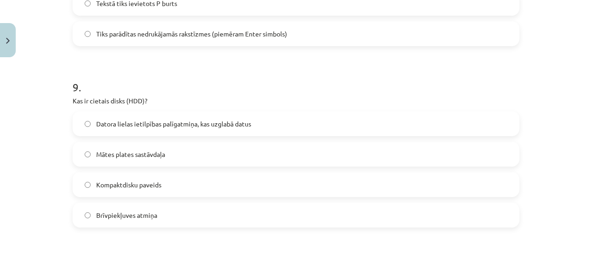
scroll to position [1588, 0]
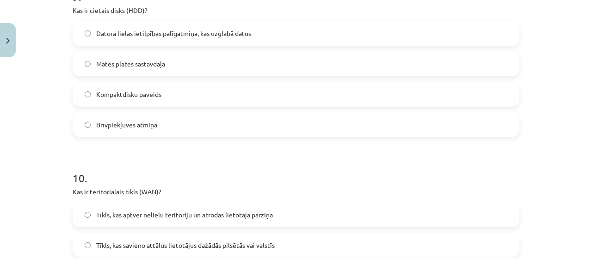
click at [327, 34] on label "Datora lielas ietilpības palīgatmiņa, kas uzglabā datus" at bounding box center [296, 33] width 445 height 23
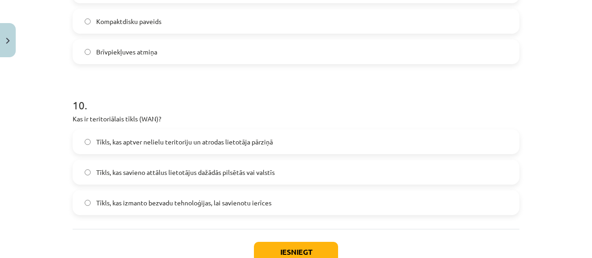
scroll to position [1813, 0]
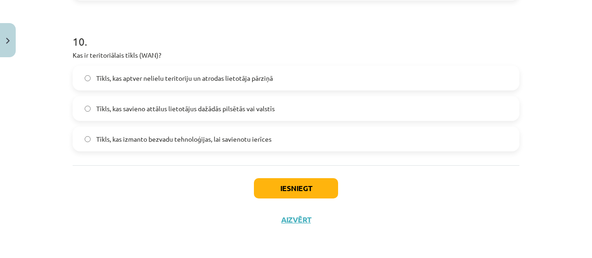
click at [317, 113] on label "Tīkls, kas savieno attālus lietotājus dažādās pilsētās vai valstīs" at bounding box center [296, 108] width 445 height 23
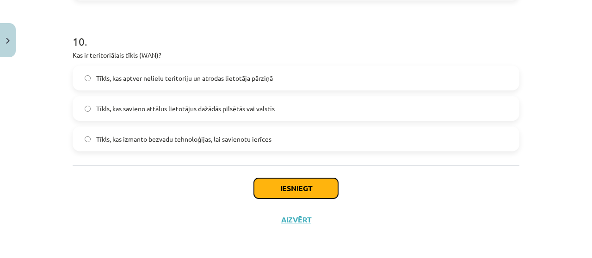
click at [303, 195] on button "Iesniegt" at bounding box center [296, 188] width 84 height 20
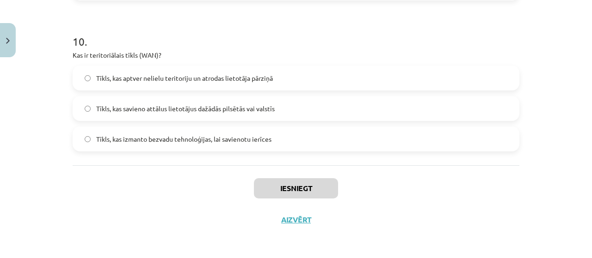
click at [323, 82] on label "Tīkls, kas aptver nelielu teritoriju un atrodas lietotāja pārziņā" at bounding box center [296, 78] width 445 height 23
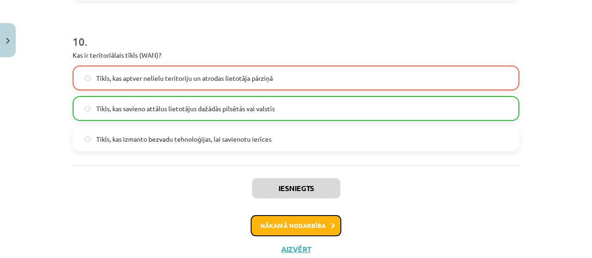
click at [312, 221] on button "Nākamā nodarbība" at bounding box center [296, 225] width 91 height 21
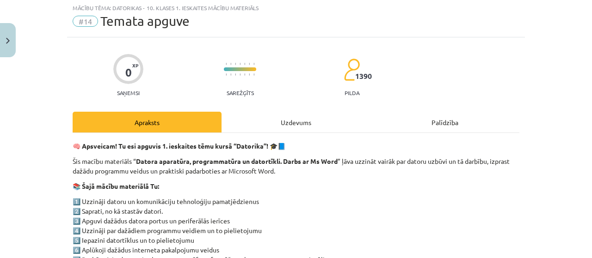
scroll to position [23, 0]
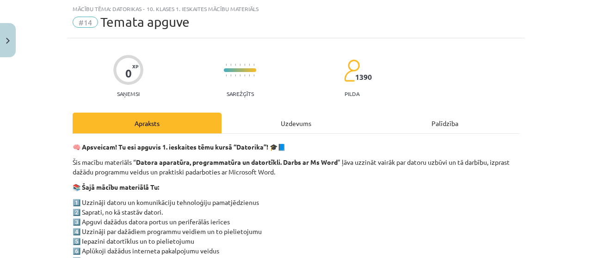
click at [289, 117] on div "Uzdevums" at bounding box center [295, 123] width 149 height 21
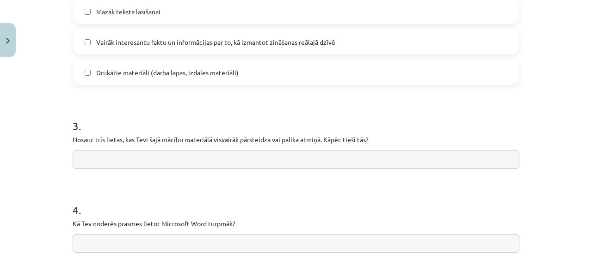
scroll to position [824, 0]
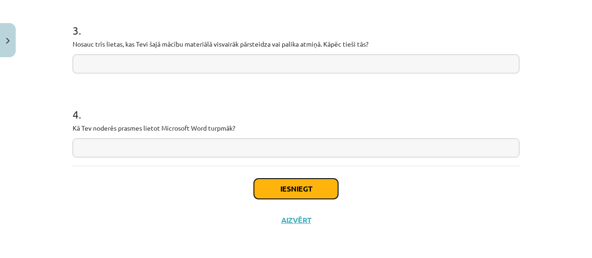
click at [315, 193] on button "Iesniegt" at bounding box center [296, 189] width 84 height 20
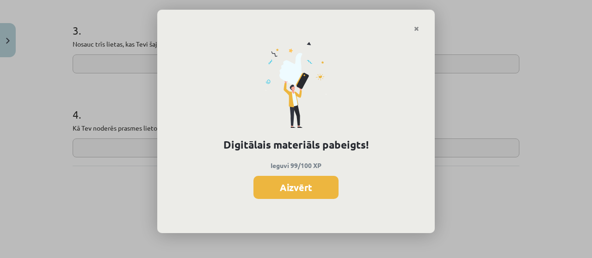
drag, startPoint x: 319, startPoint y: 183, endPoint x: 418, endPoint y: -48, distance: 251.2
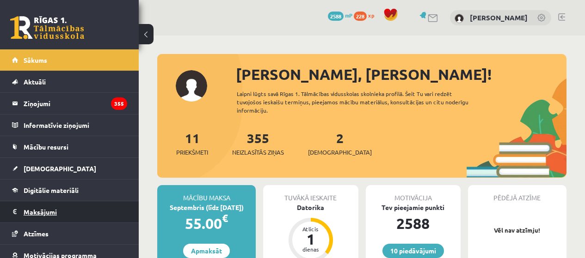
scroll to position [81, 0]
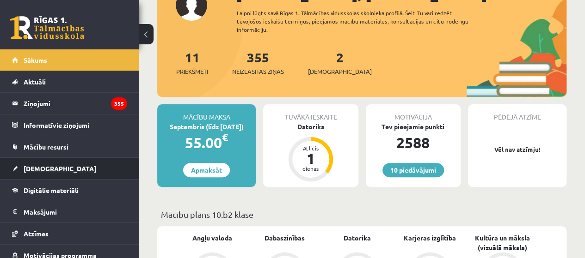
click at [87, 172] on link "[DEMOGRAPHIC_DATA]" at bounding box center [69, 168] width 115 height 21
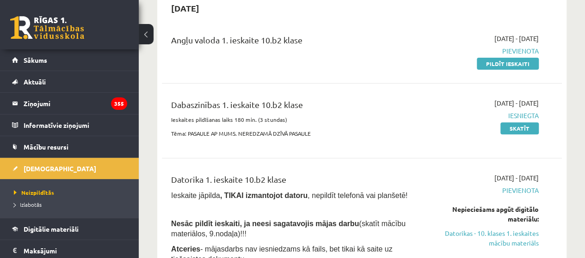
scroll to position [81, 0]
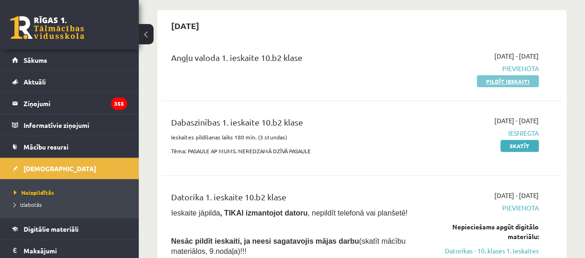
click at [487, 79] on link "Pildīt ieskaiti" at bounding box center [508, 81] width 62 height 12
click at [508, 80] on link "Pildīt ieskaiti" at bounding box center [508, 81] width 62 height 12
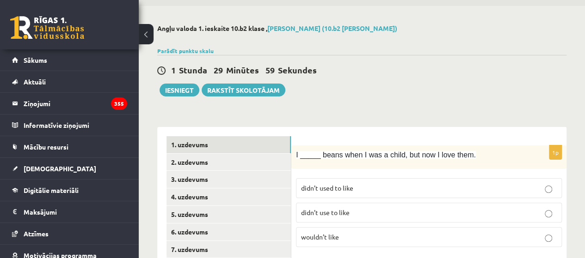
scroll to position [35, 0]
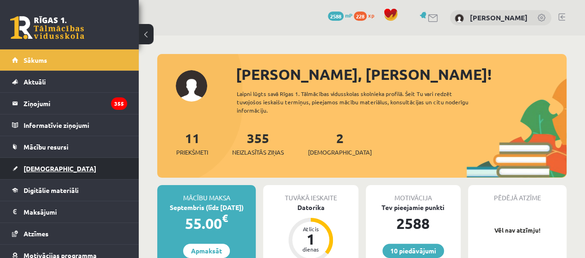
click at [32, 174] on link "[DEMOGRAPHIC_DATA]" at bounding box center [69, 168] width 115 height 21
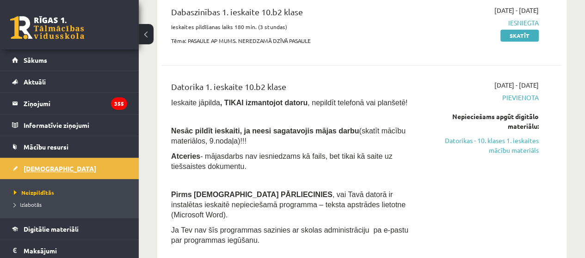
scroll to position [212, 0]
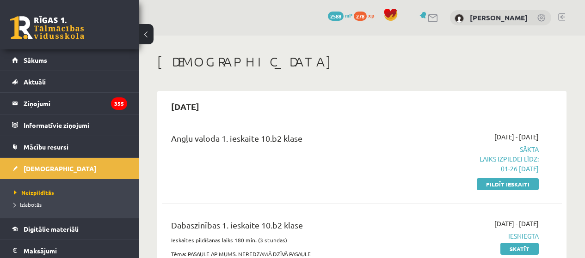
scroll to position [212, 0]
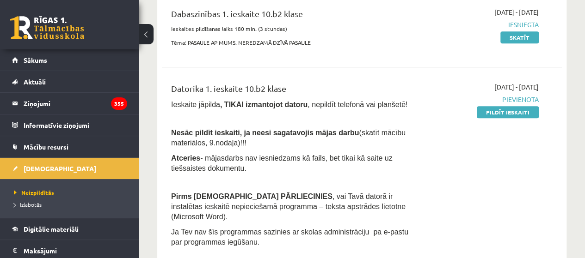
click at [520, 112] on link "Pildīt ieskaiti" at bounding box center [508, 112] width 62 height 12
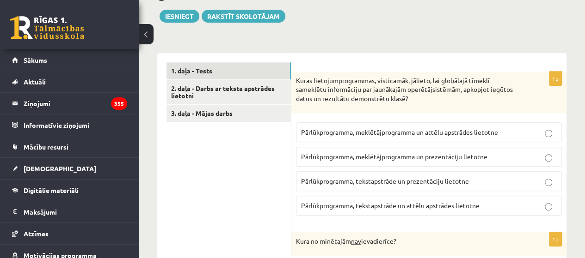
scroll to position [257, 0]
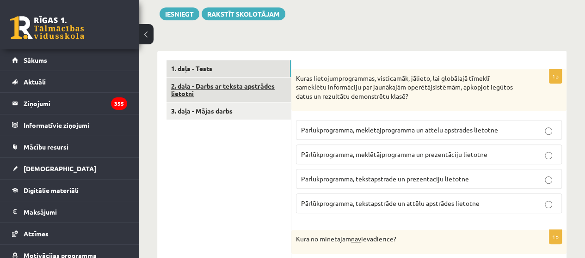
click at [258, 86] on link "2. daļa - Darbs ar teksta apstrādes lietotni" at bounding box center [228, 90] width 124 height 25
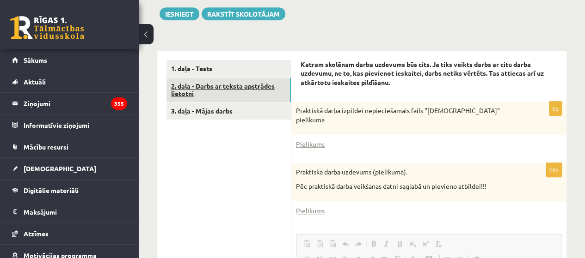
scroll to position [0, 0]
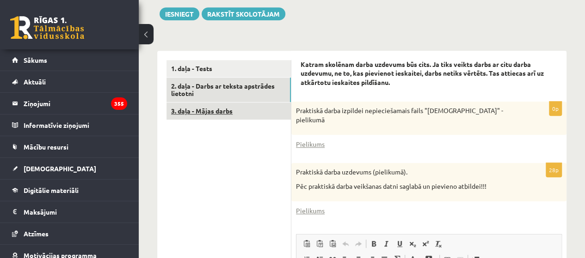
click at [265, 114] on link "3. daļa - Mājas darbs" at bounding box center [228, 111] width 124 height 17
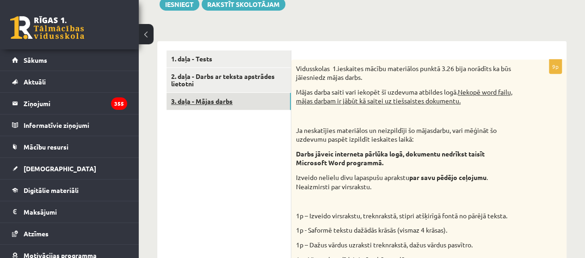
scroll to position [268, 0]
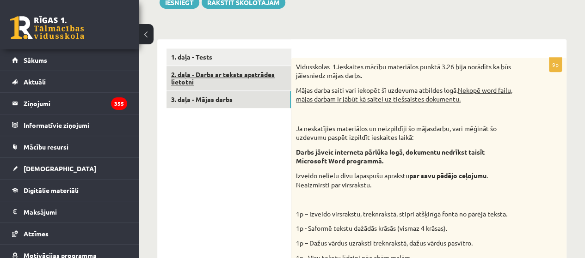
click at [276, 79] on link "2. daļa - Darbs ar teksta apstrādes lietotni" at bounding box center [228, 78] width 124 height 25
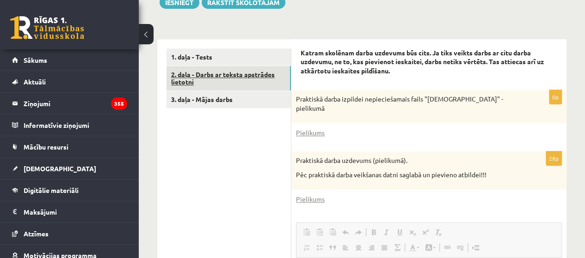
scroll to position [0, 0]
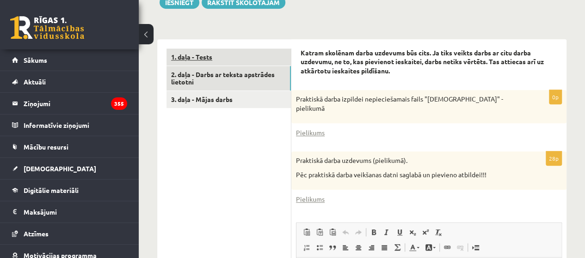
click at [264, 54] on link "1. daļa - Tests" at bounding box center [228, 57] width 124 height 17
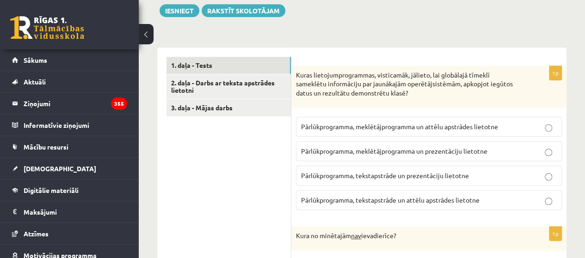
scroll to position [279, 0]
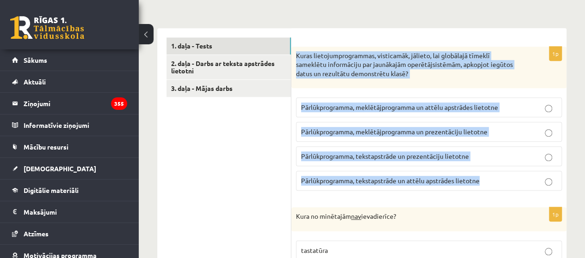
drag, startPoint x: 294, startPoint y: 53, endPoint x: 493, endPoint y: 176, distance: 234.2
click at [493, 176] on div "1p Kuras lietojumprogrammas, visticamāk, jālieto, lai globālajā tīmeklī sameklē…" at bounding box center [428, 123] width 275 height 152
drag, startPoint x: 493, startPoint y: 176, endPoint x: 415, endPoint y: 72, distance: 130.2
click at [415, 72] on p "Kuras lietojumprogrammas, visticamāk, jālieto, lai globālajā tīmeklī sameklētu …" at bounding box center [406, 64] width 220 height 27
copy div "Kuras lietojumprogrammas, visticamāk, jālieto, lai globālajā tīmeklī sameklētu …"
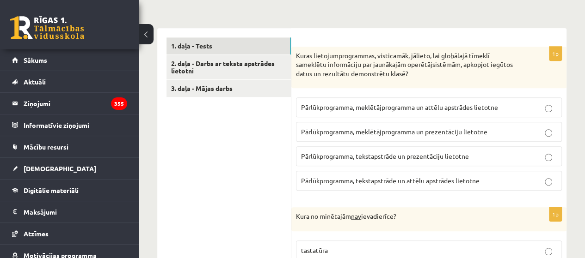
click at [419, 136] on label "Pārlūkprogramma, meklētājprogramma un prezentāciju lietotne" at bounding box center [429, 132] width 266 height 20
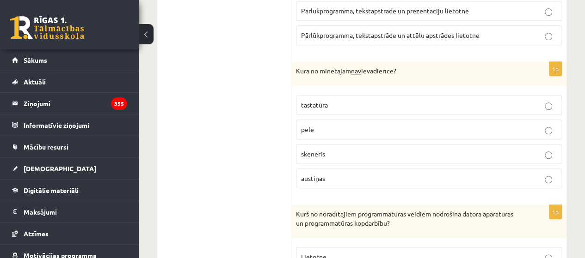
scroll to position [452, 0]
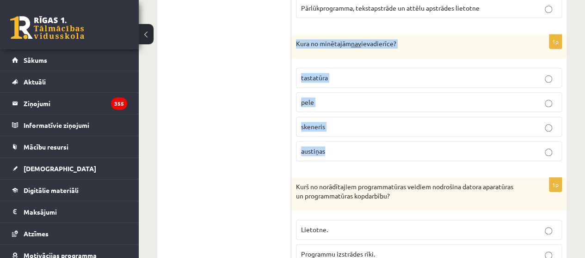
drag, startPoint x: 298, startPoint y: 42, endPoint x: 376, endPoint y: 140, distance: 125.7
click at [376, 140] on div "1p Kura no minētajām nav ievadierīce? tastatūra pele skeneris austiņas" at bounding box center [428, 102] width 275 height 134
click at [387, 163] on div "1p Kura no minētajām nav ievadierīce? tastatūra pele skeneris austiņas" at bounding box center [428, 102] width 275 height 134
drag, startPoint x: 295, startPoint y: 42, endPoint x: 369, endPoint y: 143, distance: 125.3
click at [369, 143] on div "1p Kura no minētajām nav ievadierīce? tastatūra pele skeneris austiņas" at bounding box center [428, 102] width 275 height 134
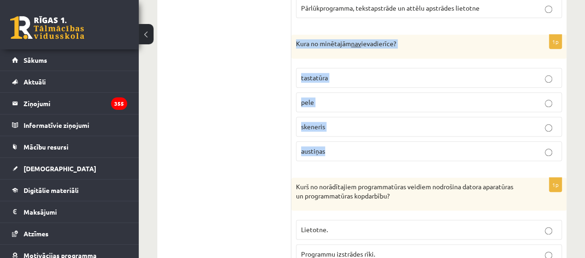
copy div "Kura no minētajām nav ievadierīce? tastatūra pele skeneris austiņas"
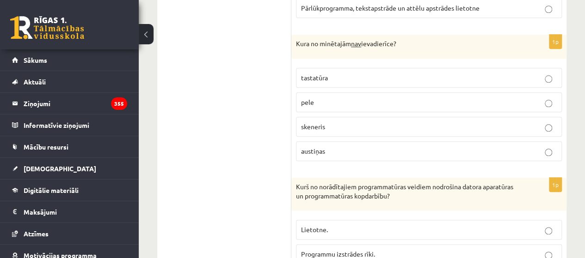
click at [355, 144] on label "austiņas" at bounding box center [429, 151] width 266 height 20
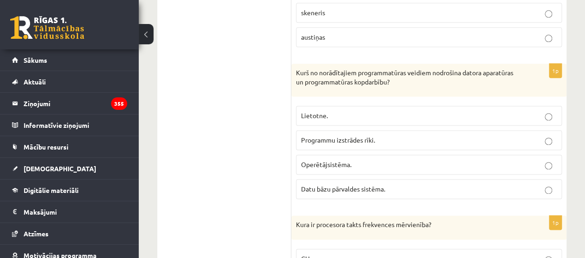
scroll to position [582, 0]
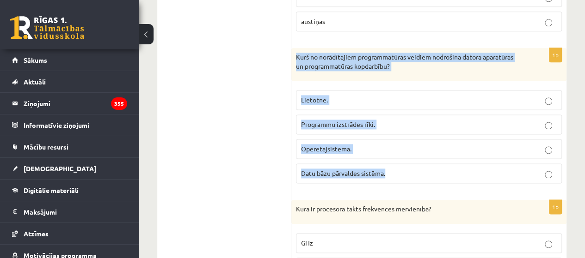
drag, startPoint x: 294, startPoint y: 53, endPoint x: 411, endPoint y: 169, distance: 164.1
click at [411, 169] on div "1p Kurš no norādītajiem programmatūras veidiem nodrošina datora aparatūras un p…" at bounding box center [428, 119] width 275 height 143
click at [409, 170] on p "Datu bāzu pārvaldes sistēma." at bounding box center [429, 174] width 256 height 10
drag, startPoint x: 292, startPoint y: 53, endPoint x: 400, endPoint y: 183, distance: 168.7
click at [400, 183] on div "1p Kurš no norādītajiem programmatūras veidiem nodrošina datora aparatūras un p…" at bounding box center [428, 119] width 275 height 143
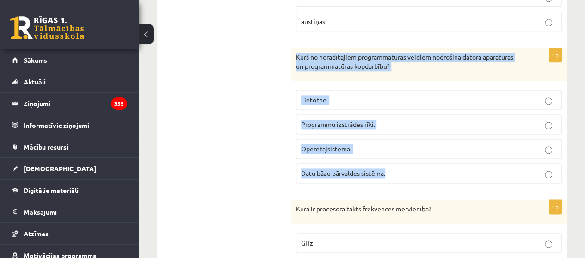
copy div "Kurš no norādītajiem programmatūras veidiem nodrošina datora aparatūras un prog…"
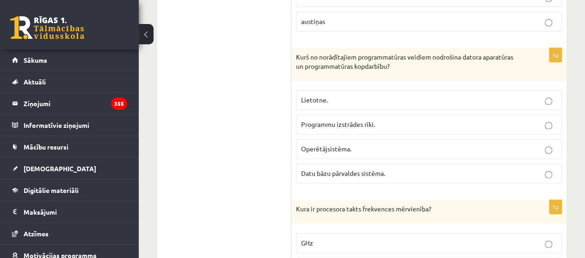
click at [404, 152] on label "Operētājsistēma." at bounding box center [429, 149] width 266 height 20
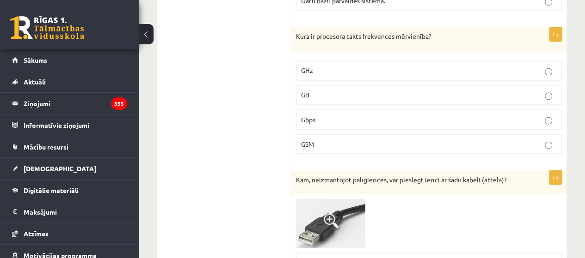
scroll to position [759, 0]
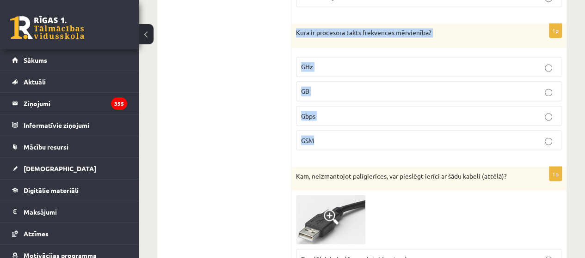
drag, startPoint x: 292, startPoint y: 29, endPoint x: 414, endPoint y: 133, distance: 160.4
click at [414, 133] on div "1p Kura ir procesora takts frekvences mērvienība? GHz GB Gbps GSM" at bounding box center [428, 91] width 275 height 134
copy div "Kura ir procesora takts frekvences mērvienība? GHz GB Gbps GSM"
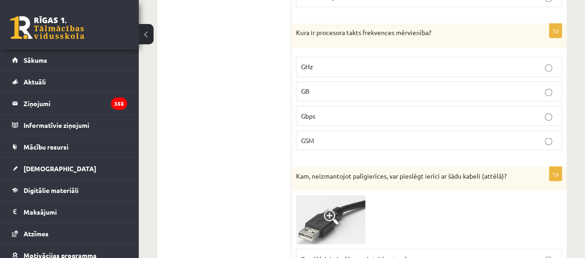
click at [352, 62] on p "GHz" at bounding box center [429, 67] width 256 height 10
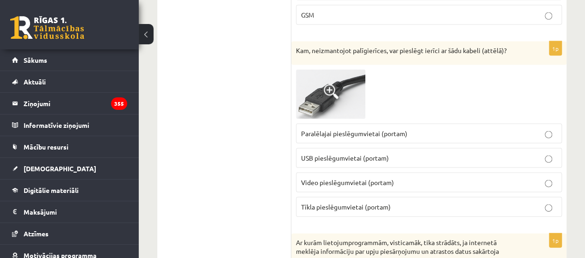
scroll to position [885, 0]
click at [515, 154] on p "USB pieslēgumvietai (portam)" at bounding box center [429, 158] width 256 height 10
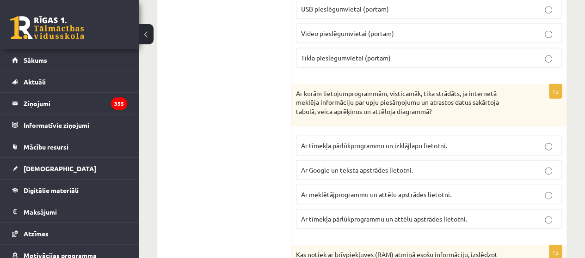
scroll to position [1045, 0]
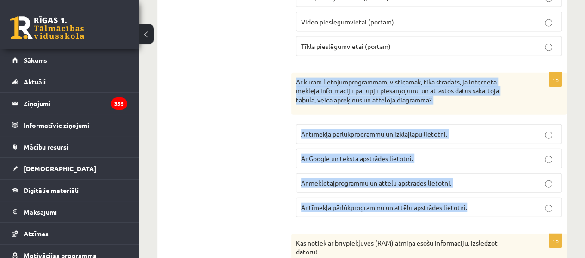
drag, startPoint x: 293, startPoint y: 73, endPoint x: 487, endPoint y: 211, distance: 238.4
click at [487, 211] on div "1p Ar kurām lietojumprogrammām, visticamāk, tika strādāts, ja internetā meklēja…" at bounding box center [428, 149] width 275 height 152
copy div "Ar kurām lietojumprogrammām, visticamāk, tika strādāts, ja internetā meklēja in…"
click at [473, 91] on p "Ar kurām lietojumprogrammām, visticamāk, tika strādāts, ja internetā meklēja in…" at bounding box center [406, 91] width 220 height 27
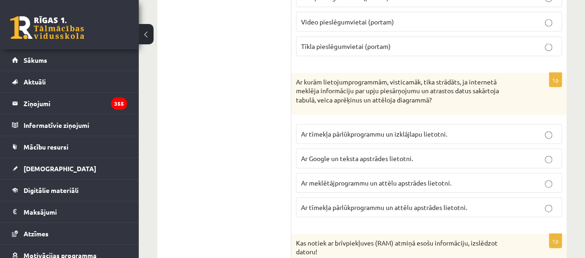
click at [443, 124] on label "Ar tīmekļa pārlūkprogrammu un izklājlapu lietotni." at bounding box center [429, 134] width 266 height 20
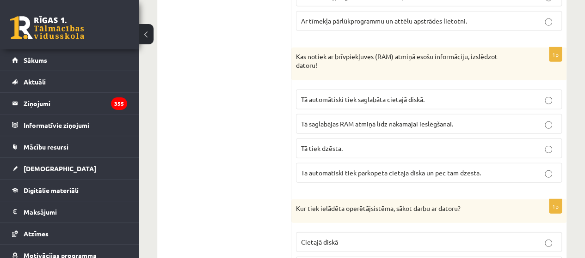
scroll to position [1232, 0]
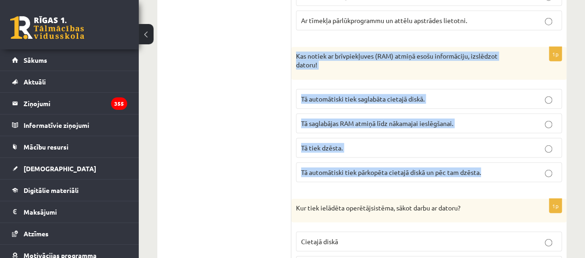
drag, startPoint x: 296, startPoint y: 49, endPoint x: 502, endPoint y: 167, distance: 237.8
click at [502, 168] on div "1p Kas notiek ar brīvpiekļuves (RAM) atmiņā esošu informāciju, izslēdzot datoru…" at bounding box center [428, 118] width 275 height 143
click at [502, 168] on p "Tā automātiski tiek pārkopēta cietajā diskā un pēc tam dzēsta." at bounding box center [429, 173] width 256 height 10
drag, startPoint x: 295, startPoint y: 47, endPoint x: 483, endPoint y: 166, distance: 223.2
click at [483, 166] on div "1p Kas notiek ar brīvpiekļuves (RAM) atmiņā esošu informāciju, izslēdzot datoru…" at bounding box center [428, 118] width 275 height 143
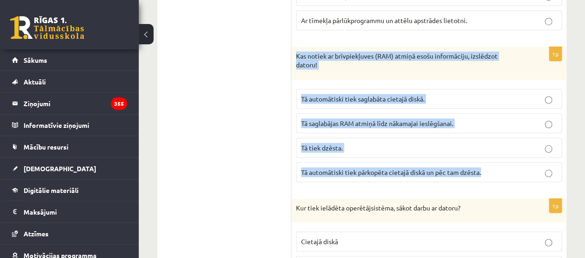
copy div "Kas notiek ar brīvpiekļuves (RAM) atmiņā esošu informāciju, izslēdzot datoru! T…"
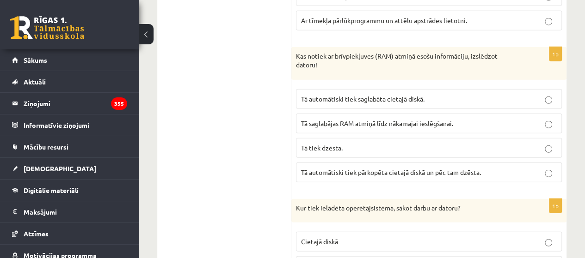
drag, startPoint x: 365, startPoint y: 133, endPoint x: 276, endPoint y: 115, distance: 90.9
click at [314, 144] on span "Tā tiek dzēsta." at bounding box center [322, 148] width 42 height 8
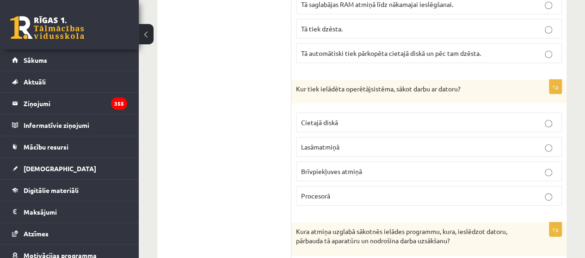
scroll to position [1354, 0]
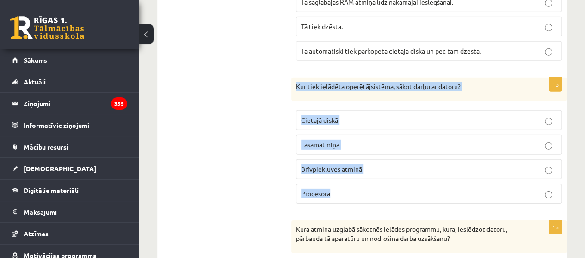
drag, startPoint x: 295, startPoint y: 76, endPoint x: 365, endPoint y: 181, distance: 125.9
click at [365, 181] on div "1p Kur tiek ielādēta operētājsistēma, sākot darbu ar datoru? Cietajā diskā Lasā…" at bounding box center [428, 145] width 275 height 134
copy div "Kur tiek ielādēta operētājsistēma, sākot darbu ar datoru? Cietajā diskā Lasāmat…"
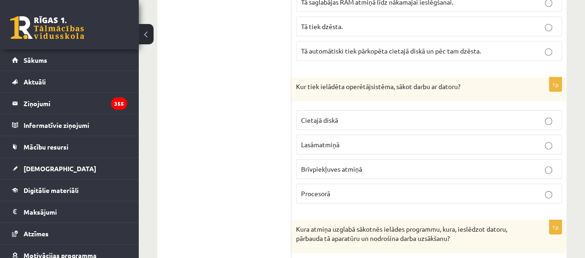
click at [370, 160] on label "Brīvpiekļuves atmiņā" at bounding box center [429, 170] width 266 height 20
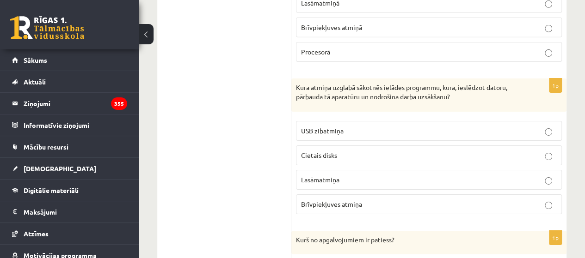
scroll to position [1499, 0]
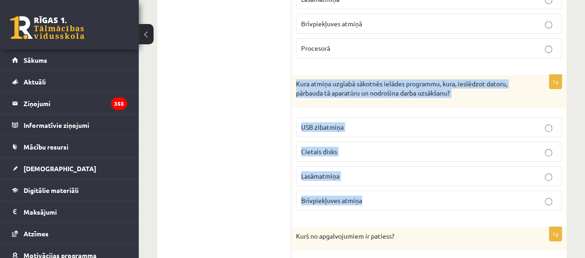
drag, startPoint x: 292, startPoint y: 69, endPoint x: 393, endPoint y: 188, distance: 156.5
click at [393, 188] on div "1p Kura atmiņa uzglabā sākotnēs ielādes programmu, kura, ieslēdzot datoru, pārb…" at bounding box center [428, 146] width 275 height 143
copy div "Kura atmiņa uzglabā sākotnēs ielādes programmu, kura, ieslēdzot datoru, pārbaud…"
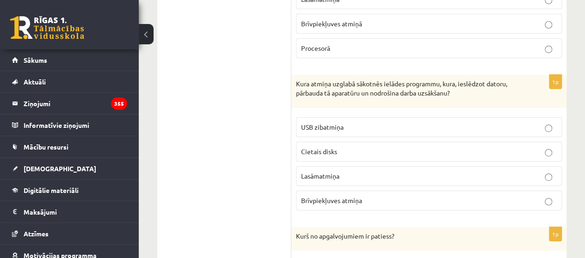
click at [264, 61] on ul "1. daļa - Tests 2. daļa - Darbs ar teksta apstrādes lietotni 3. daļa - Mājas da…" at bounding box center [228, 178] width 125 height 2723
click at [349, 172] on p "Lasāmatmiņa" at bounding box center [429, 177] width 256 height 10
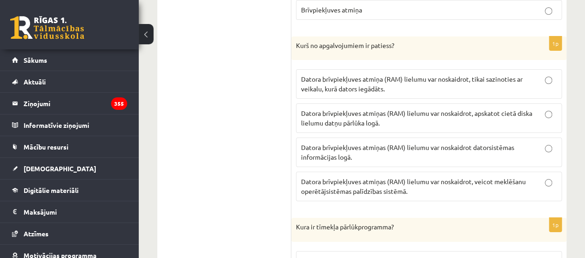
scroll to position [1712, 0]
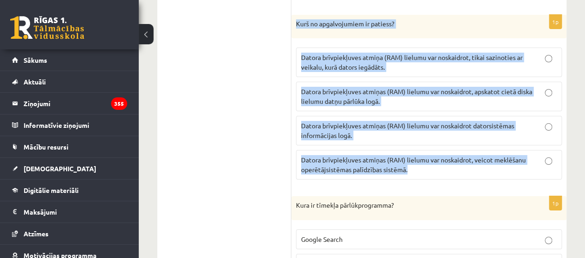
drag, startPoint x: 293, startPoint y: 13, endPoint x: 426, endPoint y: 156, distance: 195.0
click at [426, 156] on div "1p Kurš no apgalvojumiem ir patiess? Datora brīvpiekļuves atmiņa (RAM) lielumu …" at bounding box center [428, 101] width 275 height 173
copy div "Kurš no apgalvojumiem ir patiess? Datora brīvpiekļuves atmiņa (RAM) lielumu var…"
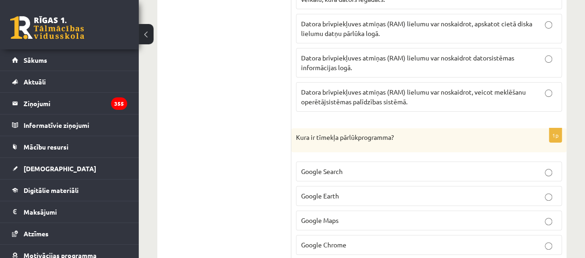
scroll to position [1826, 0]
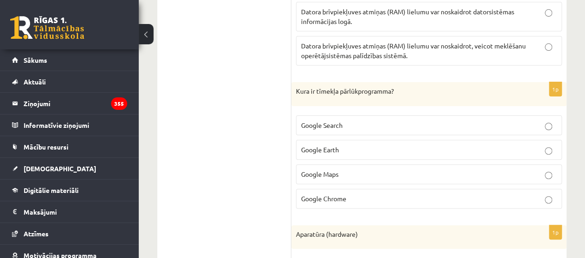
click at [316, 121] on p "Google Search" at bounding box center [429, 126] width 256 height 10
click at [345, 194] on p "Google Chrome" at bounding box center [429, 199] width 256 height 10
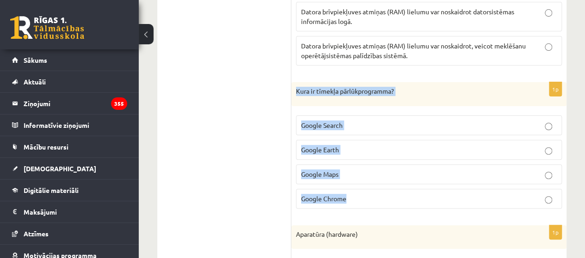
drag, startPoint x: 295, startPoint y: 76, endPoint x: 390, endPoint y: 180, distance: 140.7
click at [390, 180] on div "1p Kura ir tīmekļa pārlūkprogramma? Google Search Google Earth Google Maps Goog…" at bounding box center [428, 149] width 275 height 134
click at [390, 189] on label "Google Chrome" at bounding box center [429, 199] width 266 height 20
drag, startPoint x: 292, startPoint y: 72, endPoint x: 390, endPoint y: 184, distance: 149.8
click at [390, 184] on div "1p Kura ir tīmekļa pārlūkprogramma? Google Search Google Earth Google Maps Goog…" at bounding box center [428, 149] width 275 height 134
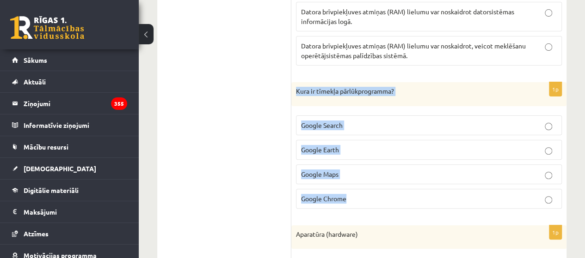
click at [390, 194] on p "Google Chrome" at bounding box center [429, 199] width 256 height 10
drag, startPoint x: 292, startPoint y: 80, endPoint x: 397, endPoint y: 197, distance: 157.5
click at [397, 197] on div "1p Kura ir tīmekļa pārlūkprogramma? Google Search Google Earth Google Maps Goog…" at bounding box center [428, 149] width 275 height 134
copy div "Kura ir tīmekļa pārlūkprogramma? Google Search Google Earth Google Maps Google …"
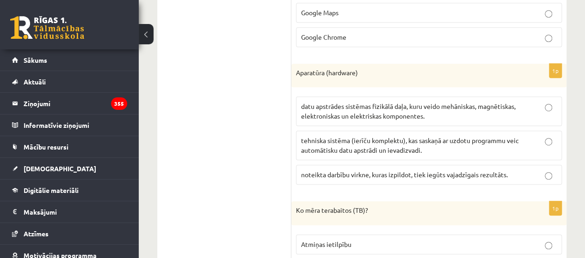
scroll to position [1989, 0]
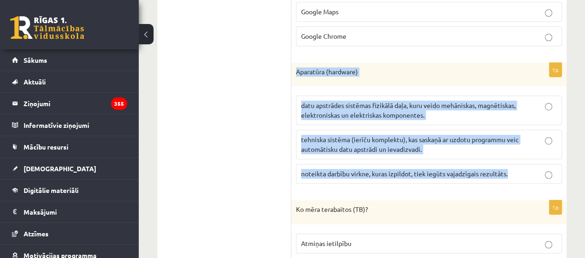
drag, startPoint x: 292, startPoint y: 55, endPoint x: 515, endPoint y: 168, distance: 249.8
click at [515, 168] on div "1p Aparatūra (hardware) datu apstrādes sistēmas fizikālā daļa, kuru veido mehān…" at bounding box center [428, 127] width 275 height 129
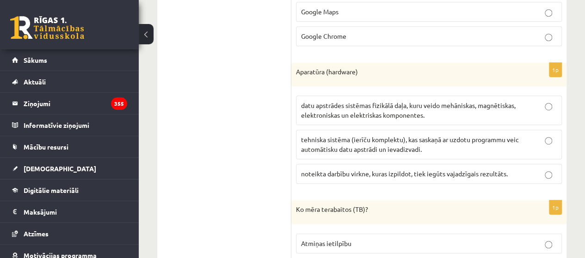
click at [433, 101] on span "datu apstrādes sistēmas fizikālā daļa, kuru veido mehāniskas, magnētiskas, elek…" at bounding box center [408, 110] width 215 height 18
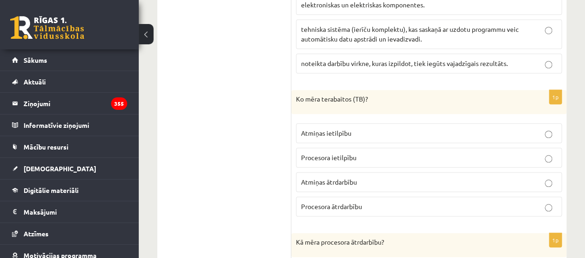
scroll to position [2115, 0]
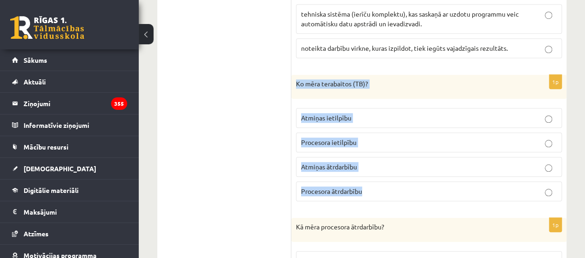
drag, startPoint x: 295, startPoint y: 69, endPoint x: 391, endPoint y: 174, distance: 142.0
click at [391, 174] on div "1p Ko mēra terabaitos (TB)? Atmiņas ietilpību Procesora ietilpību Atmiņas ātrda…" at bounding box center [428, 142] width 275 height 134
click at [400, 75] on div "Ko mēra terabaitos (TB)?" at bounding box center [428, 87] width 275 height 24
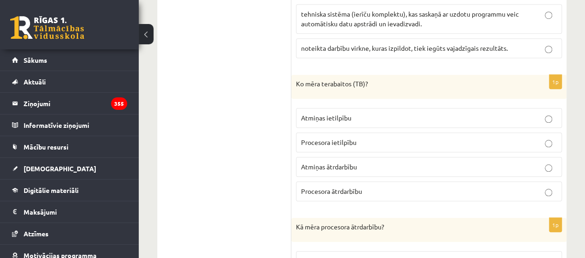
click at [363, 113] on p "Atmiņas ietilpību" at bounding box center [429, 118] width 256 height 10
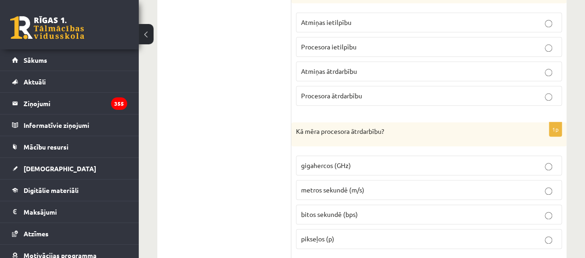
scroll to position [2235, 0]
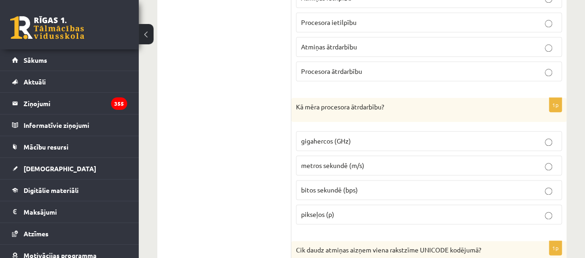
click at [325, 136] on p "gigahercos (GHz)" at bounding box center [429, 141] width 256 height 10
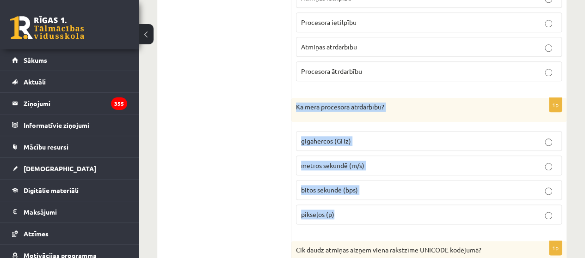
drag, startPoint x: 294, startPoint y: 88, endPoint x: 380, endPoint y: 191, distance: 134.3
click at [380, 191] on div "1p Kā mēra procesora ātrdarbību? gigahercos (GHz) metros sekundē (m/s) bitos se…" at bounding box center [428, 165] width 275 height 134
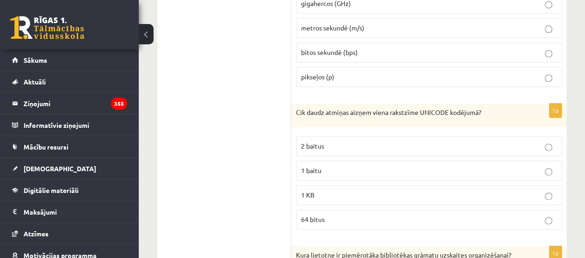
scroll to position [2377, 0]
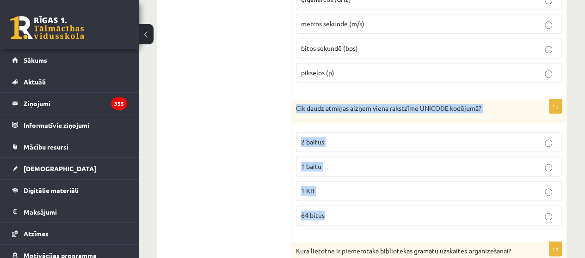
drag, startPoint x: 295, startPoint y: 90, endPoint x: 372, endPoint y: 188, distance: 125.1
click at [372, 188] on div "1p Cik daudz atmiņas aizņem viena rakstzīme UNICODE kodējumā? 2 baitus 1 baitu …" at bounding box center [428, 166] width 275 height 134
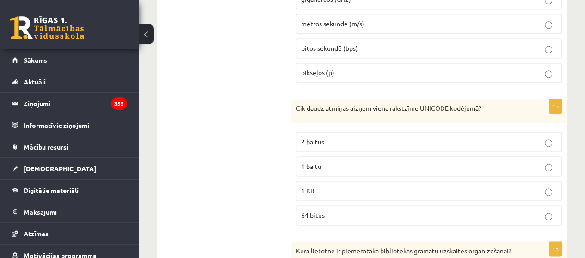
click at [347, 137] on p "2 baitus" at bounding box center [429, 142] width 256 height 10
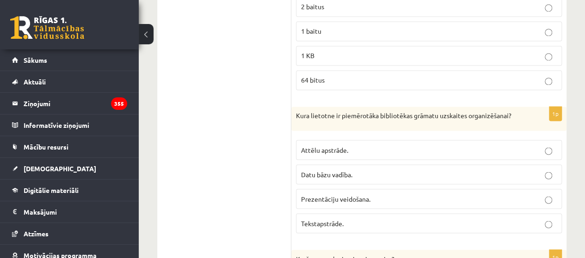
scroll to position [2537, 0]
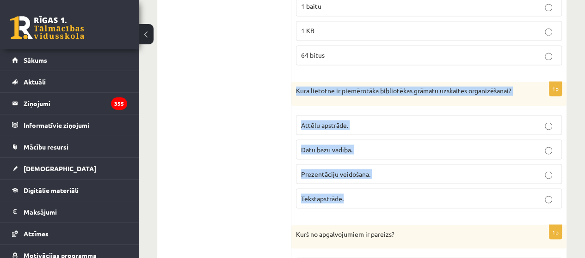
drag, startPoint x: 292, startPoint y: 69, endPoint x: 391, endPoint y: 193, distance: 158.9
click at [391, 193] on div "1p Kura lietotne ir piemērotāka bibliotēkas grāmatu uzskaites organizēšanai? At…" at bounding box center [428, 149] width 275 height 134
drag, startPoint x: 298, startPoint y: 72, endPoint x: 371, endPoint y: 172, distance: 124.8
click at [371, 172] on div "1p Kura lietotne ir piemērotāka bibliotēkas grāmatu uzskaites organizēšanai? At…" at bounding box center [428, 149] width 275 height 134
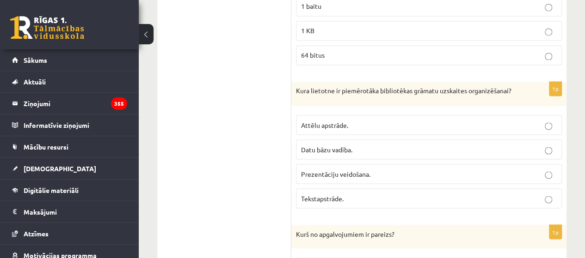
click at [362, 140] on label "Datu bāzu vadība." at bounding box center [429, 150] width 266 height 20
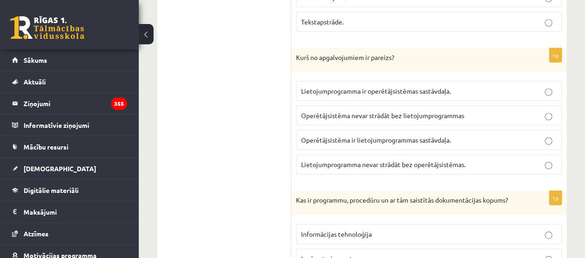
scroll to position [2721, 0]
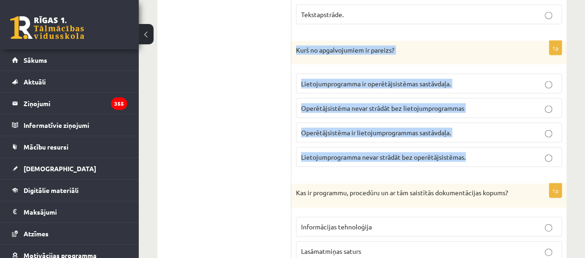
drag, startPoint x: 293, startPoint y: 29, endPoint x: 473, endPoint y: 144, distance: 213.7
click at [473, 144] on div "1p Kurš no apgalvojumiem ir pareizs? Lietojumprogramma ir operētājsistēmas sast…" at bounding box center [428, 108] width 275 height 134
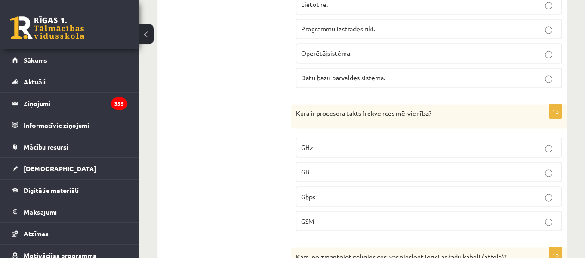
scroll to position [663, 0]
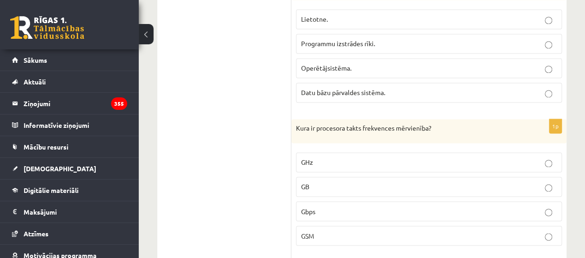
drag, startPoint x: 233, startPoint y: 84, endPoint x: 403, endPoint y: 75, distance: 170.3
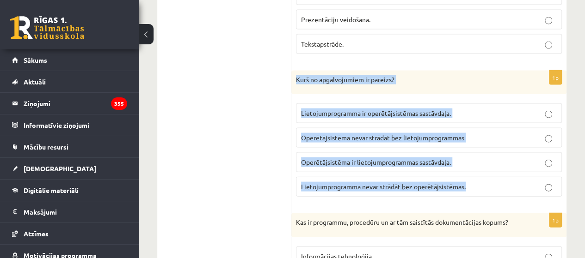
scroll to position [2696, 0]
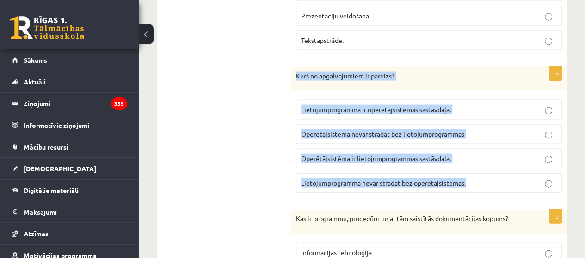
click at [471, 178] on p "Lietojumprogramma nevar strādāt bez operētājsistēmas." at bounding box center [429, 183] width 256 height 10
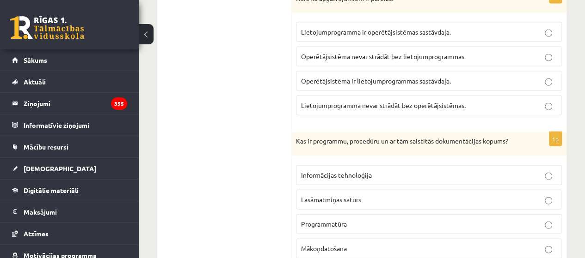
scroll to position [2787, 0]
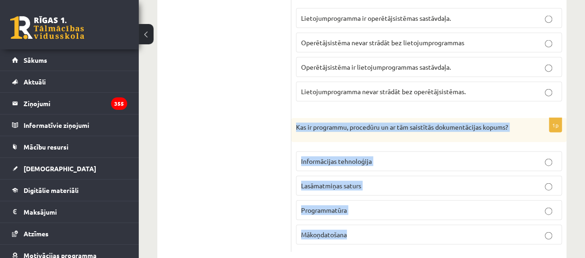
drag, startPoint x: 295, startPoint y: 105, endPoint x: 375, endPoint y: 213, distance: 134.3
click at [375, 213] on div "1p Kas ir programmu, procedūru un ar tām saistītās dokumentācijas kopums? Infor…" at bounding box center [428, 185] width 275 height 134
click at [411, 119] on div "Kas ir programmu, procedūru un ar tām saistītās dokumentācijas kopums?" at bounding box center [428, 130] width 275 height 24
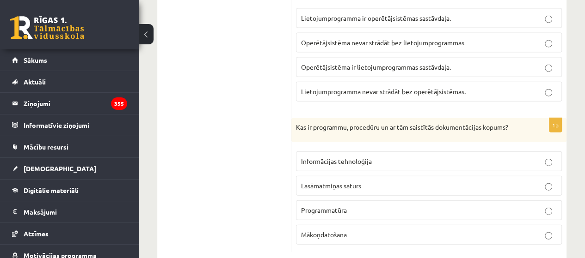
click at [345, 201] on label "Programmatūra" at bounding box center [429, 211] width 266 height 20
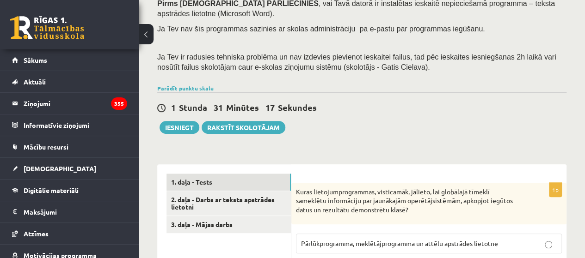
scroll to position [145, 0]
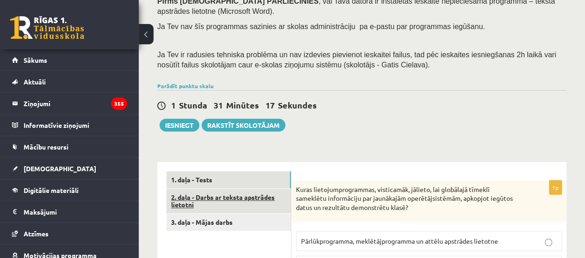
click at [249, 204] on link "2. daļa - Darbs ar teksta apstrādes lietotni" at bounding box center [228, 201] width 124 height 25
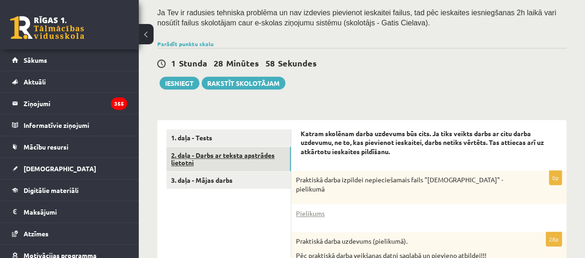
scroll to position [187, 0]
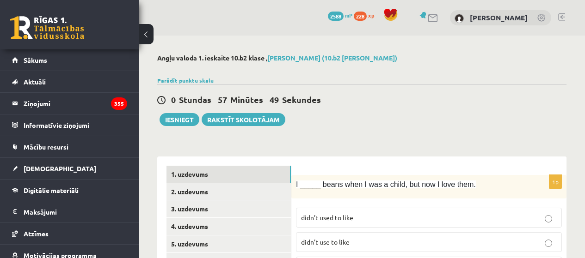
scroll to position [83, 0]
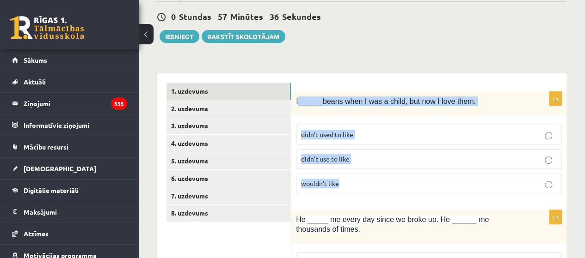
drag, startPoint x: 298, startPoint y: 102, endPoint x: 357, endPoint y: 184, distance: 101.0
click at [357, 184] on div "1p I _____ beans when I was a child, but now I love them. didn’t used to like d…" at bounding box center [428, 146] width 275 height 109
copy div "I _____ beans when I was a child, but now I love them. didn’t used to like didn…"
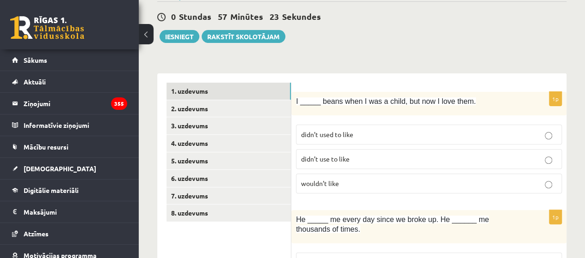
click at [351, 133] on span "didn’t used to like" at bounding box center [327, 134] width 52 height 8
click at [368, 154] on p "didn’t use to like" at bounding box center [429, 159] width 256 height 10
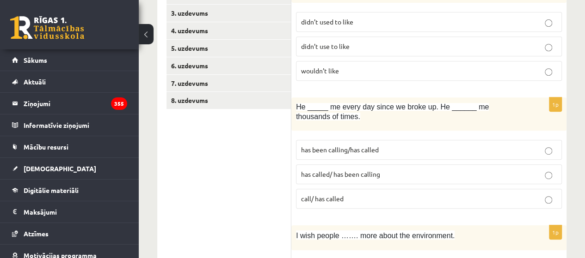
scroll to position [219, 0]
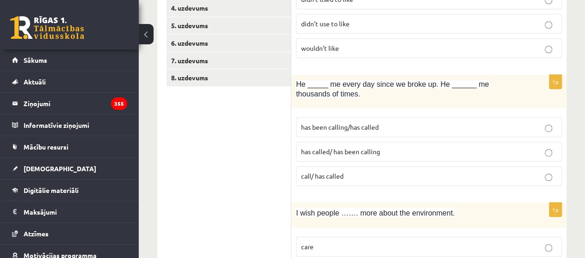
click at [294, 81] on div "He _____ me every day since we broke up. He ______ me thousands of times." at bounding box center [428, 91] width 275 height 33
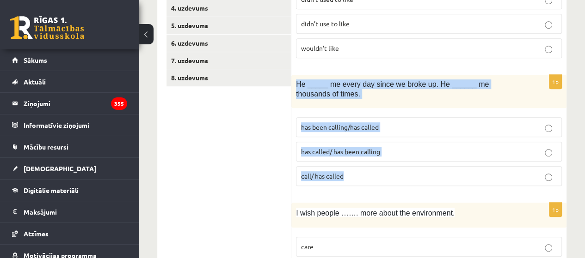
drag, startPoint x: 294, startPoint y: 81, endPoint x: 372, endPoint y: 172, distance: 119.0
click at [372, 172] on div "1p He _____ me every day since we broke up. He ______ me thousands of times. ha…" at bounding box center [428, 134] width 275 height 119
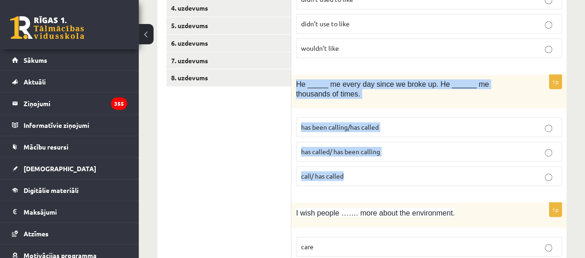
drag, startPoint x: 295, startPoint y: 84, endPoint x: 373, endPoint y: 179, distance: 123.0
click at [373, 176] on div "1p He _____ me every day since we broke up. He ______ me thousands of times. ha…" at bounding box center [428, 134] width 275 height 119
copy div "He _____ me every day since we broke up. He ______ me thousands of times. has b…"
click at [389, 94] on p "He _____ me every day since we broke up. He ______ me thousands of times." at bounding box center [406, 89] width 220 height 19
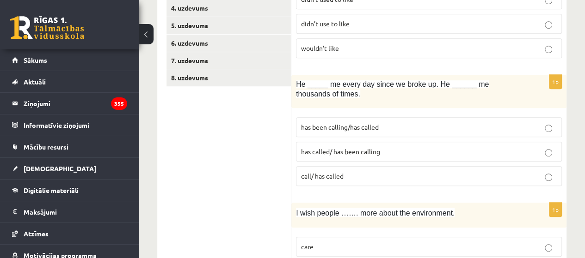
click at [362, 123] on p "has been calling/has called" at bounding box center [429, 128] width 256 height 10
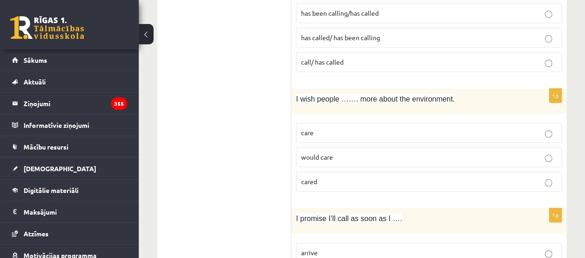
scroll to position [348, 0]
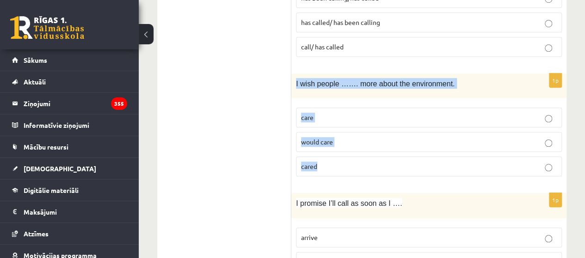
drag, startPoint x: 295, startPoint y: 81, endPoint x: 338, endPoint y: 173, distance: 101.1
click at [338, 173] on div "1p I wish people ……. more about the environment. care would care cared" at bounding box center [428, 129] width 275 height 111
copy div "I wish people ……. more about the environment. care would care cared"
click at [354, 91] on div "I wish people ……. more about the environment." at bounding box center [428, 86] width 275 height 25
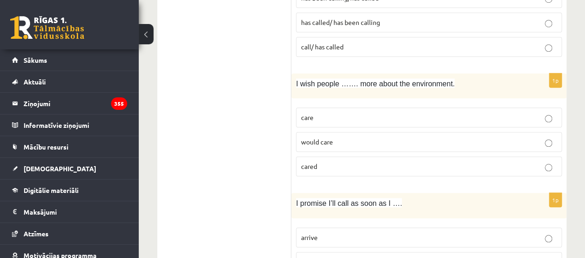
click at [304, 143] on p "would care" at bounding box center [429, 142] width 256 height 10
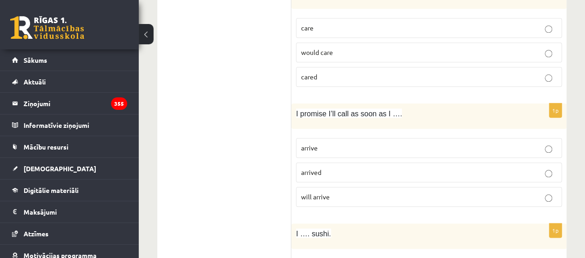
scroll to position [467, 0]
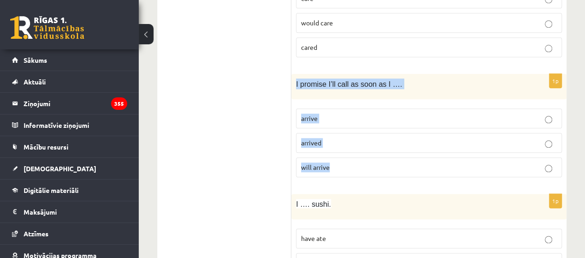
drag, startPoint x: 294, startPoint y: 80, endPoint x: 343, endPoint y: 165, distance: 98.0
click at [343, 165] on div "1p I promise I’ll call as soon as I …. arrive arrived will arrive" at bounding box center [428, 129] width 275 height 111
drag, startPoint x: 345, startPoint y: 185, endPoint x: 343, endPoint y: 175, distance: 10.4
copy div "I promise I’ll call as soon as I …. arrive arrived will arrive"
click at [353, 96] on div "I promise I’ll call as soon as I …." at bounding box center [428, 86] width 275 height 25
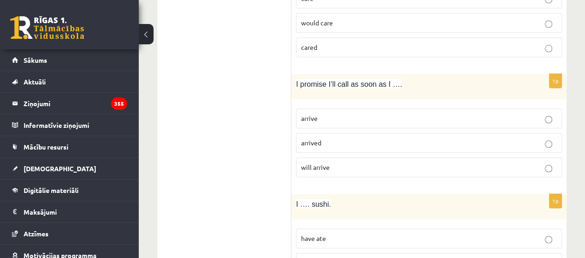
click at [361, 116] on p "arrive" at bounding box center [429, 119] width 256 height 10
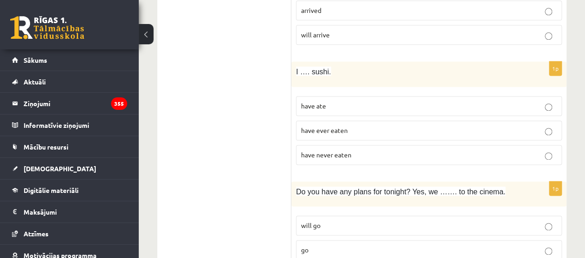
scroll to position [620, 0]
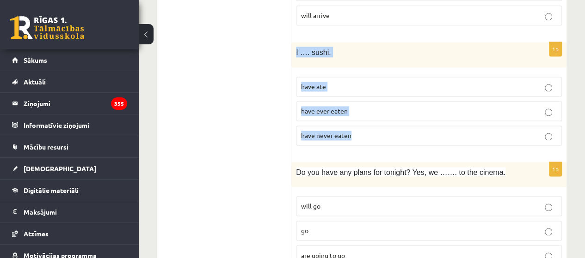
drag, startPoint x: 295, startPoint y: 47, endPoint x: 375, endPoint y: 124, distance: 111.8
click at [375, 124] on div "1p I …. sushi. have ate have ever eaten have never eaten" at bounding box center [428, 97] width 275 height 111
copy div "I …. sushi. have ate have ever eaten have never eaten"
click at [364, 60] on div "I …. sushi." at bounding box center [428, 54] width 275 height 25
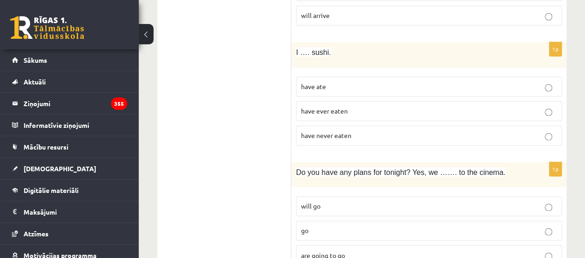
click at [359, 131] on p "have never eaten" at bounding box center [429, 136] width 256 height 10
click at [383, 101] on label "have ever eaten" at bounding box center [429, 111] width 266 height 20
click at [336, 131] on span "have never eaten" at bounding box center [326, 135] width 50 height 8
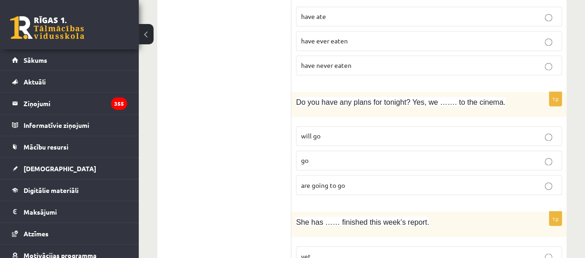
scroll to position [712, 0]
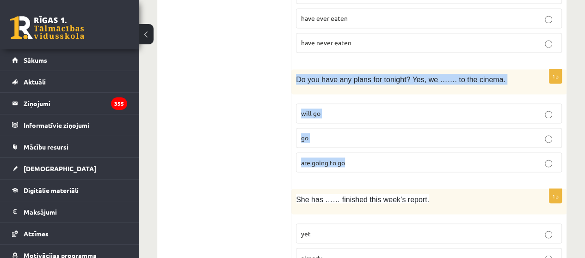
drag, startPoint x: 292, startPoint y: 70, endPoint x: 384, endPoint y: 157, distance: 126.6
click at [384, 157] on div "1p Do you have any plans for tonight? Yes, we ……. to the cinema. will go go are…" at bounding box center [428, 124] width 275 height 111
copy div "Do you have any plans for tonight? Yes, we ……. to the cinema. will go go are go…"
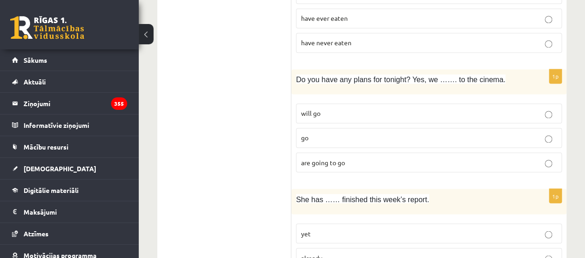
click at [396, 153] on label "are going to go" at bounding box center [429, 163] width 266 height 20
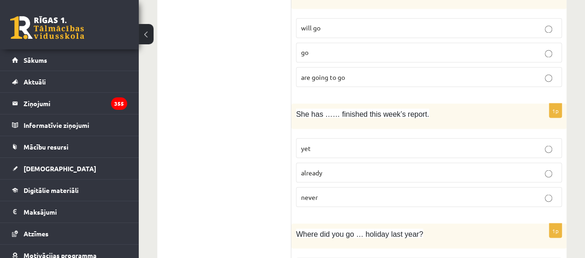
scroll to position [807, 0]
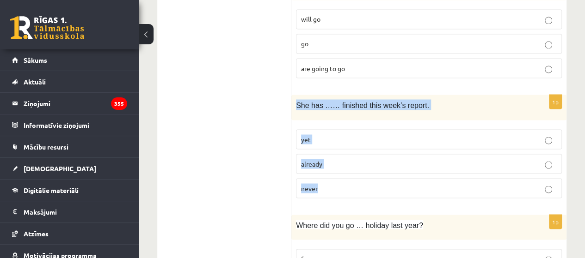
drag, startPoint x: 294, startPoint y: 97, endPoint x: 375, endPoint y: 178, distance: 114.4
click at [375, 178] on div "1p She has …… finished this week’s report. yet already never" at bounding box center [428, 150] width 275 height 111
copy div "She has …… finished this week’s report. yet already never"
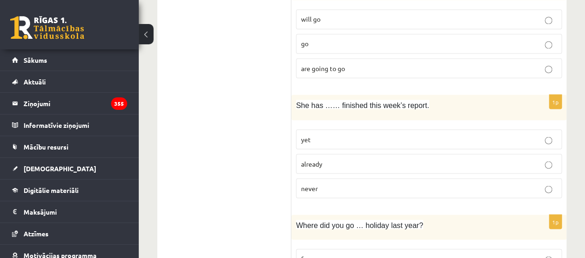
click at [308, 160] on span "already" at bounding box center [311, 164] width 21 height 8
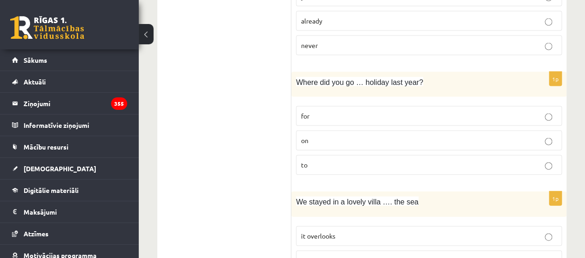
scroll to position [949, 0]
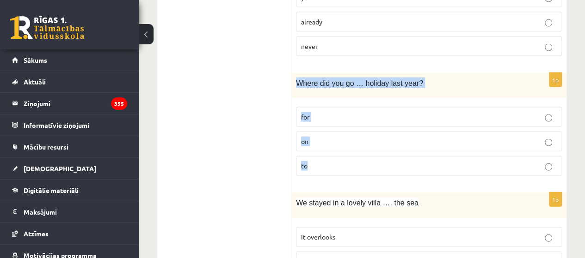
drag, startPoint x: 296, startPoint y: 73, endPoint x: 349, endPoint y: 156, distance: 98.8
click at [349, 156] on div "1p Where did you go … holiday last year? for on to" at bounding box center [428, 128] width 275 height 111
copy div "Where did you go … holiday last year? for on to"
click at [365, 73] on div "Where did you go … holiday last year?" at bounding box center [428, 85] width 275 height 25
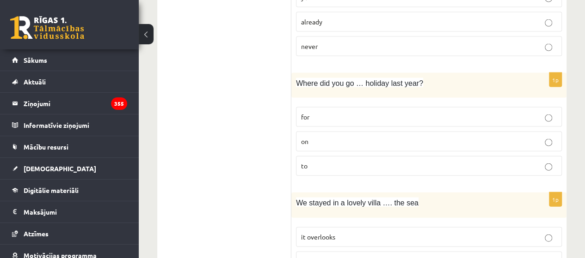
click at [302, 137] on span "on" at bounding box center [304, 141] width 7 height 8
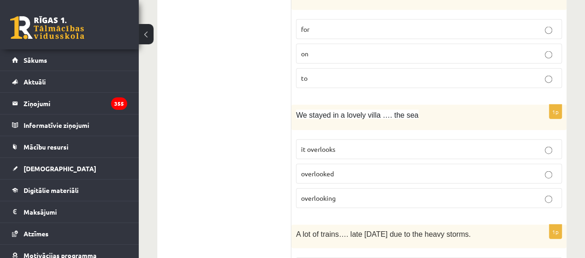
scroll to position [1038, 0]
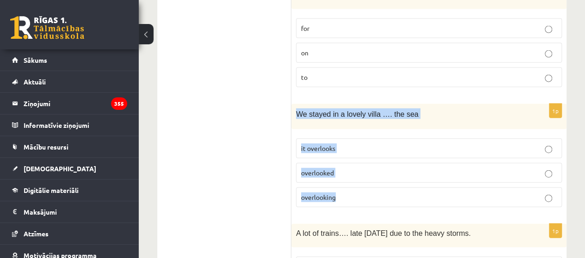
drag, startPoint x: 294, startPoint y: 103, endPoint x: 358, endPoint y: 191, distance: 108.8
click at [358, 191] on div "1p We stayed in a lovely villa …. the sea it overlooks overlooked overlooking" at bounding box center [428, 159] width 275 height 111
copy div "We stayed in a lovely villa …. the sea it overlooks overlooked overlooking"
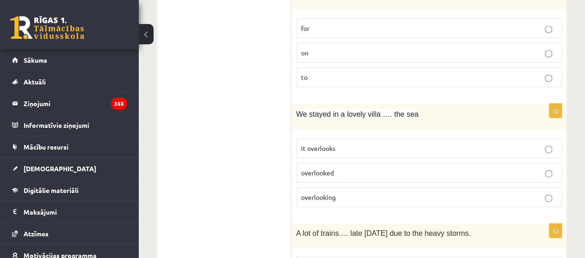
click at [341, 193] on p "overlooking" at bounding box center [429, 198] width 256 height 10
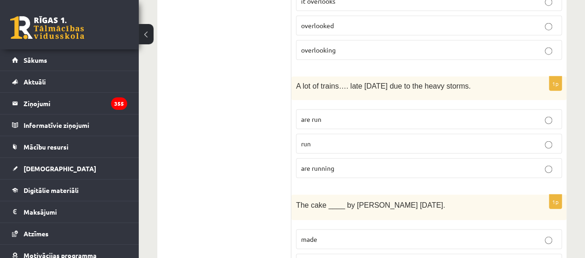
scroll to position [1184, 0]
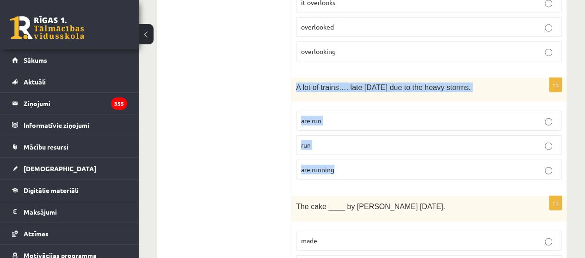
drag, startPoint x: 295, startPoint y: 75, endPoint x: 363, endPoint y: 153, distance: 103.5
click at [363, 153] on div "1p A lot of trains…. late [DATE] due to the heavy storms. are run run are runni…" at bounding box center [428, 132] width 275 height 109
click at [363, 160] on label "are running" at bounding box center [429, 170] width 266 height 20
copy div "A lot of trains…. late [DATE] due to the heavy storms. are run run are running"
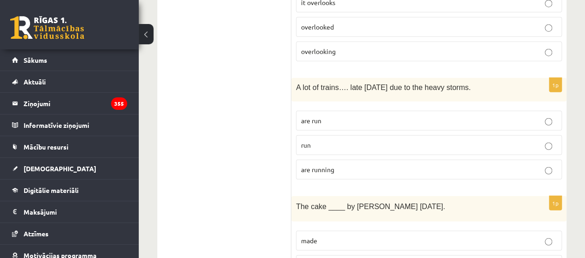
click at [278, 103] on ul "1. uzdevums 2. uzdevums 3. uzdevums 4. uzdevums 5. uzdevums 6. uzdevums 7. uzde…" at bounding box center [228, 188] width 125 height 2412
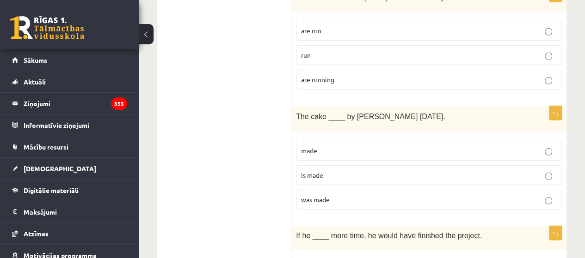
scroll to position [1277, 0]
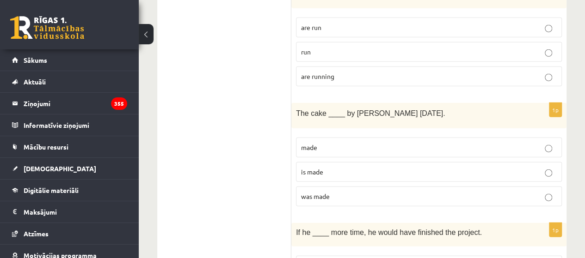
click at [336, 167] on p "is made" at bounding box center [429, 172] width 256 height 10
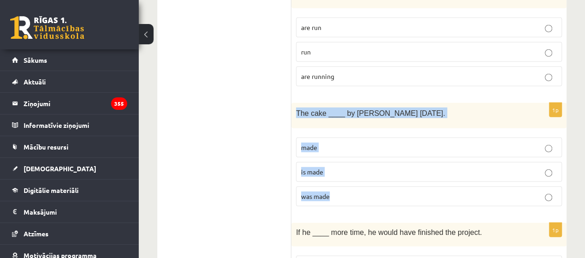
drag, startPoint x: 296, startPoint y: 105, endPoint x: 363, endPoint y: 183, distance: 102.6
click at [363, 183] on div "1p The cake ____ by [PERSON_NAME] [DATE]. made is made was made" at bounding box center [428, 158] width 275 height 111
click at [385, 92] on form "1p I _____ beans when I was a child, but now I love them. didn’t used to like d…" at bounding box center [429, 95] width 257 height 2412
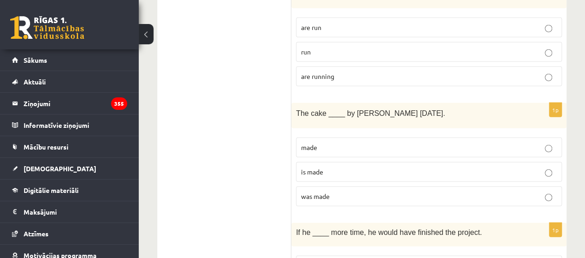
click at [304, 192] on p "was made" at bounding box center [429, 197] width 256 height 10
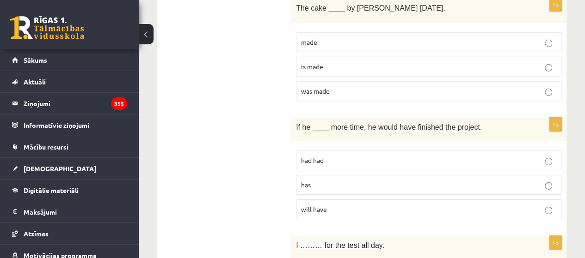
scroll to position [1390, 0]
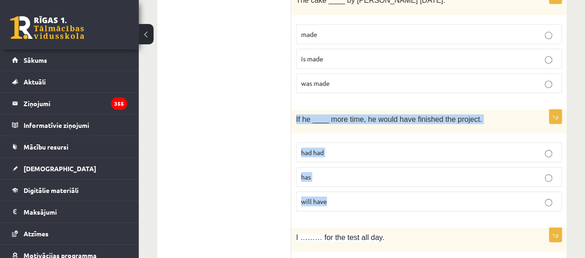
drag, startPoint x: 295, startPoint y: 108, endPoint x: 340, endPoint y: 184, distance: 88.5
click at [340, 184] on div "1p If he ____ more time, he would have finished the project. had had has will h…" at bounding box center [428, 164] width 275 height 109
click at [340, 192] on label "will have" at bounding box center [429, 202] width 266 height 20
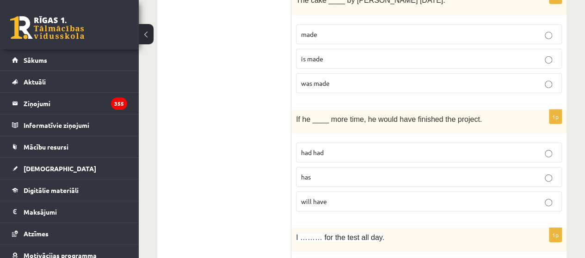
click at [313, 150] on label "had had" at bounding box center [429, 153] width 266 height 20
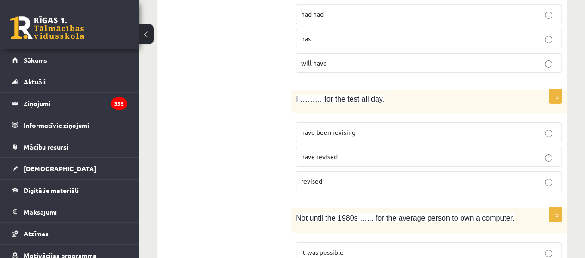
scroll to position [1529, 0]
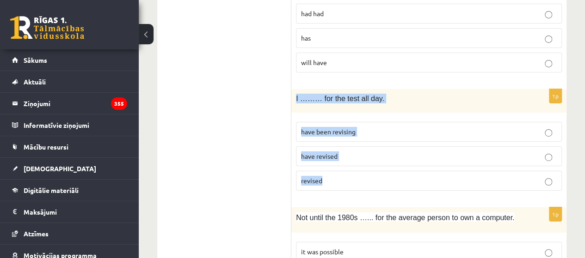
drag, startPoint x: 294, startPoint y: 84, endPoint x: 362, endPoint y: 160, distance: 102.5
click at [362, 160] on div "1p I ……… for the test all day. have been revising have revised revised" at bounding box center [428, 143] width 275 height 109
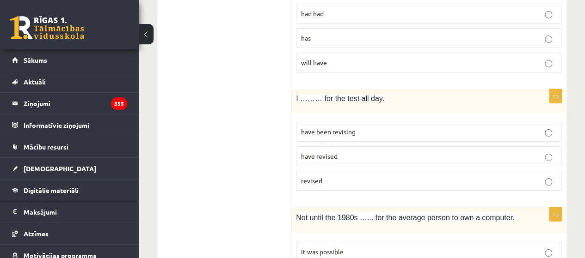
click at [356, 127] on p "have been revising" at bounding box center [429, 132] width 256 height 10
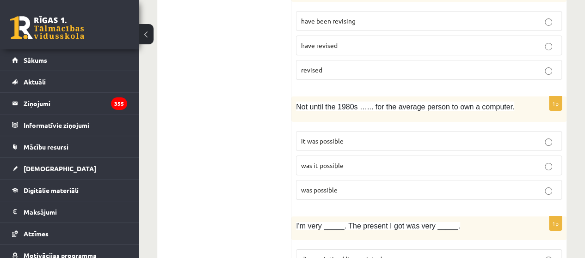
scroll to position [1659, 0]
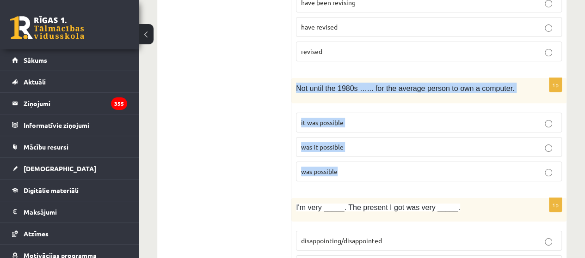
drag, startPoint x: 295, startPoint y: 77, endPoint x: 361, endPoint y: 159, distance: 105.3
click at [361, 159] on div "1p Not until the 1980s …... for the average person to own a computer. it was po…" at bounding box center [428, 133] width 275 height 111
click at [390, 93] on div "1p Not until the 1980s …... for the average person to own a computer. it was po…" at bounding box center [428, 133] width 275 height 111
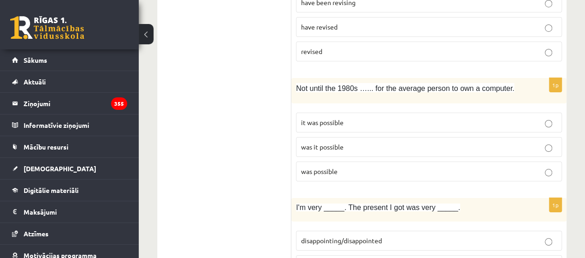
click at [312, 143] on span "was it possible" at bounding box center [322, 147] width 43 height 8
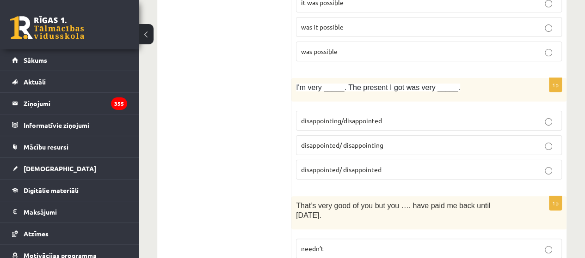
scroll to position [1781, 0]
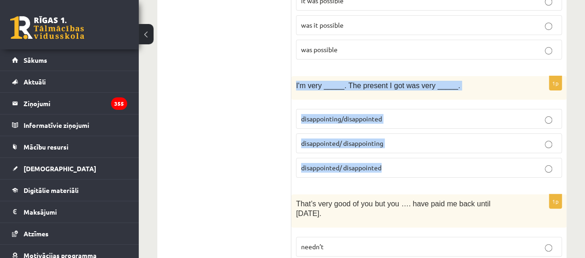
drag, startPoint x: 294, startPoint y: 69, endPoint x: 390, endPoint y: 145, distance: 122.5
click at [390, 145] on div "1p I'm very _____. The present I got was very _____. disappointing/disappointed…" at bounding box center [428, 130] width 275 height 109
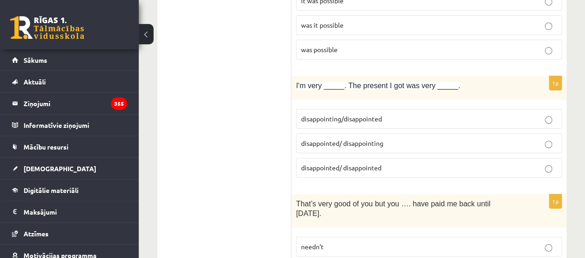
click at [387, 139] on p "disappointed/ disappointing" at bounding box center [429, 144] width 256 height 10
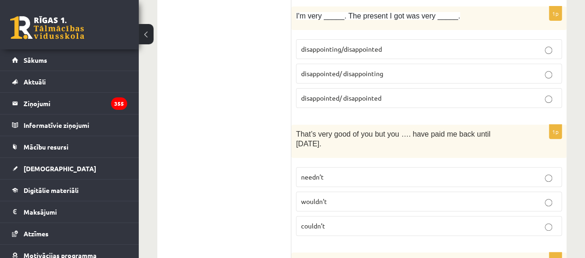
scroll to position [1851, 0]
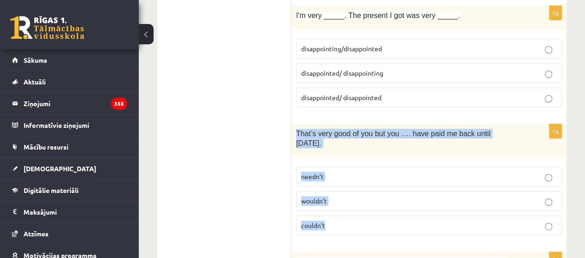
drag, startPoint x: 295, startPoint y: 117, endPoint x: 365, endPoint y: 198, distance: 107.5
click at [365, 198] on div "1p That’s very good of you but you …. have paid me back until [DATE]. needn’t w…" at bounding box center [428, 183] width 275 height 119
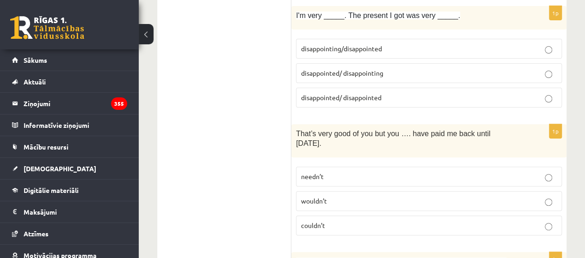
click at [339, 172] on p "needn’t" at bounding box center [429, 177] width 256 height 10
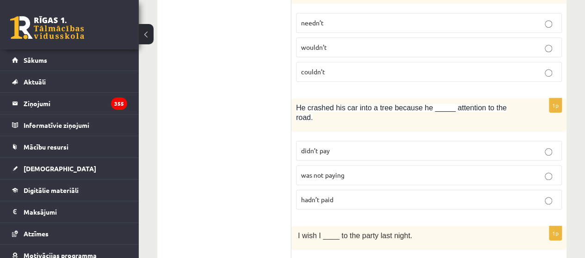
scroll to position [2010, 0]
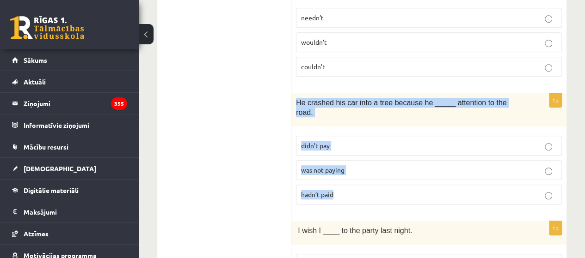
drag, startPoint x: 297, startPoint y: 80, endPoint x: 369, endPoint y: 171, distance: 115.8
click at [369, 171] on div "1p He crashed his car into a tree because he _____ attention to the road. didn’…" at bounding box center [428, 152] width 275 height 119
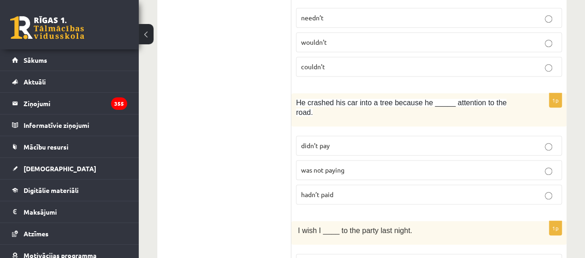
click at [347, 166] on p "was not paying" at bounding box center [429, 171] width 256 height 10
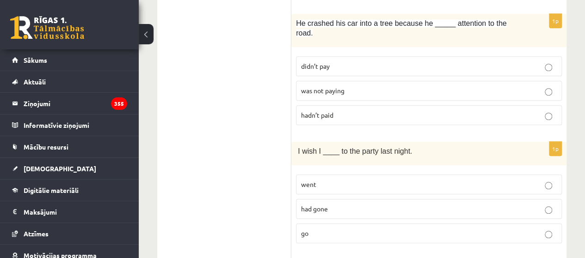
scroll to position [2120, 0]
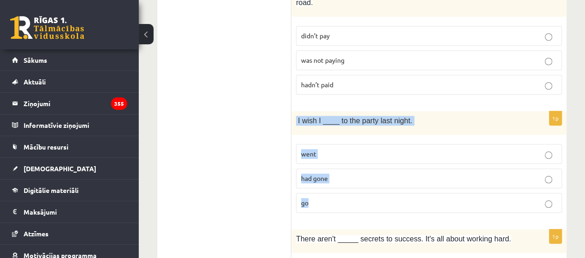
drag, startPoint x: 296, startPoint y: 84, endPoint x: 345, endPoint y: 173, distance: 101.8
click at [345, 173] on div "1p I wish I ____ to the party last night. went had gone go" at bounding box center [428, 165] width 275 height 109
click at [366, 111] on div "I wish I ____ to the party last night." at bounding box center [428, 123] width 275 height 24
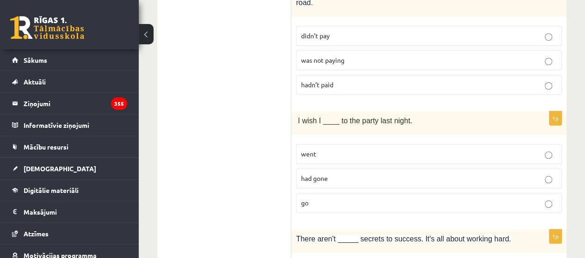
click at [353, 174] on p "had gone" at bounding box center [429, 179] width 256 height 10
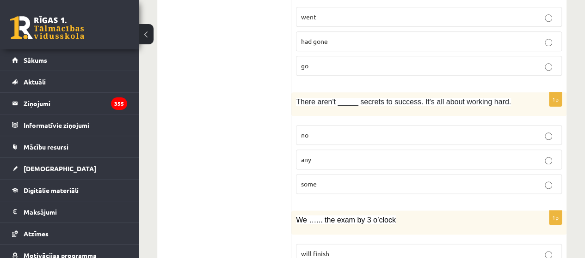
scroll to position [2258, 0]
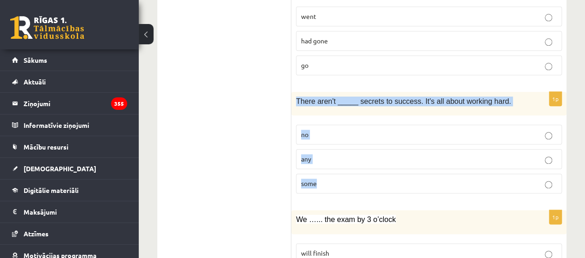
drag, startPoint x: 296, startPoint y: 63, endPoint x: 354, endPoint y: 147, distance: 101.8
click at [354, 147] on div "1p There aren't _____ secrets to success. It's all about working hard. no any s…" at bounding box center [428, 146] width 275 height 109
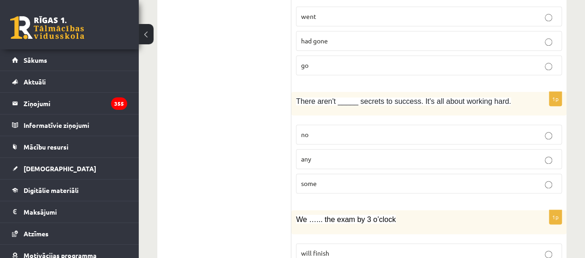
click at [318, 149] on label "any" at bounding box center [429, 159] width 266 height 20
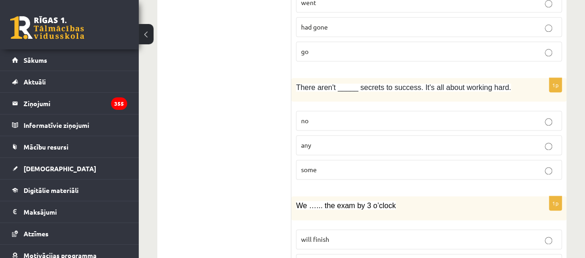
scroll to position [2308, 0]
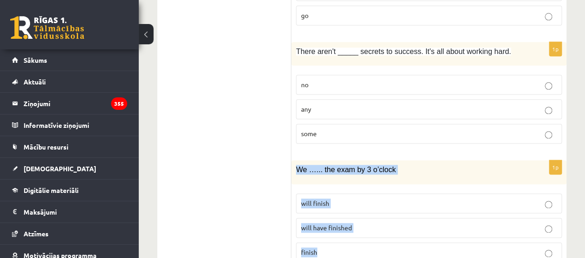
drag, startPoint x: 295, startPoint y: 131, endPoint x: 362, endPoint y: 212, distance: 104.8
click at [362, 212] on div "1p We …... the exam by 3 o’clock will finish will have finished finish" at bounding box center [428, 214] width 275 height 109
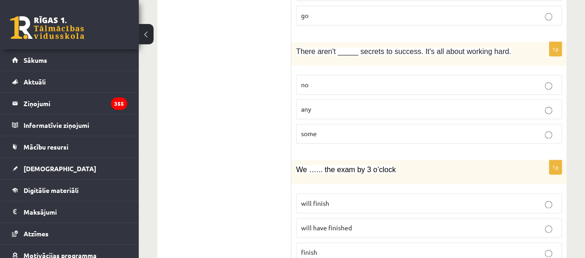
click at [339, 223] on p "will have finished" at bounding box center [429, 228] width 256 height 10
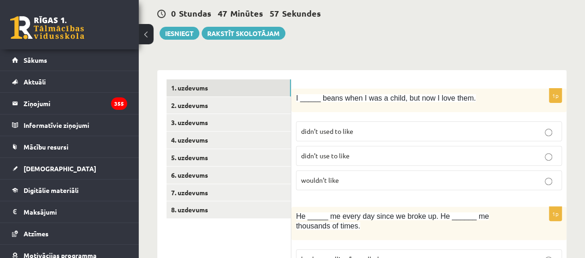
scroll to position [28, 0]
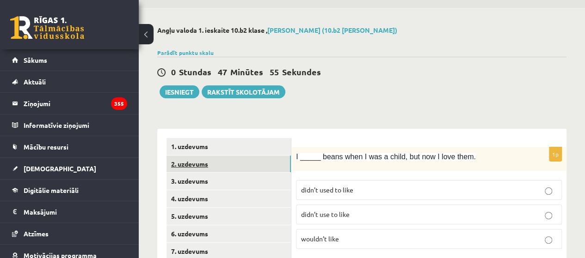
click at [172, 170] on link "2. uzdevums" at bounding box center [228, 164] width 124 height 17
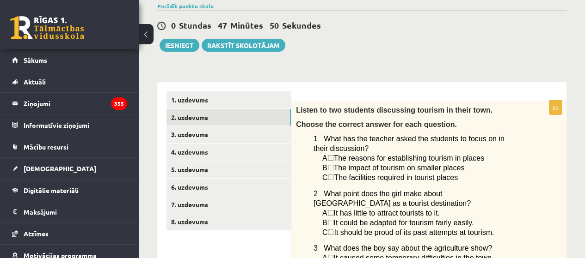
scroll to position [73, 0]
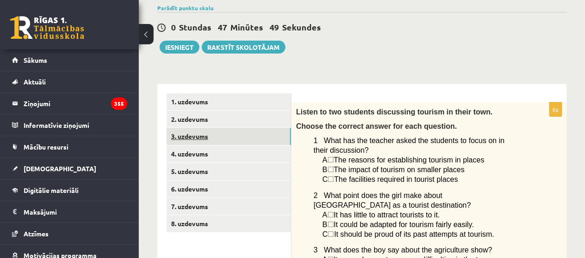
click at [256, 137] on link "3. uzdevums" at bounding box center [228, 136] width 124 height 17
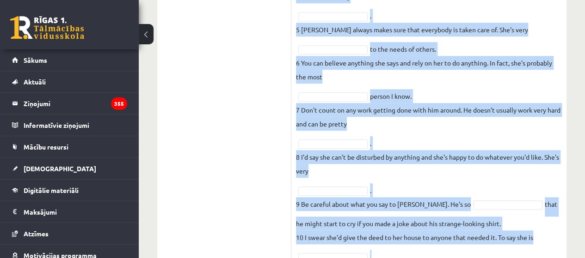
scroll to position [490, 0]
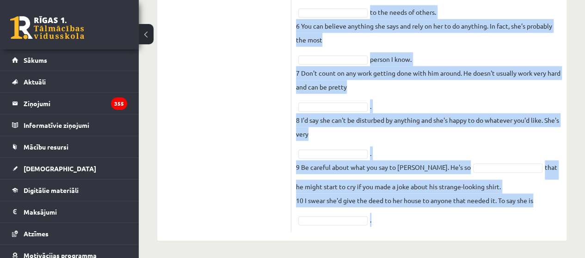
drag, startPoint x: 295, startPoint y: 52, endPoint x: 538, endPoint y: 259, distance: 319.2
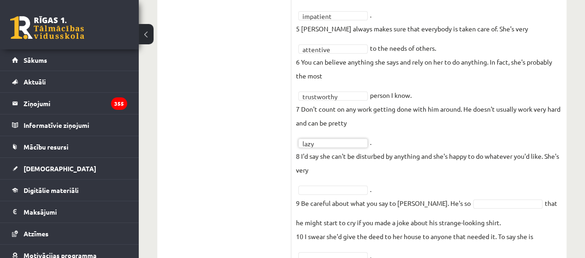
scroll to position [468, 0]
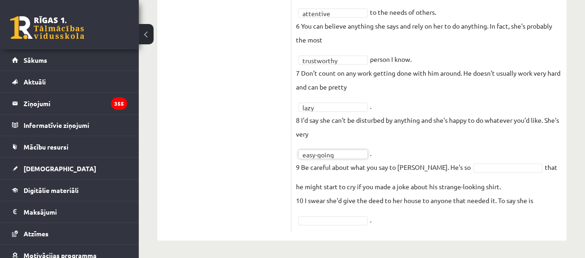
click at [468, 160] on fieldset "**********" at bounding box center [429, 19] width 266 height 416
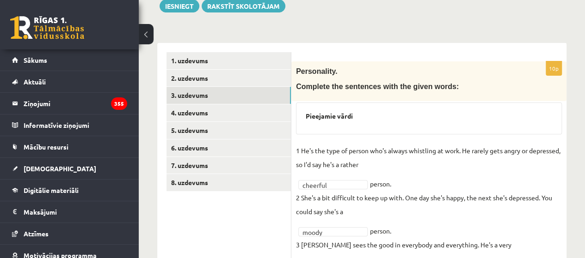
scroll to position [108, 0]
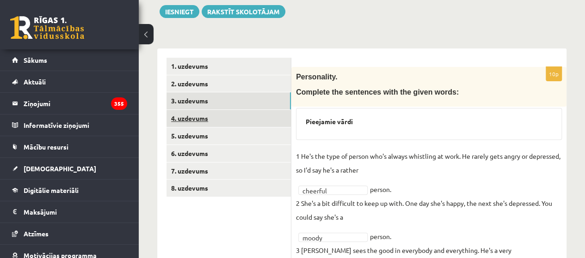
click at [237, 118] on link "4. uzdevums" at bounding box center [228, 118] width 124 height 17
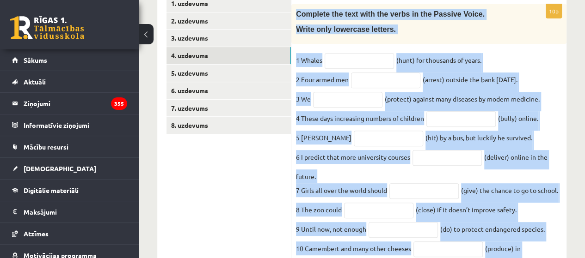
scroll to position [213, 0]
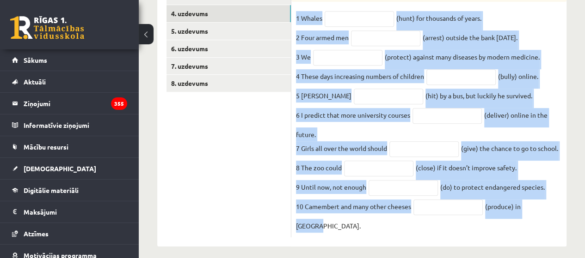
drag, startPoint x: 295, startPoint y: 30, endPoint x: 556, endPoint y: 243, distance: 336.5
click at [556, 243] on div "Angļu valoda 1. ieskaite 10.b2 [PERSON_NAME] (10.b2 [PERSON_NAME]) Parādīt punk…" at bounding box center [362, 43] width 446 height 443
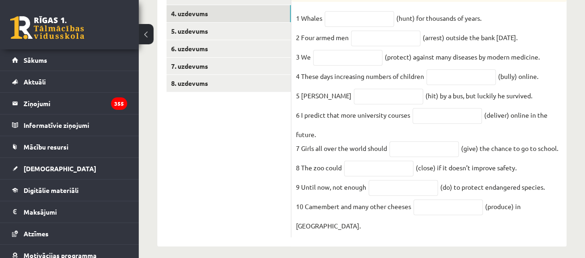
click at [199, 186] on ul "1. uzdevums 2. uzdevums 3. uzdevums 4. uzdevums 5. uzdevums 6. uzdevums 7. uzde…" at bounding box center [228, 95] width 125 height 285
click at [367, 19] on input "text" at bounding box center [359, 19] width 69 height 16
type input "*"
type input "**********"
click at [404, 43] on input "text" at bounding box center [385, 39] width 69 height 16
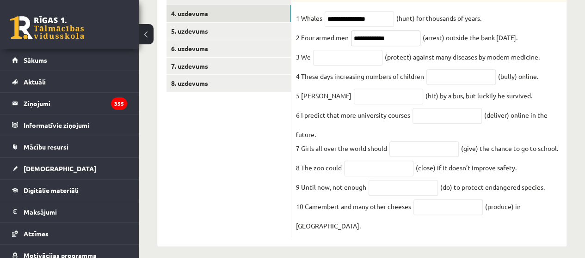
type input "**********"
click at [336, 62] on input "text" at bounding box center [347, 58] width 69 height 16
type input "**********"
click at [447, 81] on input "text" at bounding box center [460, 77] width 69 height 16
type input "**********"
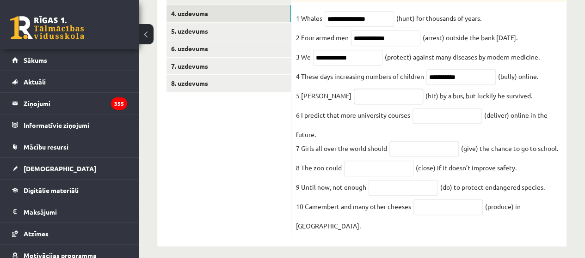
click at [367, 100] on input "text" at bounding box center [388, 97] width 69 height 16
type input "*******"
click at [445, 118] on input "text" at bounding box center [446, 116] width 69 height 16
type input "**********"
click at [429, 156] on input "text" at bounding box center [423, 149] width 69 height 16
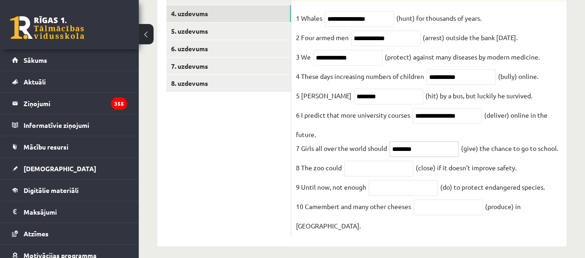
type input "********"
click at [375, 168] on input "text" at bounding box center [378, 169] width 69 height 16
type input "*********"
click at [418, 196] on input "text" at bounding box center [402, 188] width 69 height 16
click at [404, 191] on input "**********" at bounding box center [402, 188] width 69 height 16
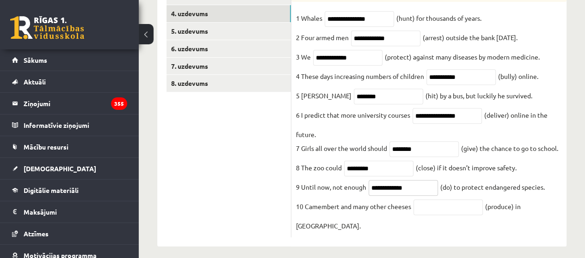
type input "**********"
click at [454, 215] on input "text" at bounding box center [447, 208] width 69 height 16
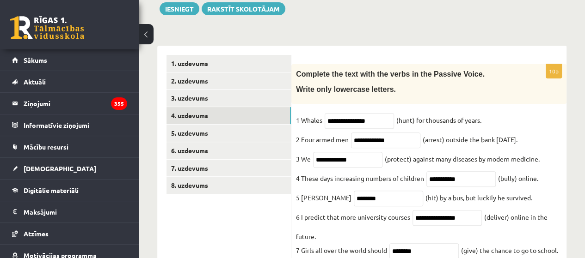
scroll to position [111, 0]
type input "**********"
click at [265, 135] on link "5. uzdevums" at bounding box center [228, 133] width 124 height 17
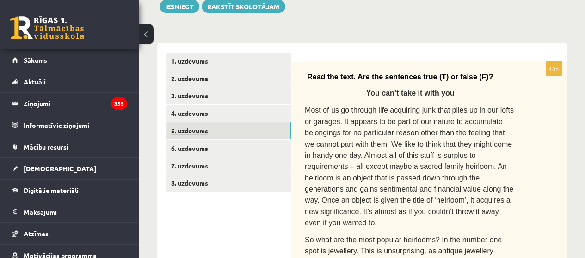
scroll to position [114, 0]
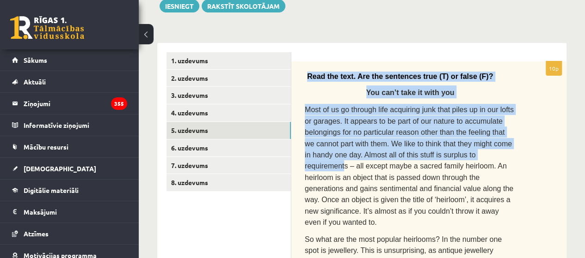
drag, startPoint x: 302, startPoint y: 75, endPoint x: 447, endPoint y: 154, distance: 164.5
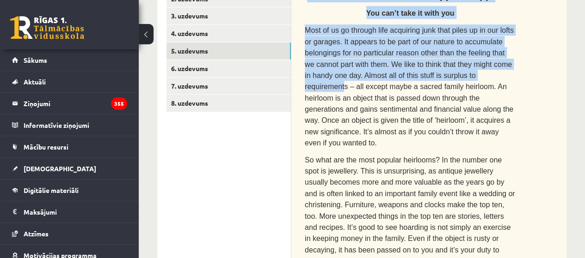
scroll to position [197, 0]
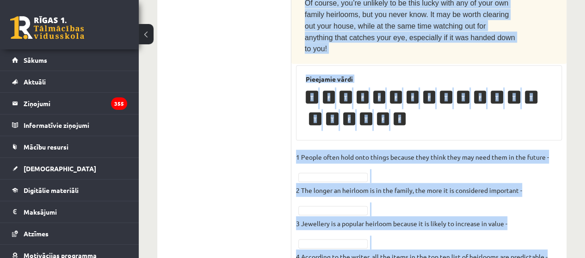
scroll to position [989, 0]
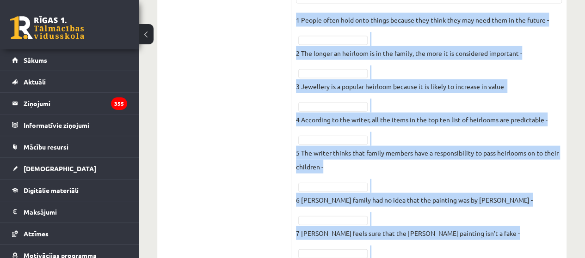
drag, startPoint x: 305, startPoint y: 70, endPoint x: 559, endPoint y: 259, distance: 315.9
click at [510, 70] on fieldset "1 People often hold onto things because they think they may need them in the fu…" at bounding box center [429, 186] width 266 height 347
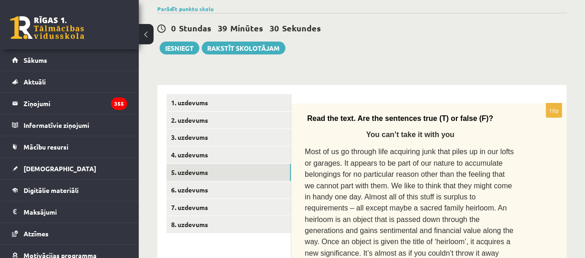
scroll to position [74, 0]
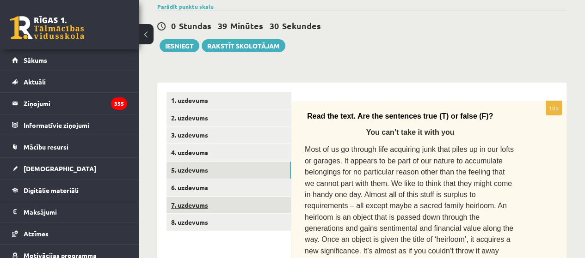
click at [259, 199] on link "7. uzdevums" at bounding box center [228, 205] width 124 height 17
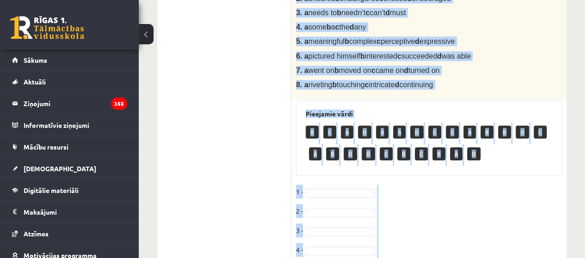
scroll to position [585, 0]
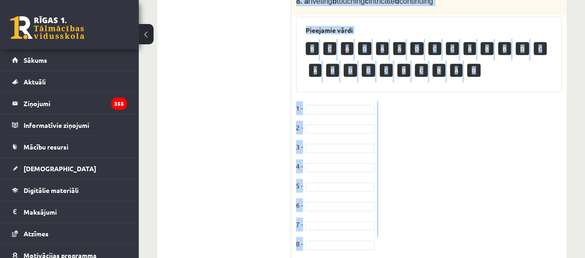
drag, startPoint x: 303, startPoint y: 188, endPoint x: 550, endPoint y: 251, distance: 254.8
